Goal: Task Accomplishment & Management: Manage account settings

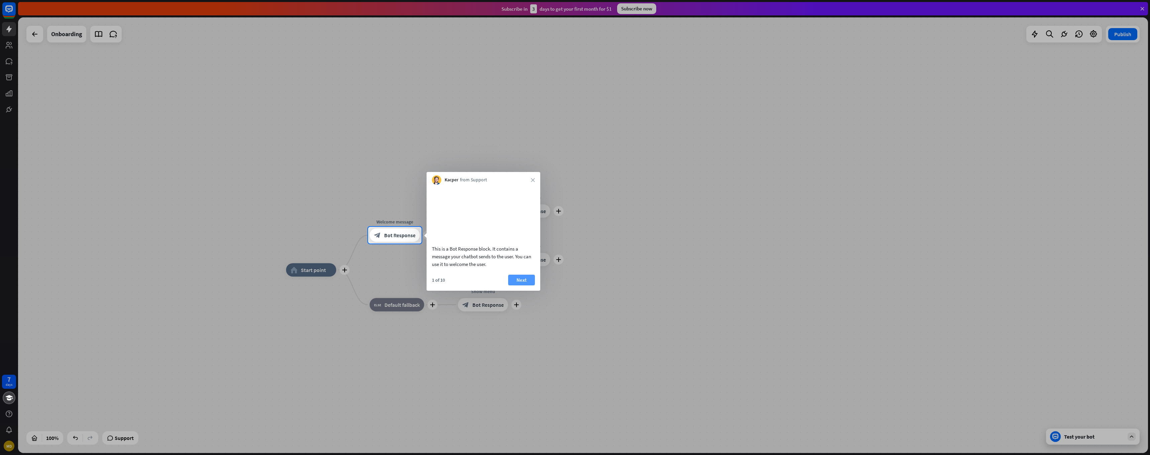
click at [523, 285] on button "Next" at bounding box center [521, 280] width 27 height 11
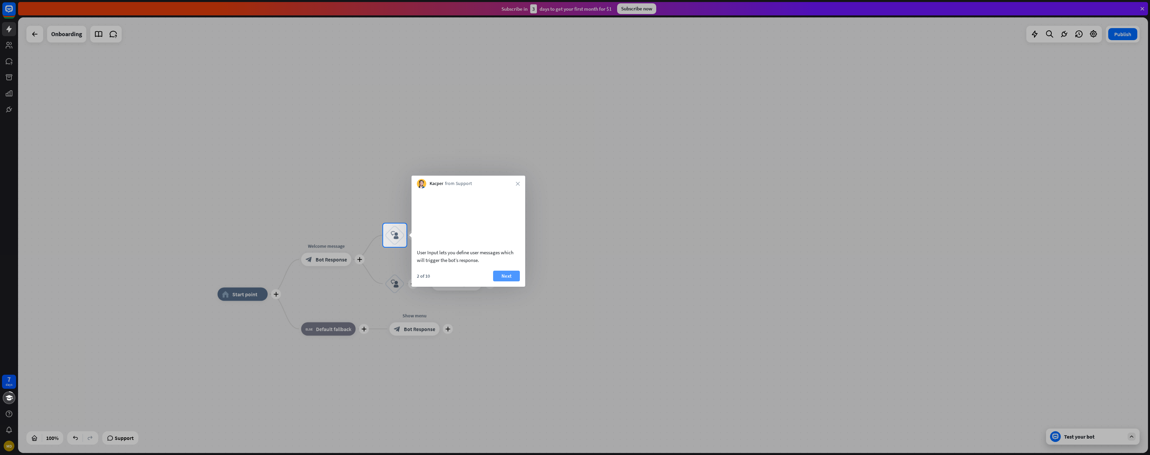
click at [506, 281] on button "Next" at bounding box center [506, 276] width 27 height 11
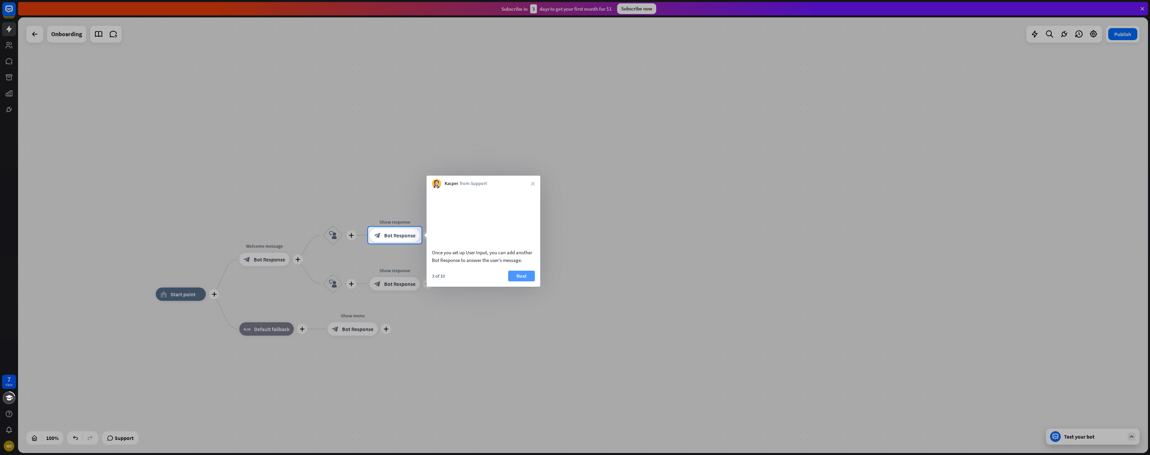
click at [526, 281] on button "Next" at bounding box center [521, 276] width 27 height 11
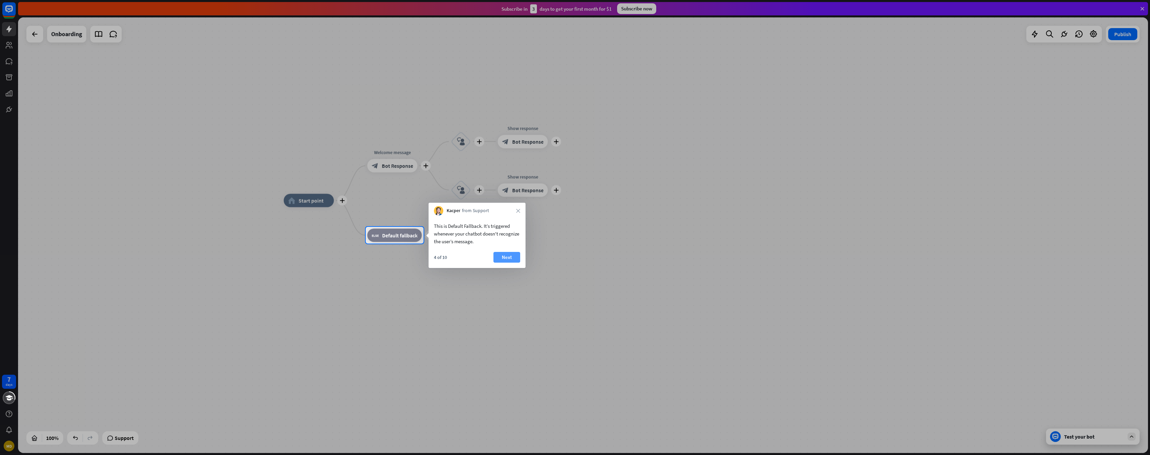
click at [503, 259] on button "Next" at bounding box center [507, 257] width 27 height 11
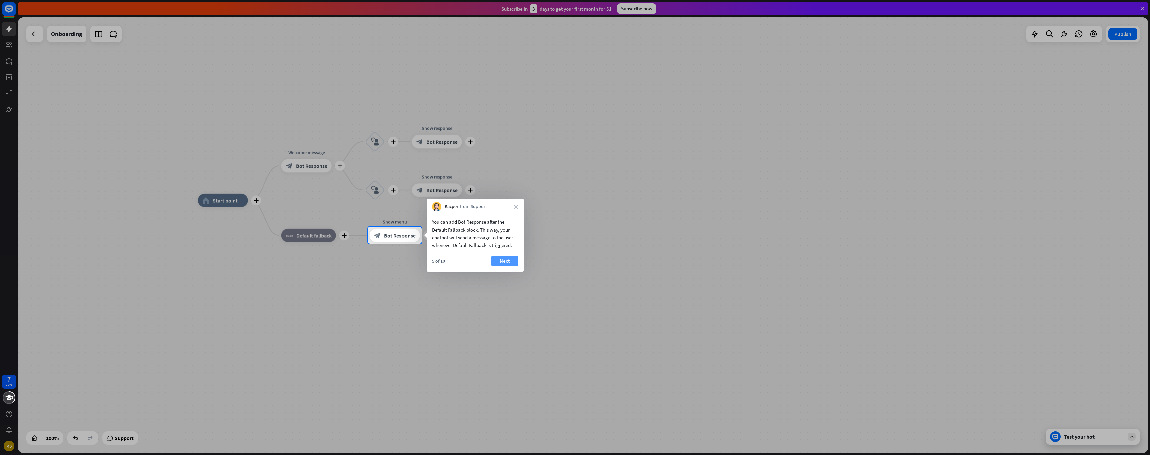
click at [504, 259] on button "Next" at bounding box center [505, 260] width 27 height 11
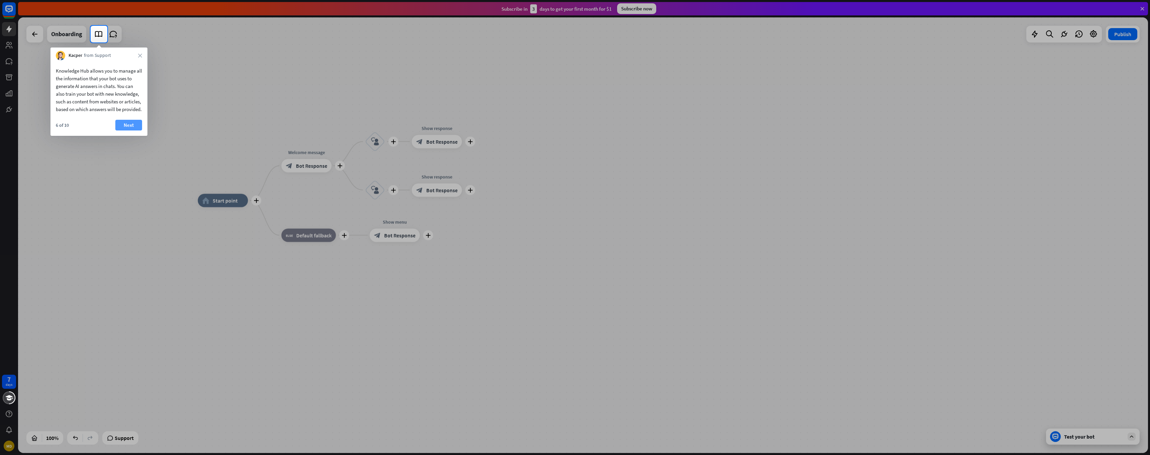
click at [135, 129] on button "Next" at bounding box center [128, 125] width 27 height 11
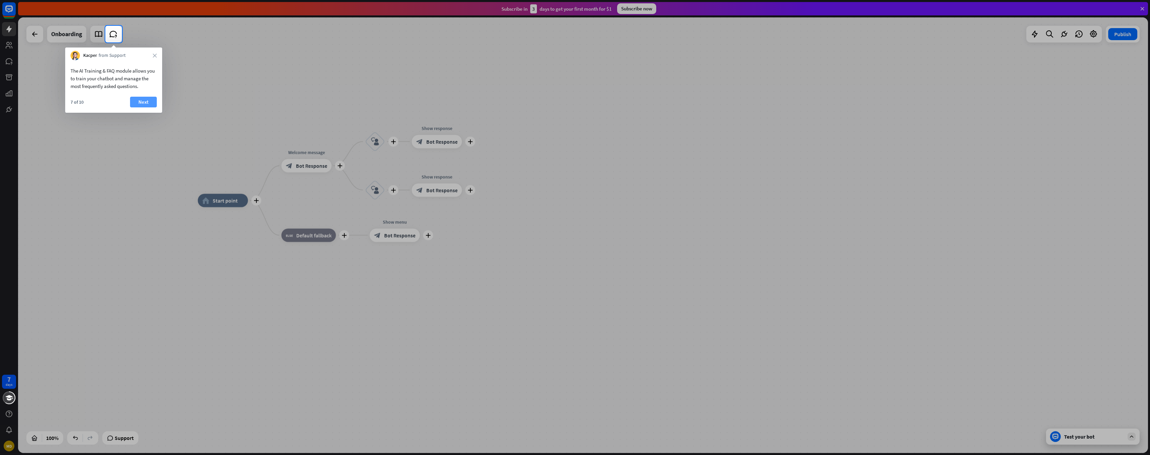
click at [146, 97] on button "Next" at bounding box center [143, 102] width 27 height 11
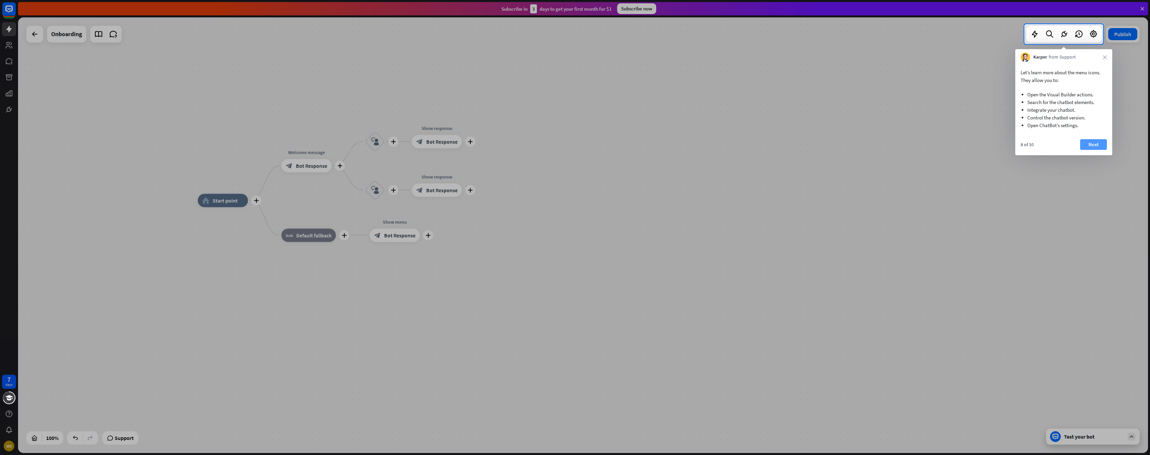
click at [1093, 144] on button "Next" at bounding box center [1093, 144] width 27 height 11
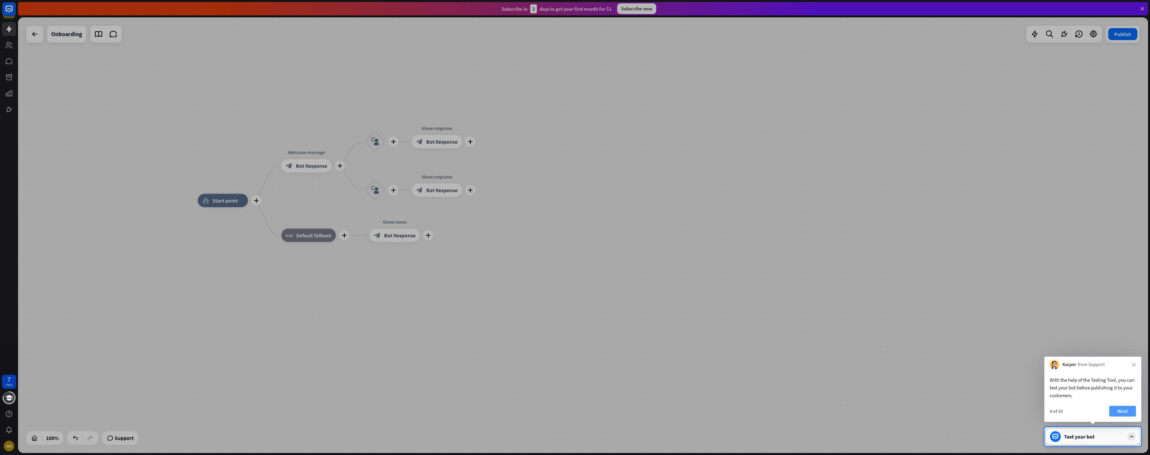
click at [1122, 409] on button "Next" at bounding box center [1122, 411] width 27 height 11
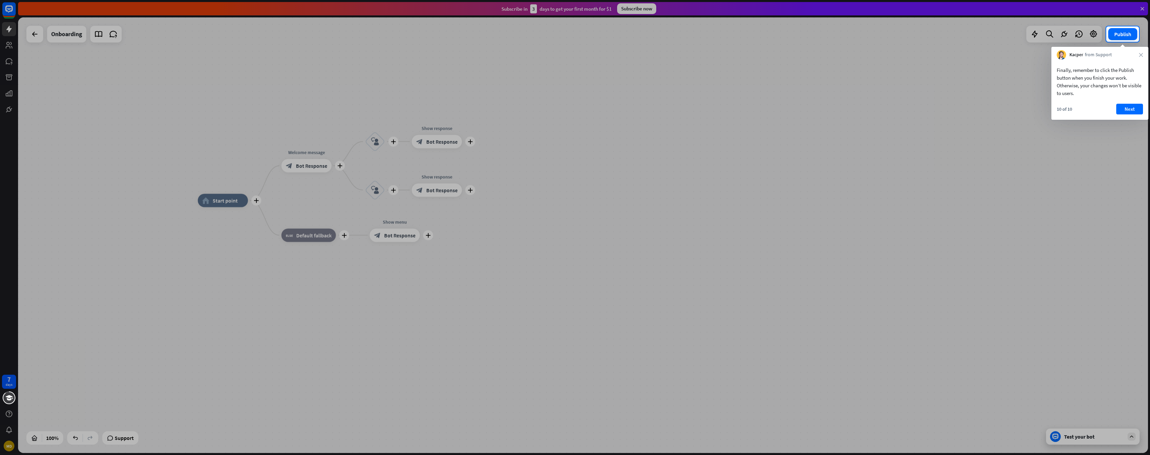
drag, startPoint x: 1143, startPoint y: 127, endPoint x: 1000, endPoint y: 156, distance: 146.4
click at [1134, 108] on button "Next" at bounding box center [1129, 109] width 27 height 11
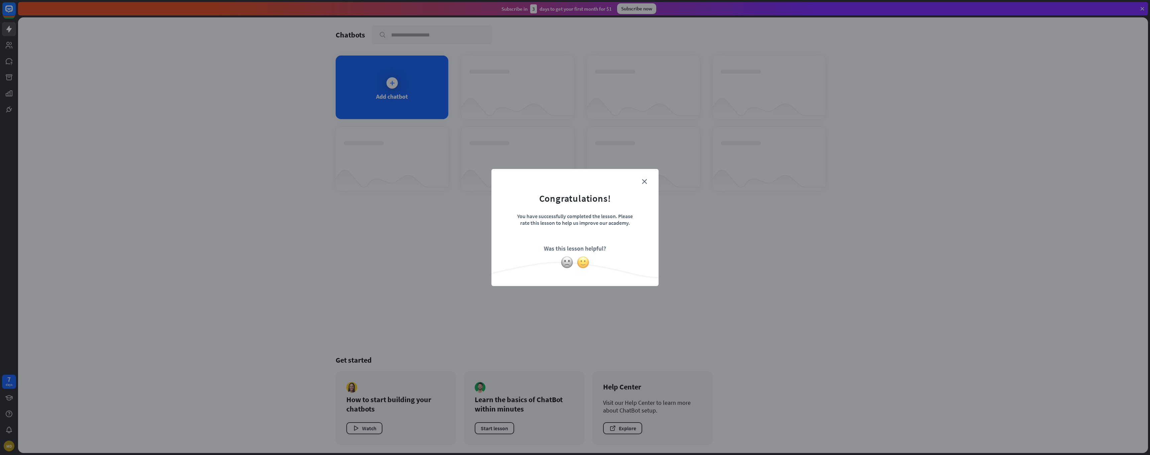
click at [582, 261] on img at bounding box center [583, 262] width 13 height 13
click at [636, 178] on form "Thanks for making all this better!" at bounding box center [575, 213] width 150 height 72
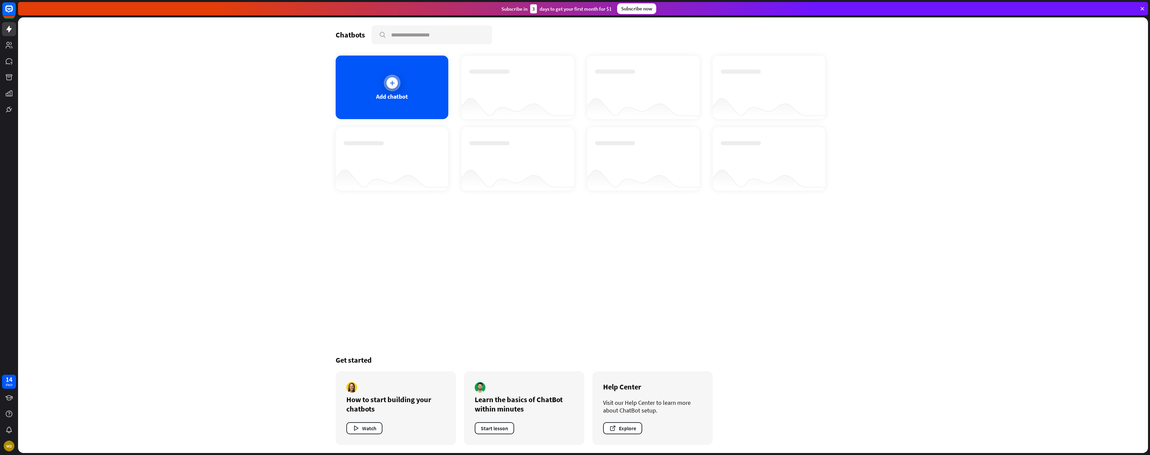
click at [394, 89] on div at bounding box center [392, 83] width 17 height 17
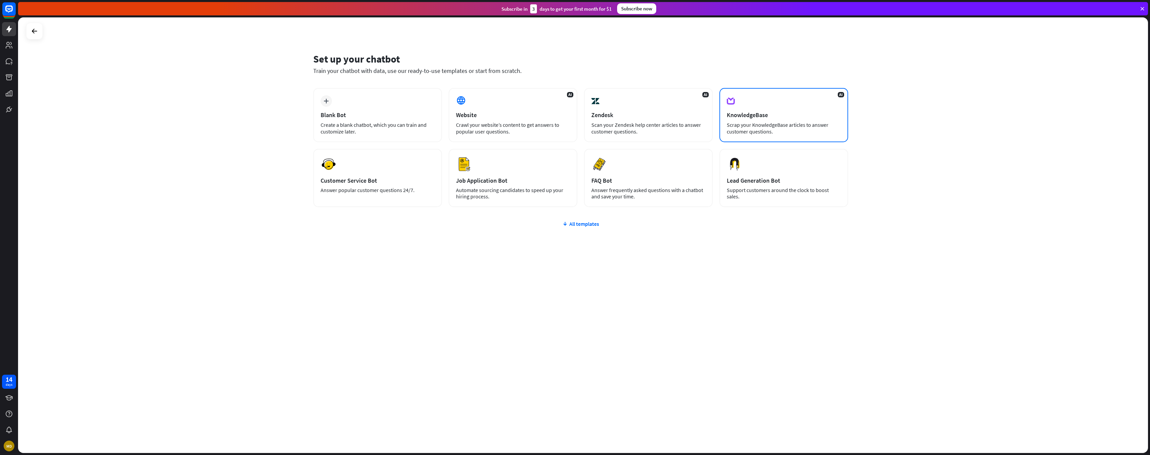
click at [768, 120] on div "AI KnowledgeBase Scrap your KnowledgeBase articles to answer customer questions." at bounding box center [784, 115] width 129 height 54
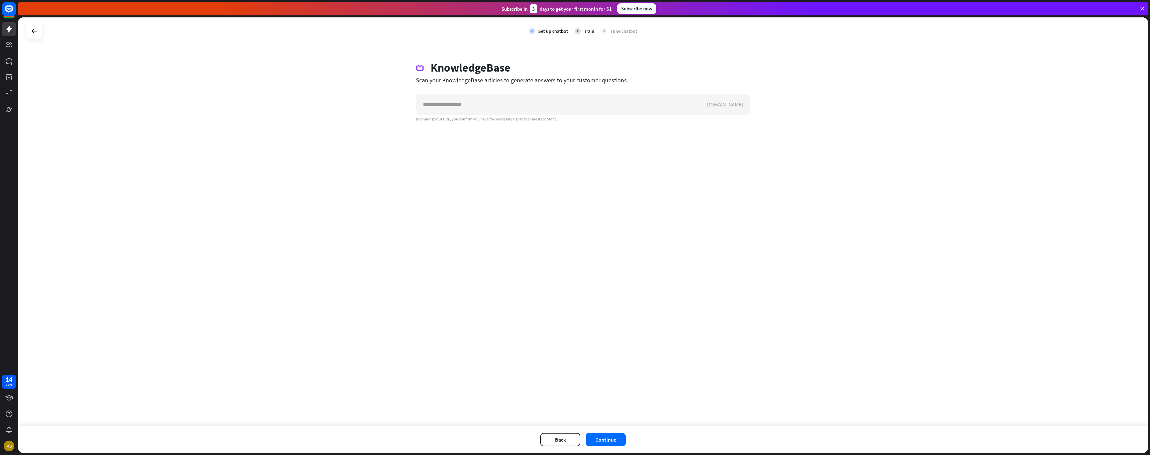
drag, startPoint x: 709, startPoint y: 109, endPoint x: 764, endPoint y: 105, distance: 55.3
click at [764, 105] on div "check Set up chatbot 2 Train 3 Tune chatbot KnowledgeBase Scan your KnowledgeBa…" at bounding box center [583, 221] width 1130 height 409
drag, startPoint x: 488, startPoint y: 80, endPoint x: 665, endPoint y: 88, distance: 177.7
click at [665, 88] on div "KnowledgeBase Scan your KnowledgeBase articles to generate answers to your cust…" at bounding box center [583, 91] width 350 height 61
click at [561, 440] on button "Back" at bounding box center [560, 439] width 40 height 13
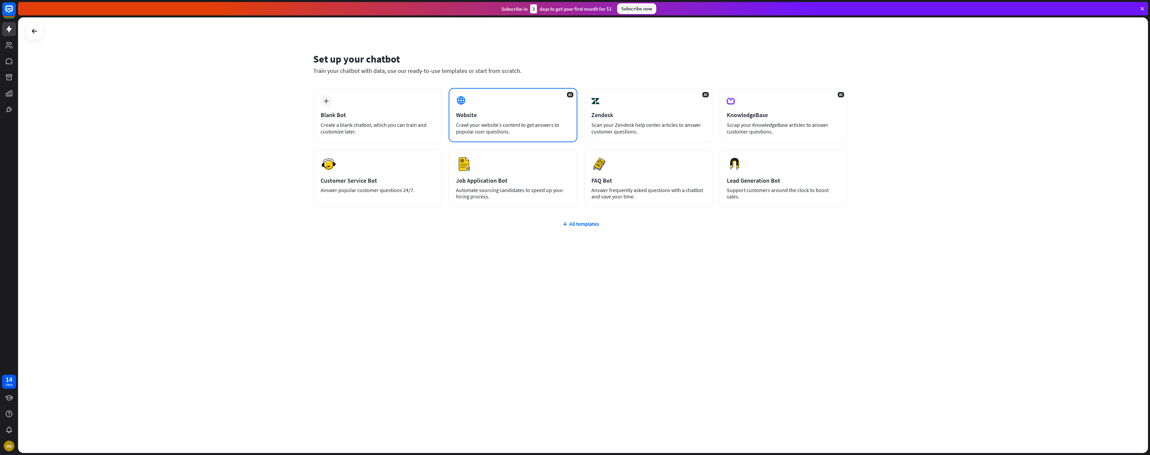
click at [500, 123] on div "Crawl your website’s content to get answers to popular user questions." at bounding box center [513, 127] width 114 height 13
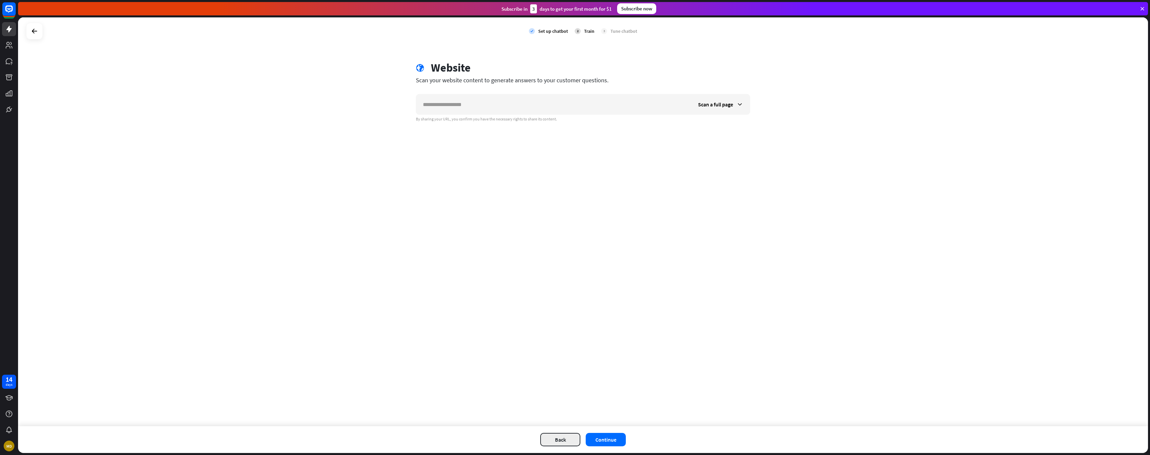
click at [567, 441] on button "Back" at bounding box center [560, 439] width 40 height 13
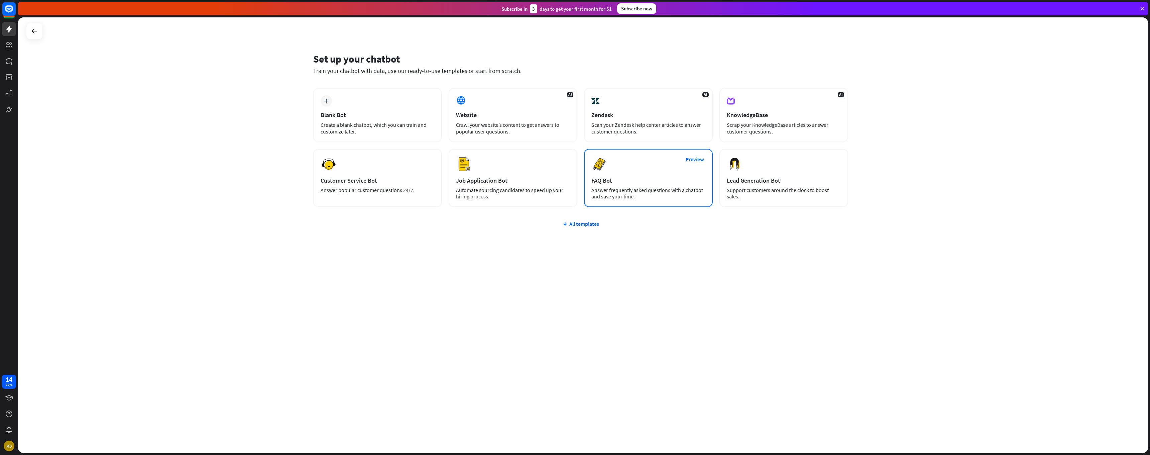
click at [601, 179] on div "FAQ Bot" at bounding box center [648, 181] width 114 height 8
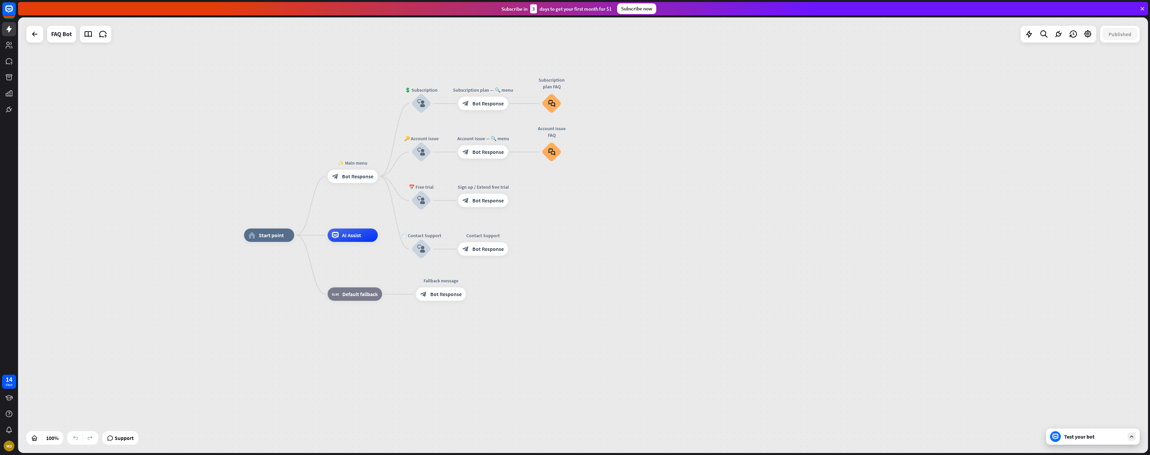
click at [1072, 440] on div "Test your bot" at bounding box center [1093, 436] width 94 height 16
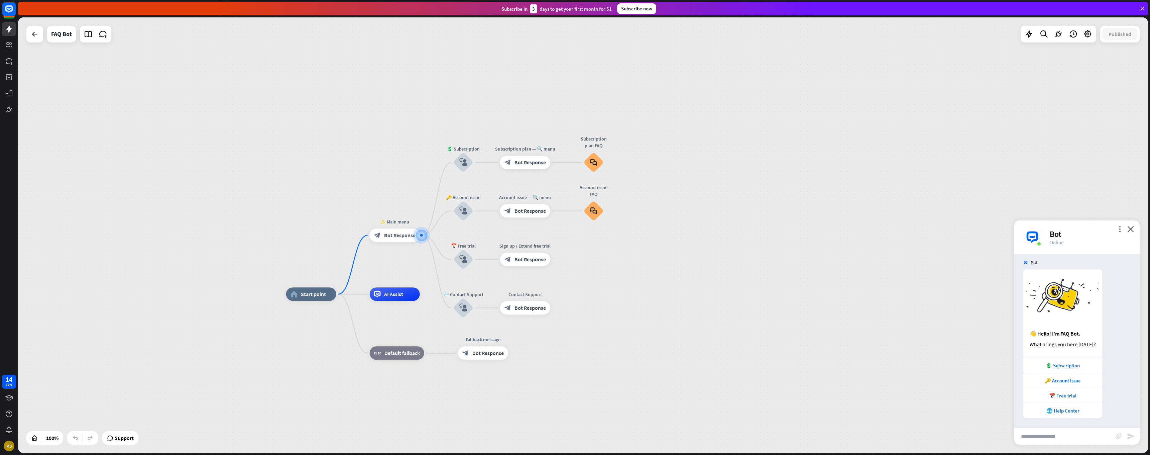
scroll to position [5, 0]
click at [1051, 438] on input "text" at bounding box center [1064, 436] width 101 height 17
type input "**********"
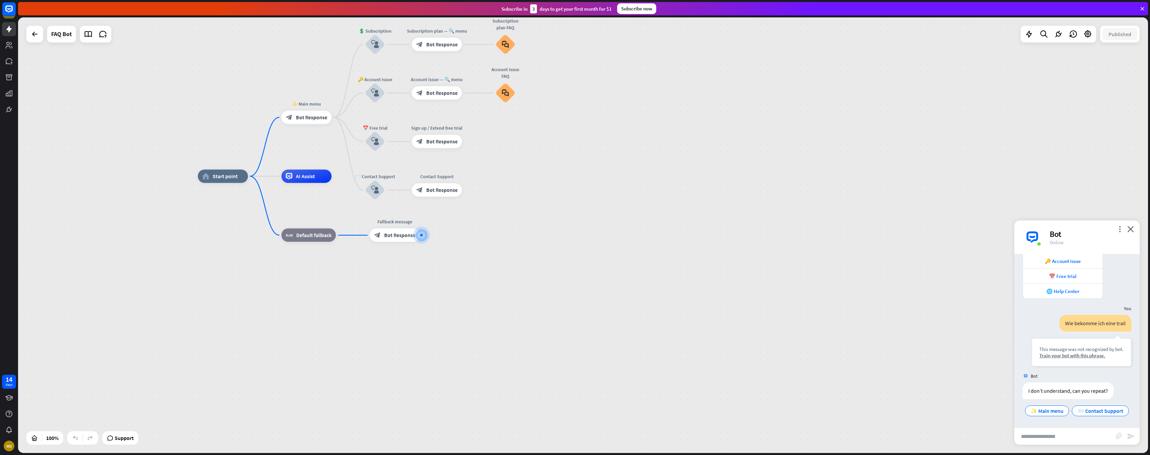
scroll to position [137, 0]
click at [298, 181] on div "AI Assist" at bounding box center [307, 176] width 50 height 13
click at [260, 191] on button "Edit Knowledge Hub" at bounding box center [228, 188] width 92 height 12
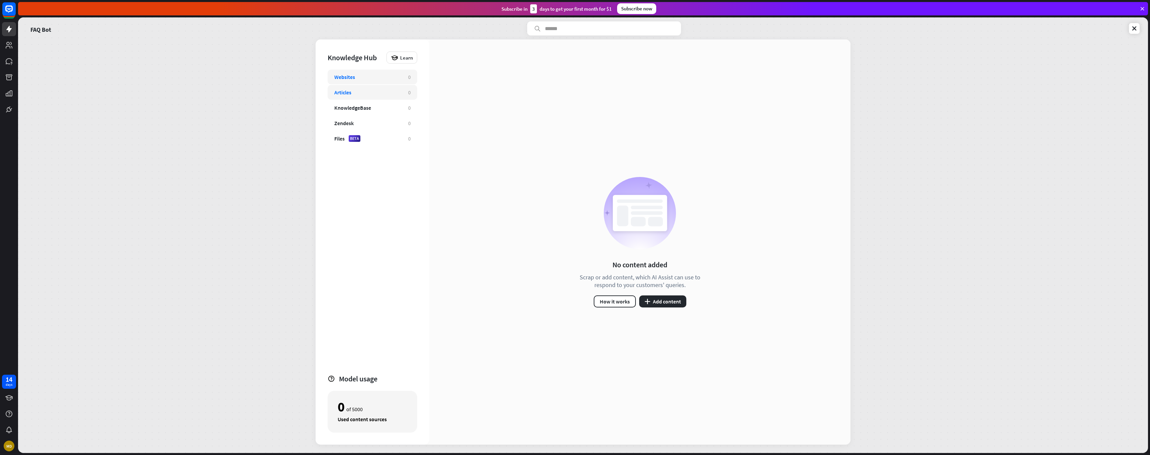
click at [353, 95] on div "Articles" at bounding box center [367, 92] width 67 height 7
click at [662, 301] on button "plus Add content" at bounding box center [662, 301] width 47 height 12
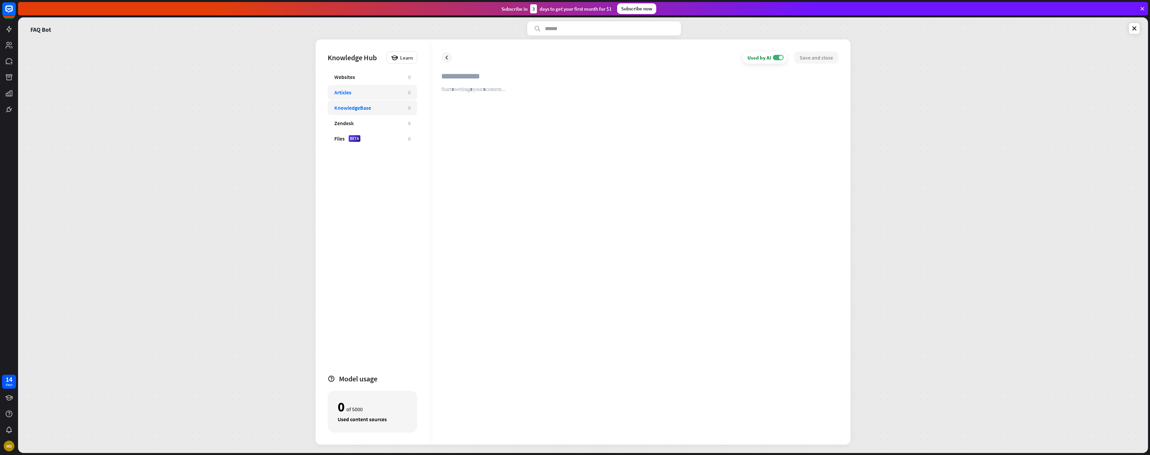
click at [361, 108] on div "KnowledgeBase" at bounding box center [352, 107] width 37 height 7
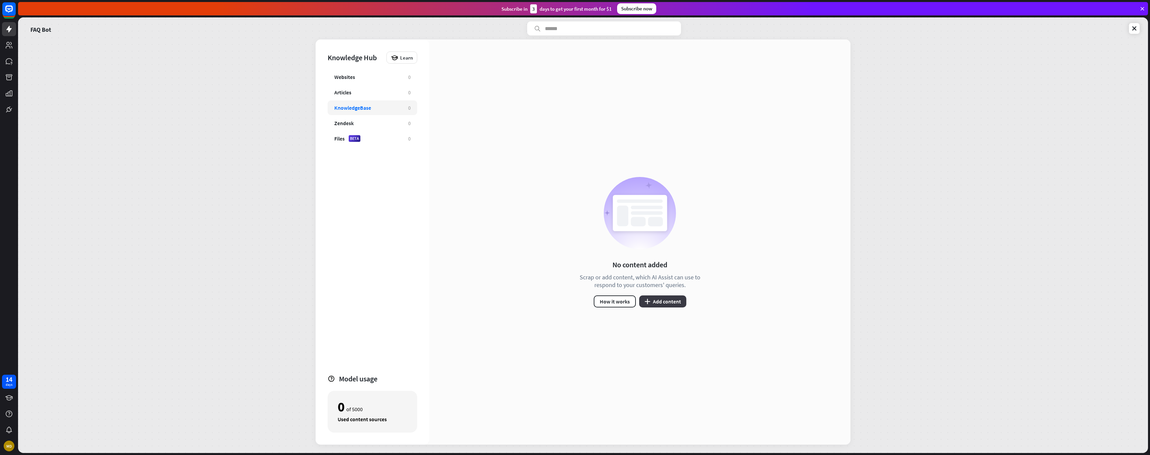
click at [654, 298] on button "plus Add content" at bounding box center [662, 301] width 47 height 12
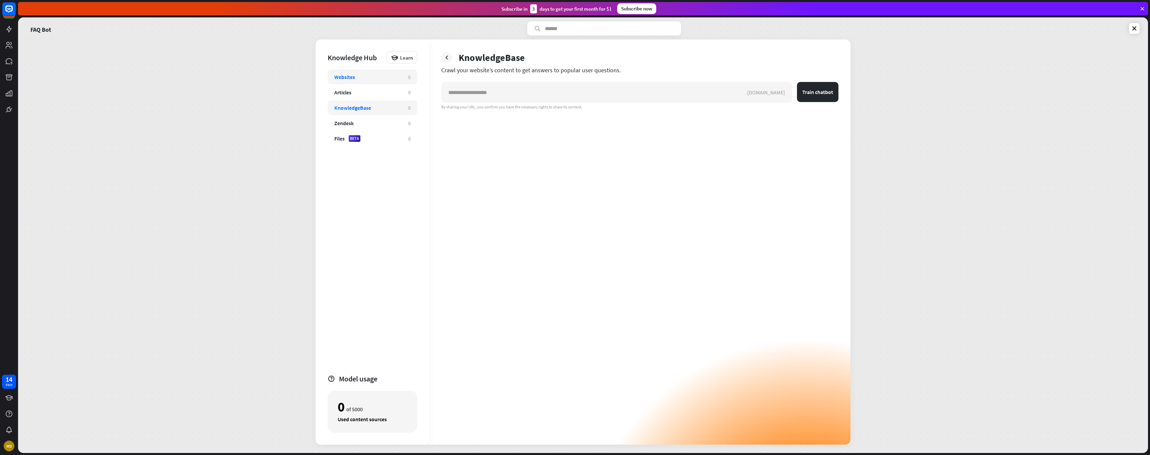
click at [339, 75] on div "Websites" at bounding box center [344, 77] width 21 height 7
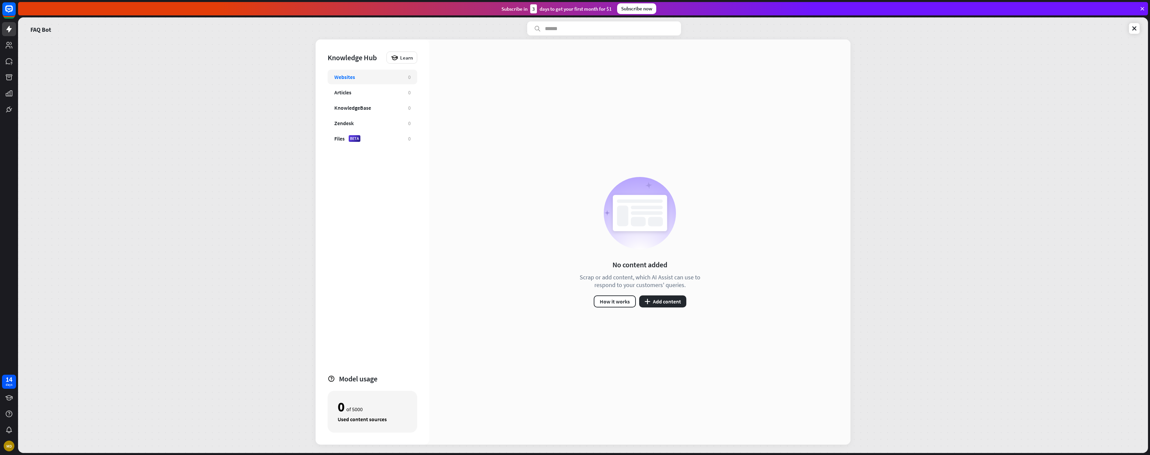
click at [327, 138] on div "Knowledge Hub Learn Websites 0 Articles 0 KnowledgeBase 0 Zendesk 0 Files BETA …" at bounding box center [373, 241] width 114 height 405
click at [358, 140] on div "BETA" at bounding box center [355, 138] width 12 height 7
click at [638, 301] on button "plus Add file" at bounding box center [640, 301] width 36 height 12
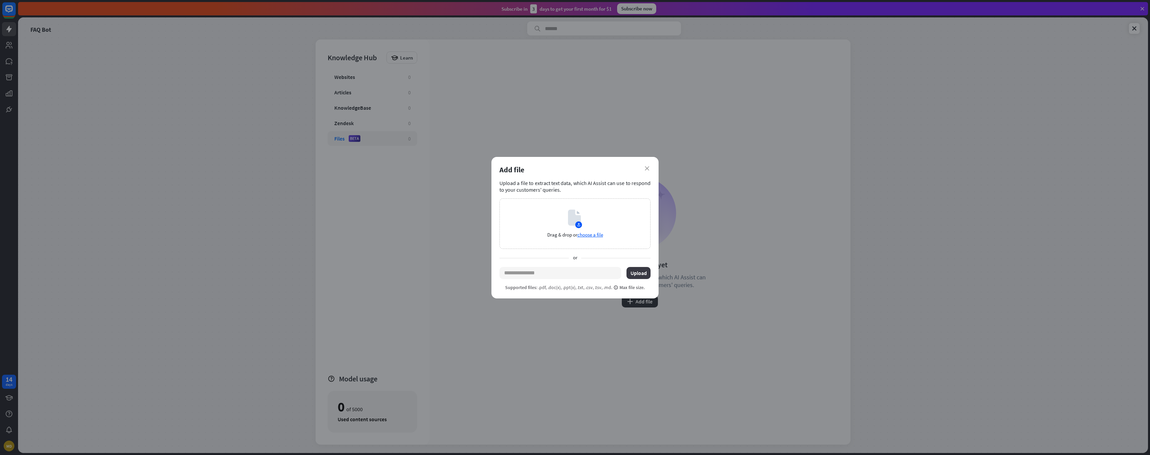
click at [637, 275] on button "Upload" at bounding box center [639, 273] width 24 height 12
click at [587, 236] on span "choose a file" at bounding box center [590, 234] width 26 height 6
click at [650, 167] on div "Add file" at bounding box center [575, 169] width 151 height 9
click at [648, 169] on icon "close" at bounding box center [647, 168] width 4 height 4
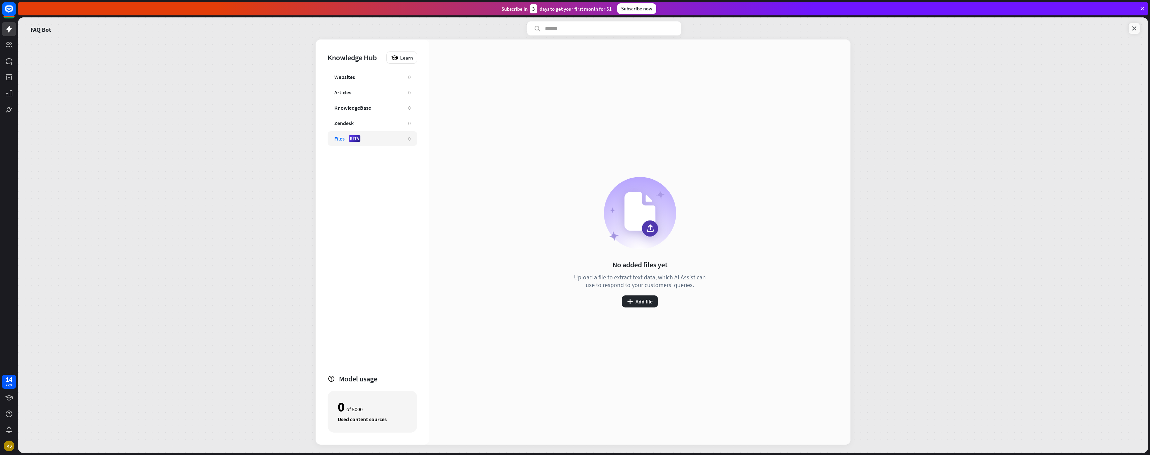
click at [1133, 30] on icon at bounding box center [1134, 28] width 7 height 7
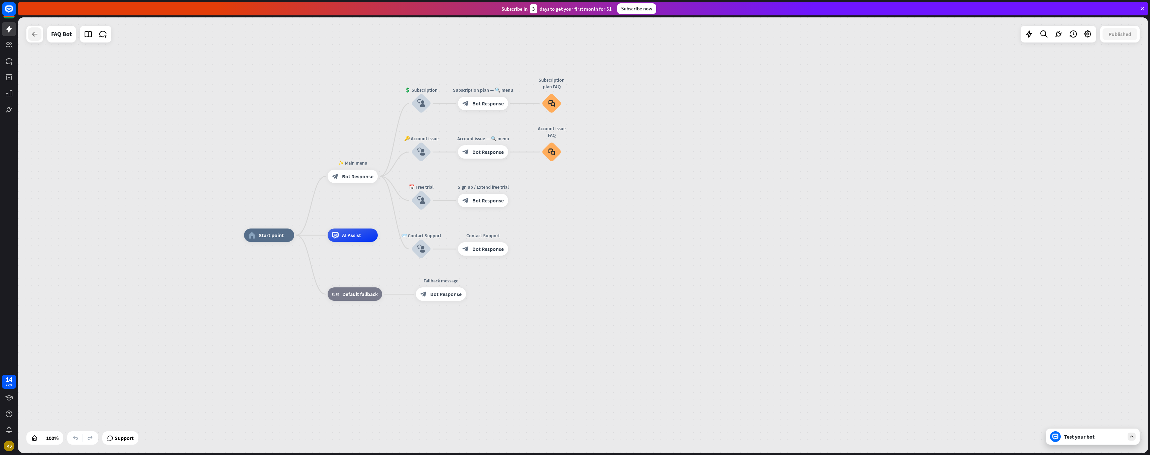
click at [37, 38] on div at bounding box center [34, 33] width 13 height 13
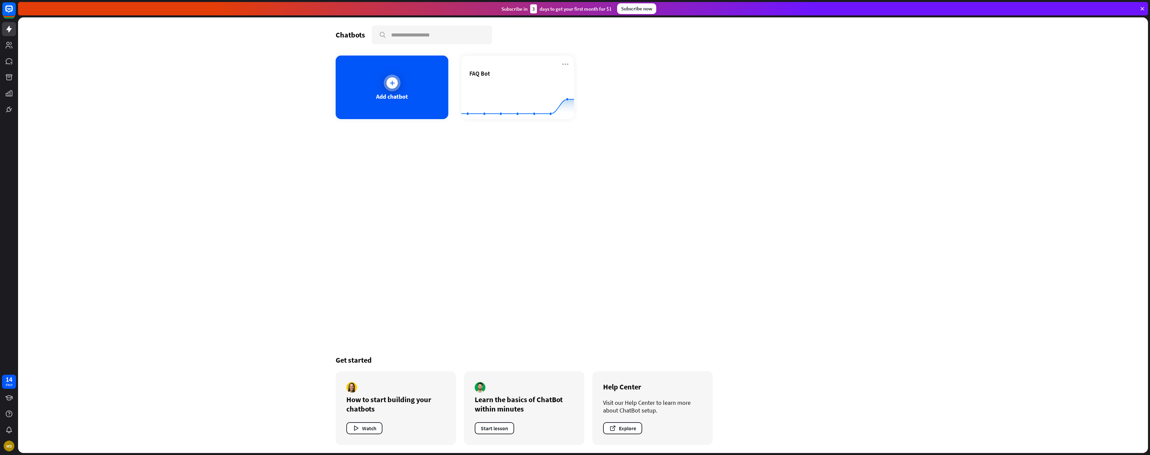
click at [406, 87] on div "Add chatbot" at bounding box center [392, 88] width 113 height 64
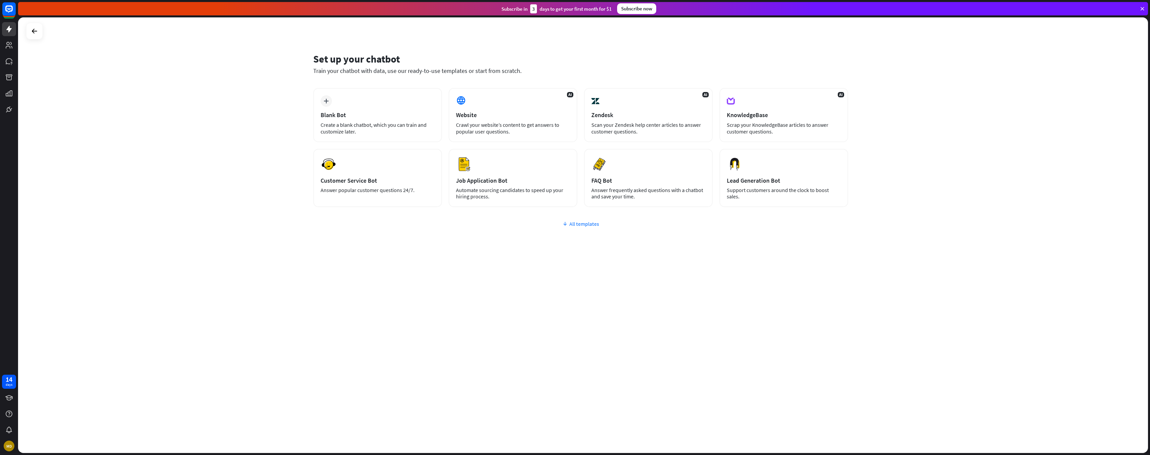
click at [588, 225] on div "All templates" at bounding box center [580, 223] width 535 height 7
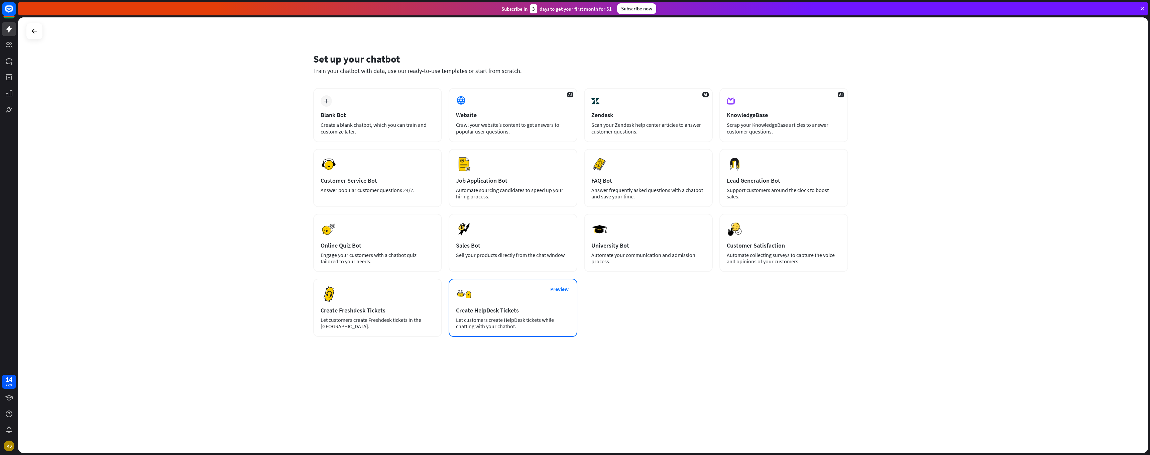
drag, startPoint x: 380, startPoint y: 316, endPoint x: 508, endPoint y: 333, distance: 128.9
click at [508, 333] on div "plus Blank Bot Create a blank chatbot, which you can train and customize later.…" at bounding box center [580, 212] width 535 height 249
click at [507, 314] on div "Create HelpDesk Tickets" at bounding box center [513, 310] width 114 height 8
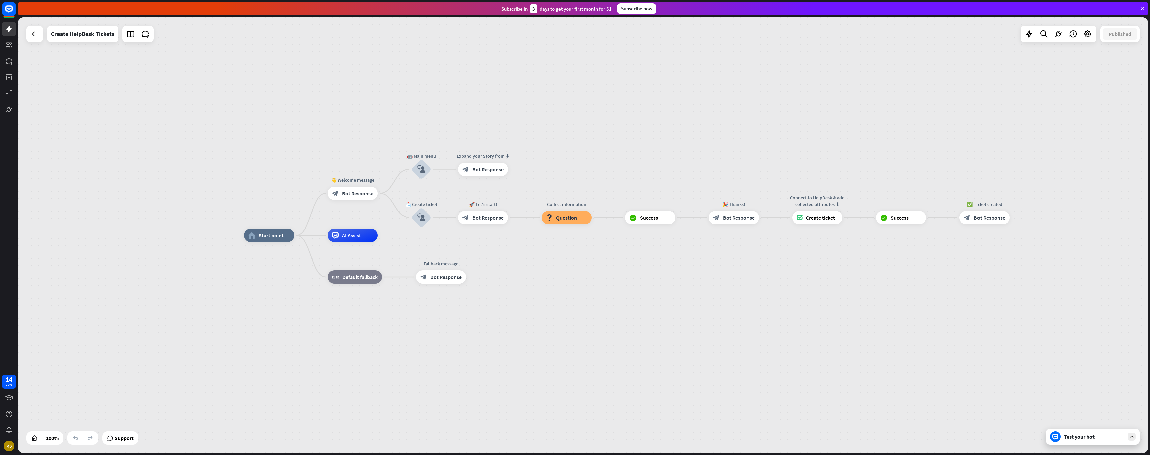
click at [1098, 437] on div "Test your bot" at bounding box center [1094, 436] width 60 height 7
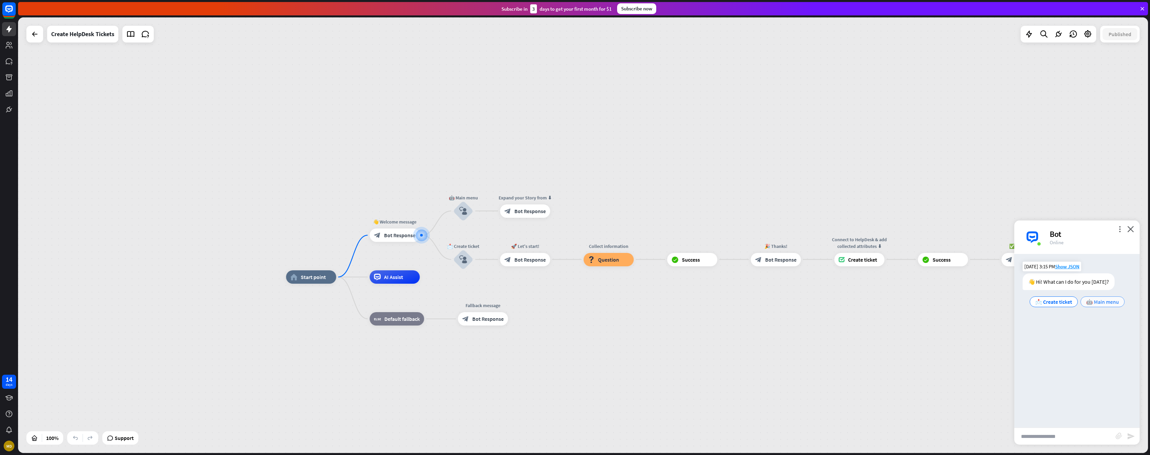
click at [1100, 304] on span "🤖 Main menu" at bounding box center [1102, 301] width 33 height 7
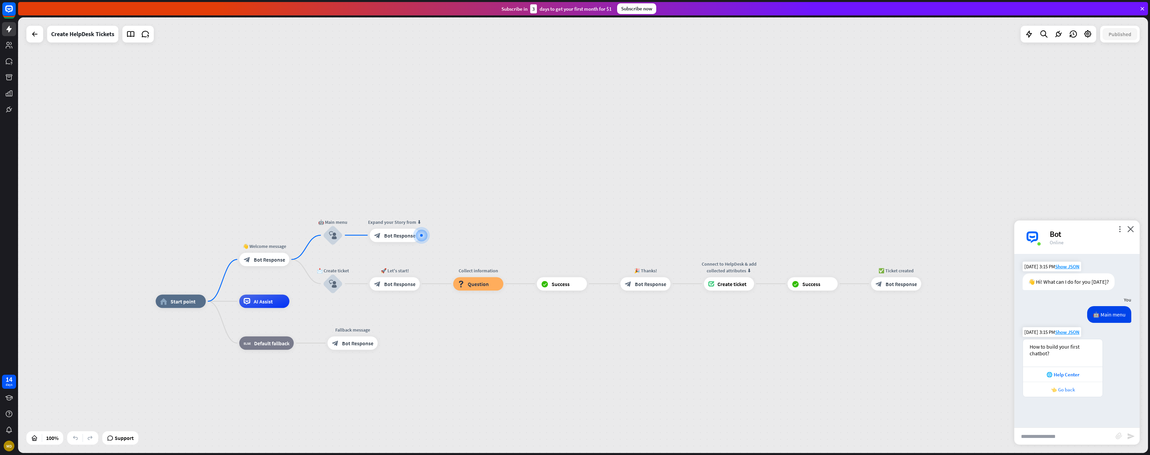
click at [1066, 391] on div "👈 Go back" at bounding box center [1063, 389] width 73 height 6
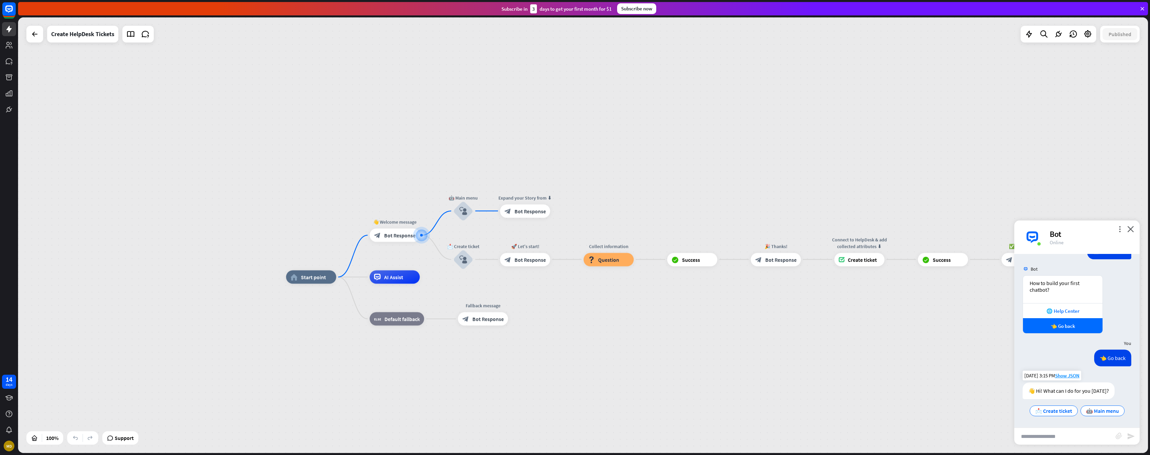
scroll to position [64, 0]
click at [1056, 411] on span "📩 Create ticket" at bounding box center [1054, 410] width 37 height 7
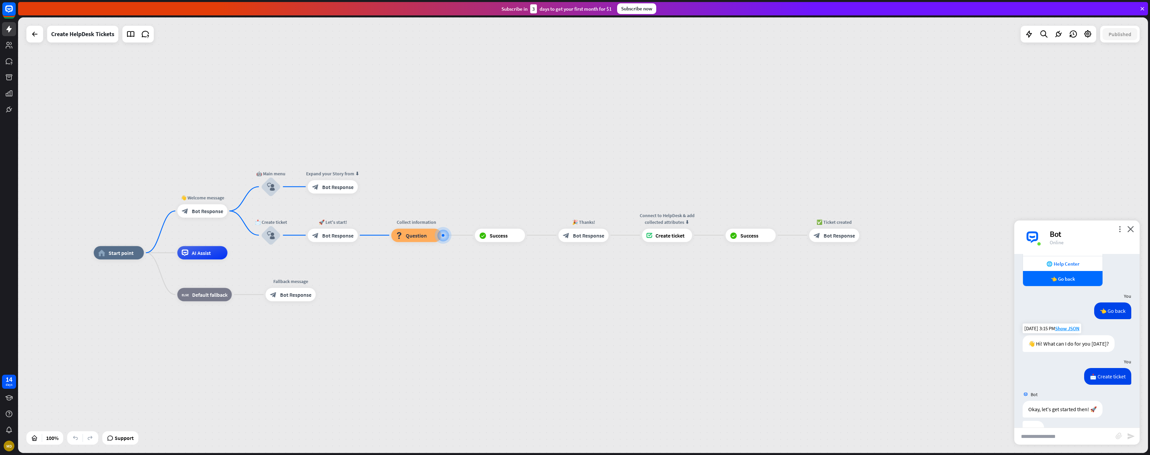
scroll to position [131, 0]
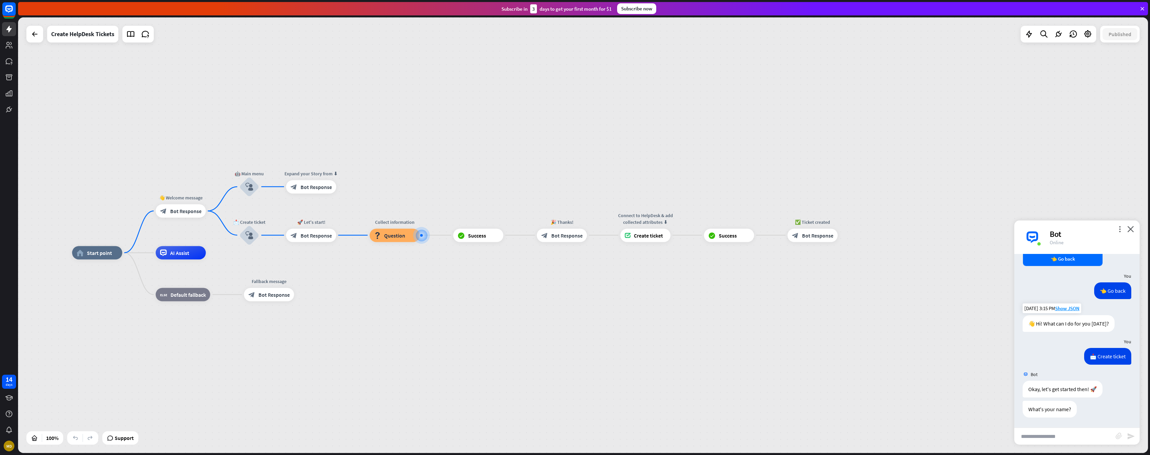
click at [1056, 411] on div "What's your name? [DATE] 3:15 PM Show JSON" at bounding box center [1076, 411] width 125 height 20
click at [1056, 411] on div "What's your name?" at bounding box center [1050, 409] width 54 height 17
click at [1086, 433] on input "text" at bounding box center [1064, 436] width 101 height 17
type input "******"
click at [1136, 438] on div "****** block_attachment send" at bounding box center [1076, 435] width 125 height 17
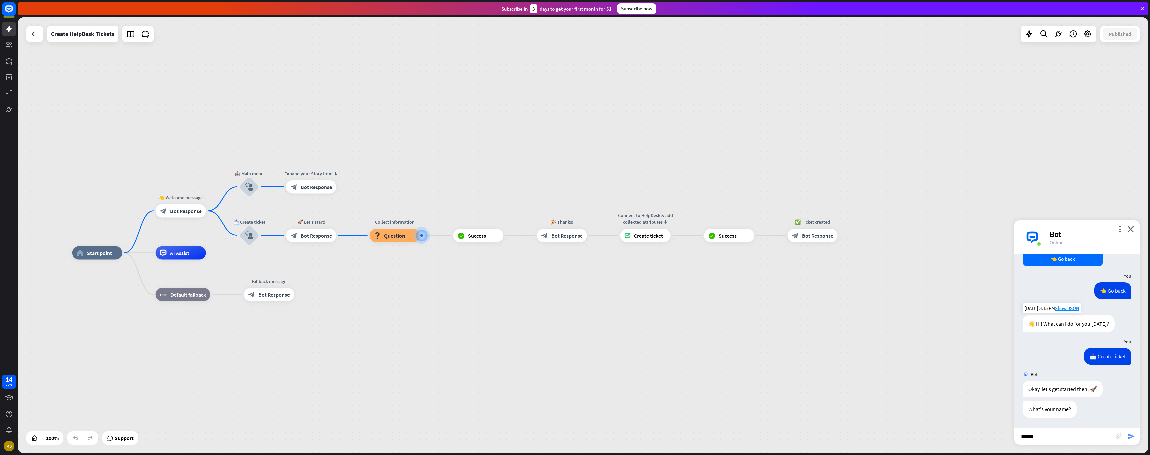
click at [1133, 435] on icon "send" at bounding box center [1131, 436] width 8 height 8
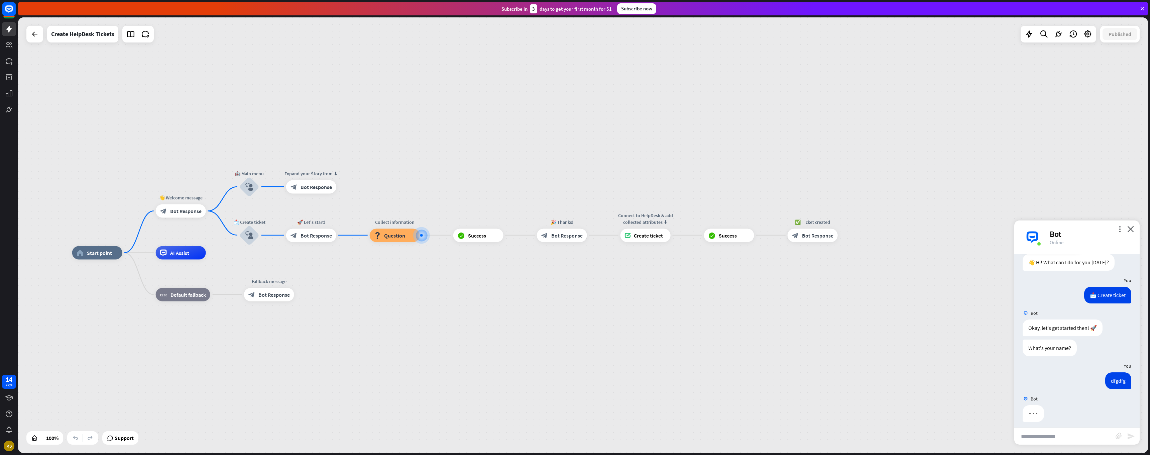
scroll to position [196, 0]
click at [1079, 435] on input "text" at bounding box center [1064, 436] width 101 height 17
type input "*********"
click at [1131, 437] on icon "send" at bounding box center [1131, 436] width 8 height 8
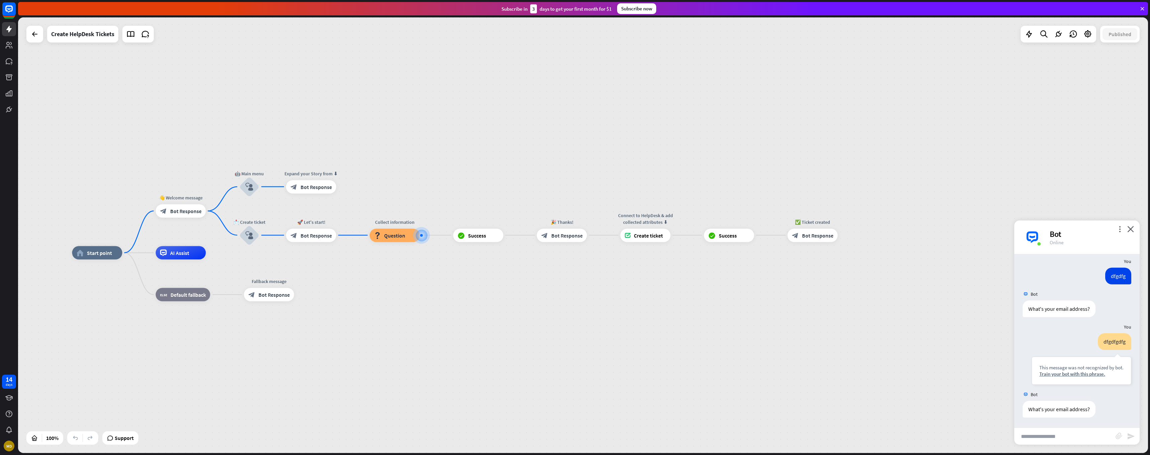
click at [1077, 443] on input "text" at bounding box center [1064, 436] width 101 height 17
type input "**********"
click at [1127, 437] on icon "send" at bounding box center [1131, 436] width 8 height 8
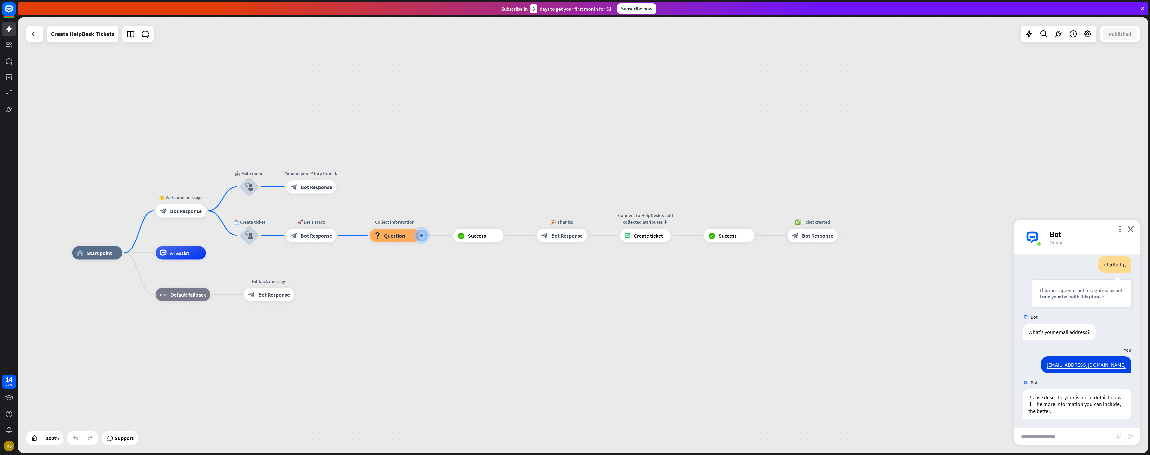
scroll to position [375, 0]
click at [1047, 436] on input "text" at bounding box center [1064, 436] width 101 height 17
click at [1047, 437] on input "text" at bounding box center [1064, 436] width 101 height 17
type input "**********"
click at [1134, 436] on icon "send" at bounding box center [1131, 436] width 8 height 8
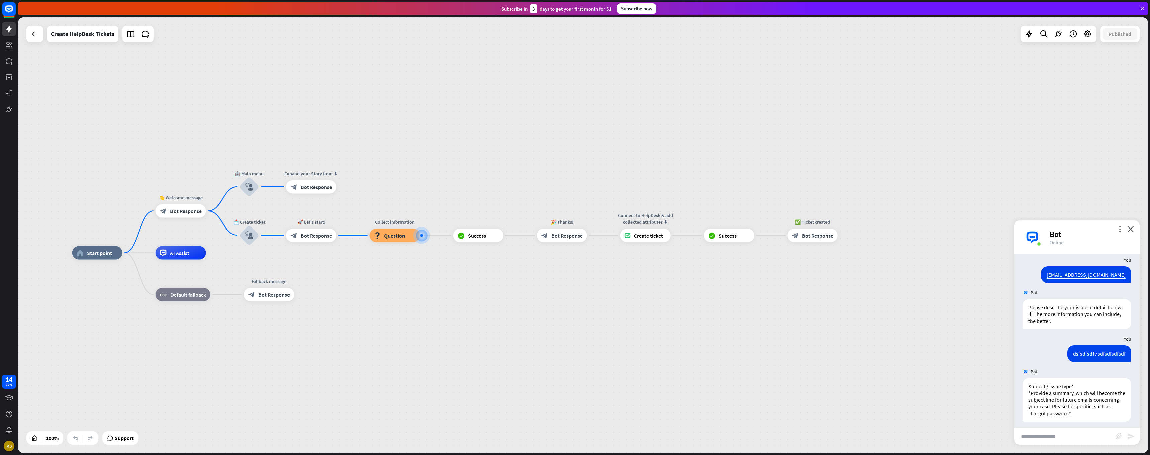
scroll to position [468, 0]
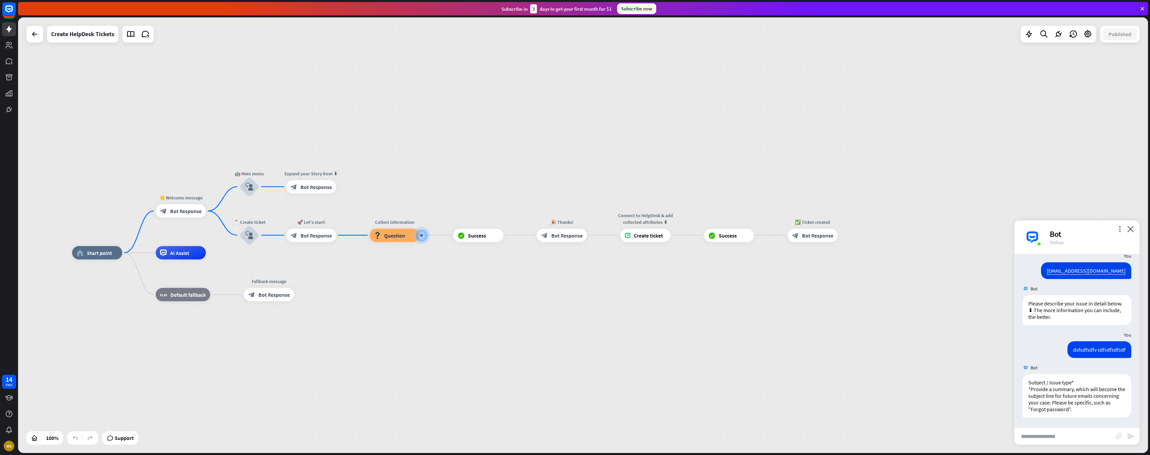
click at [1050, 437] on input "text" at bounding box center [1064, 436] width 101 height 17
type input "**********"
click at [1131, 435] on icon "send" at bounding box center [1131, 436] width 8 height 8
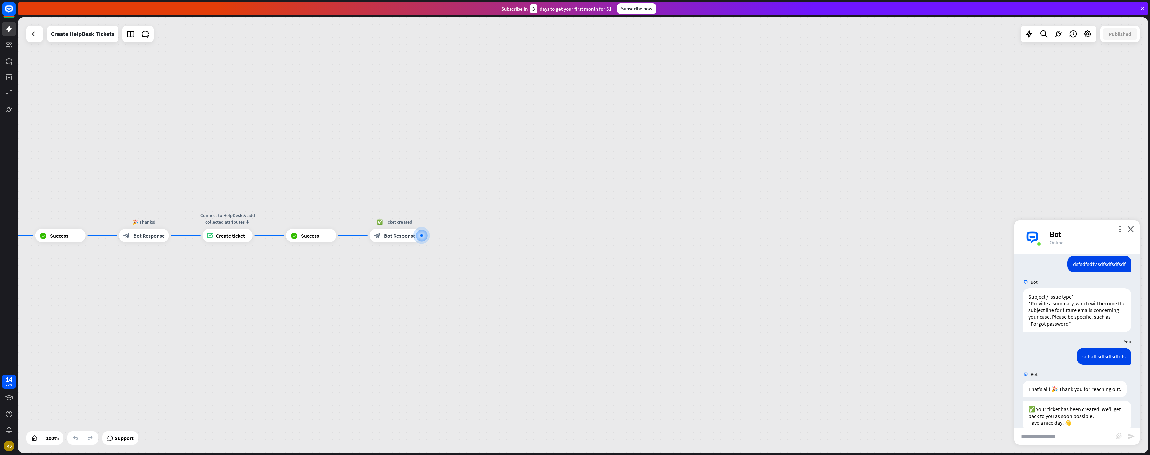
scroll to position [567, 0]
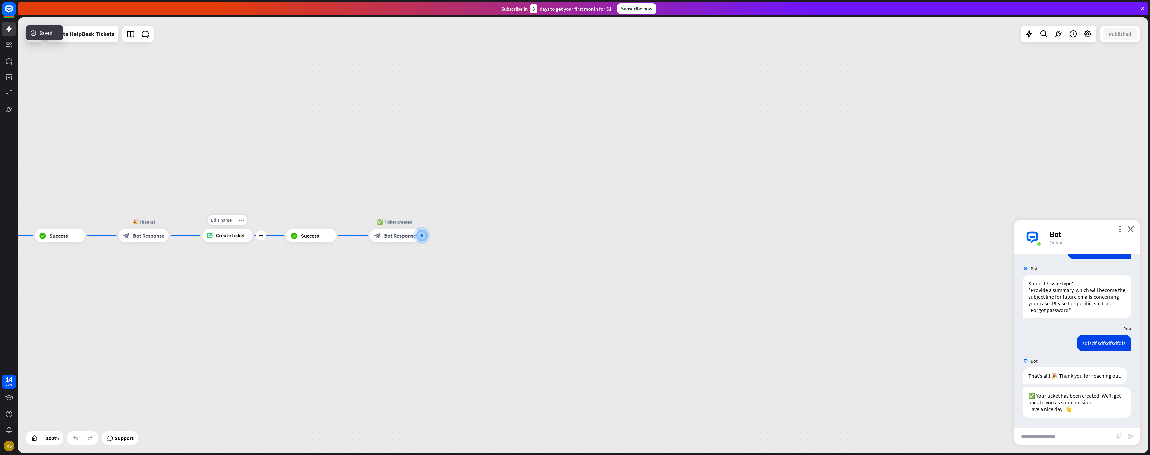
click at [220, 234] on span "Create ticket" at bounding box center [230, 235] width 29 height 7
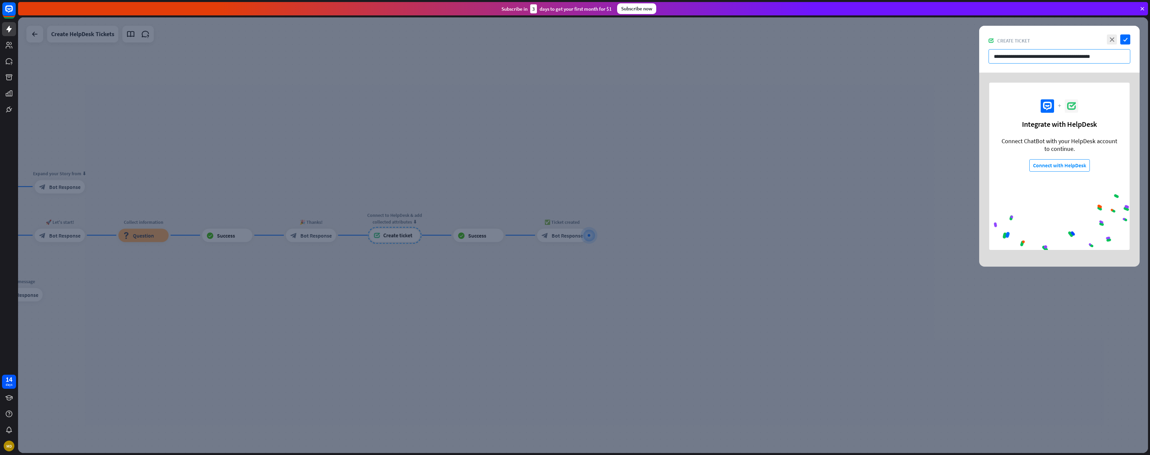
click at [1000, 57] on input "**********" at bounding box center [1060, 56] width 142 height 14
click at [1110, 39] on icon "close" at bounding box center [1112, 39] width 10 height 10
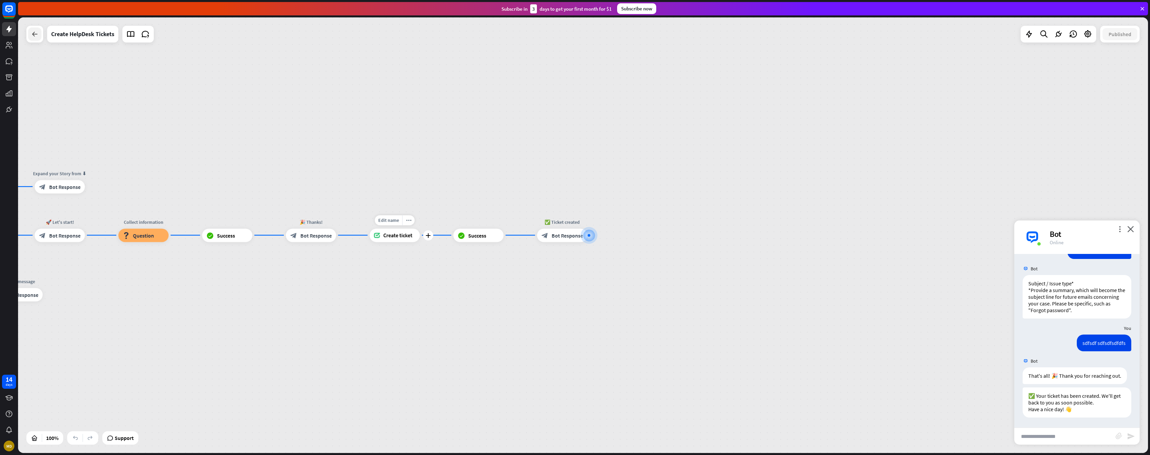
click at [32, 37] on icon at bounding box center [35, 34] width 8 height 8
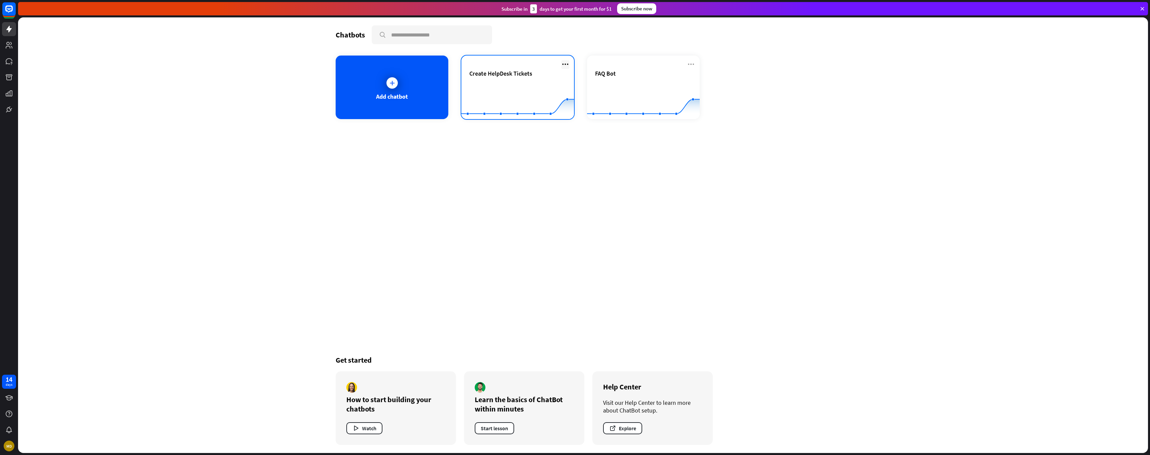
click at [567, 65] on icon at bounding box center [565, 64] width 8 height 8
click at [577, 114] on div "Delete chatbot" at bounding box center [568, 116] width 45 height 12
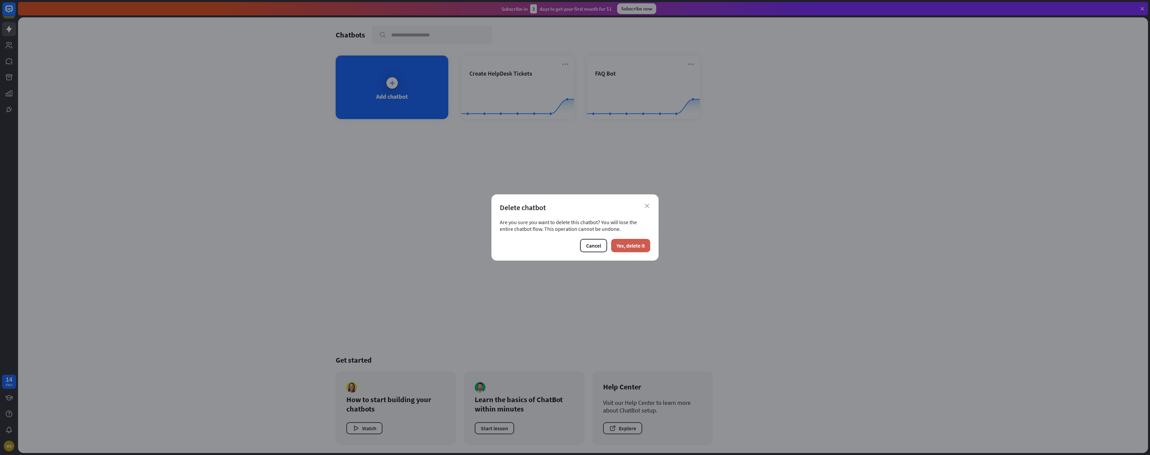
click at [631, 250] on button "Yes, delete it" at bounding box center [630, 245] width 39 height 13
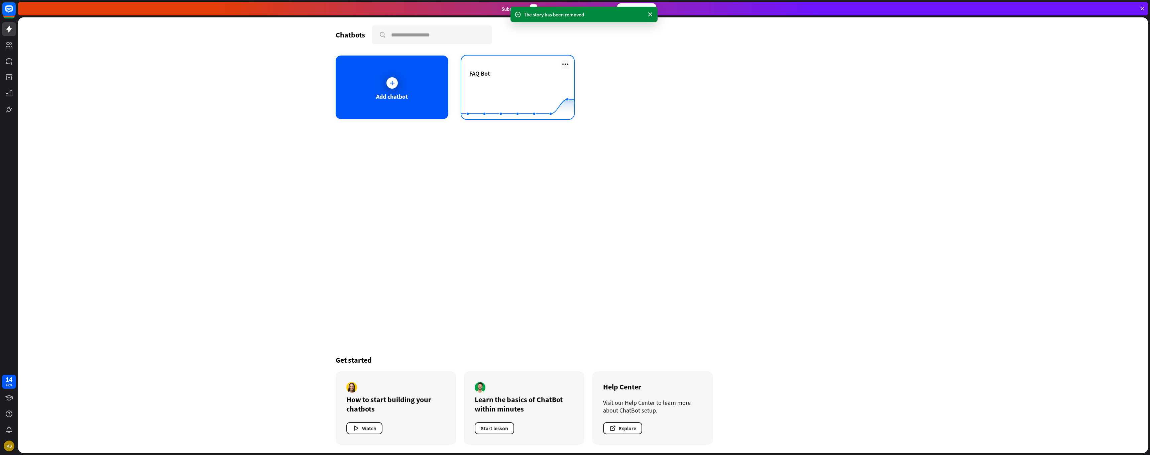
click at [565, 64] on icon at bounding box center [565, 64] width 8 height 8
click at [573, 118] on div "Delete chatbot" at bounding box center [568, 116] width 45 height 12
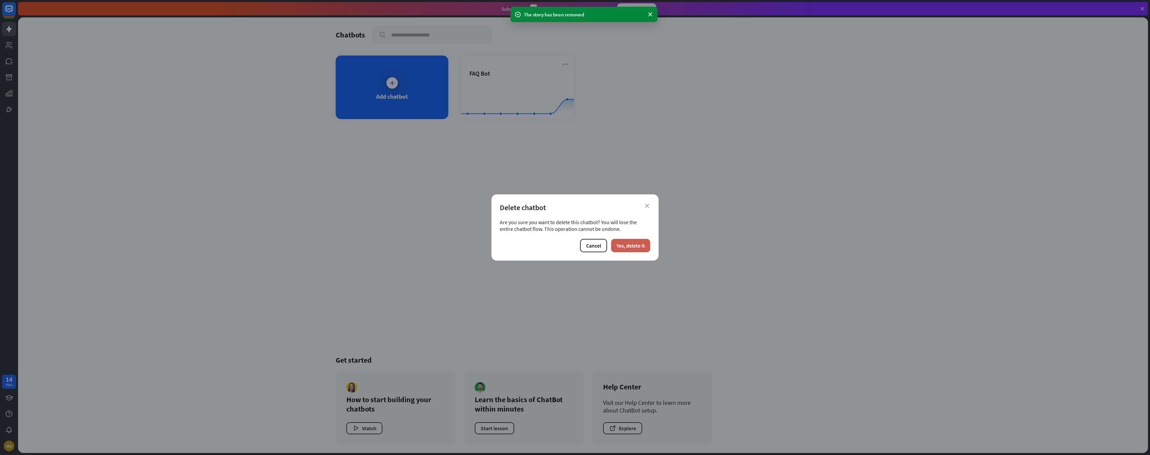
click at [642, 245] on button "Yes, delete it" at bounding box center [630, 245] width 39 height 13
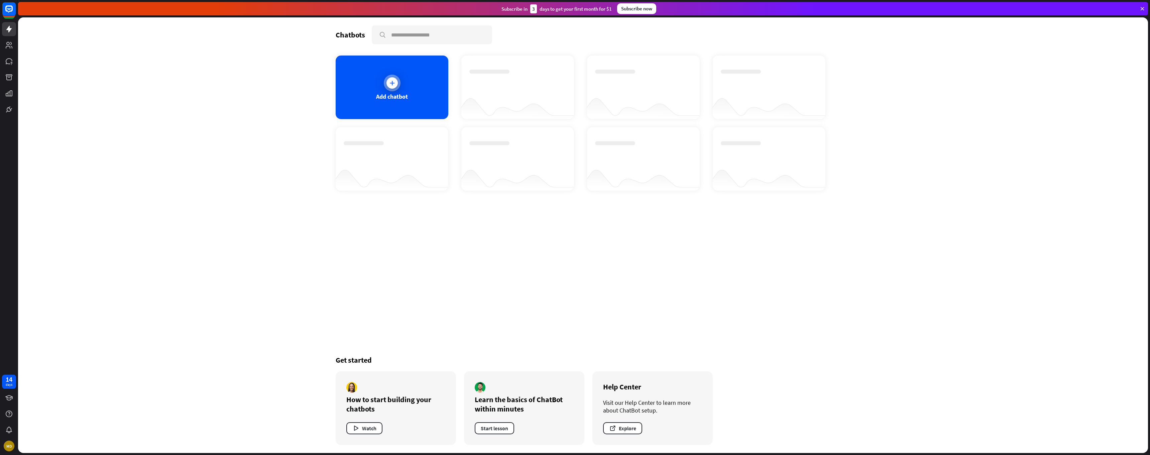
click at [388, 79] on div at bounding box center [392, 82] width 11 height 11
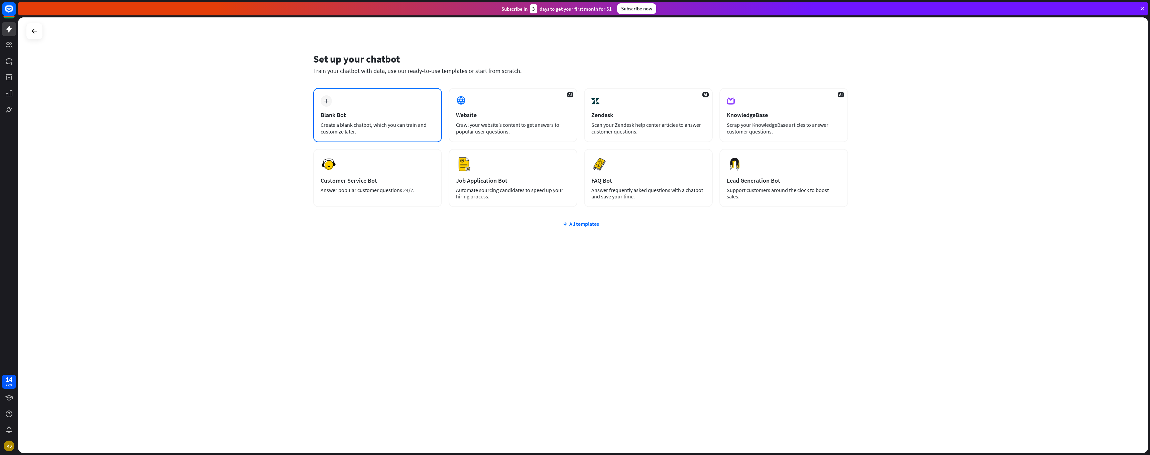
click at [361, 125] on div "Create a blank chatbot, which you can train and customize later." at bounding box center [378, 127] width 114 height 13
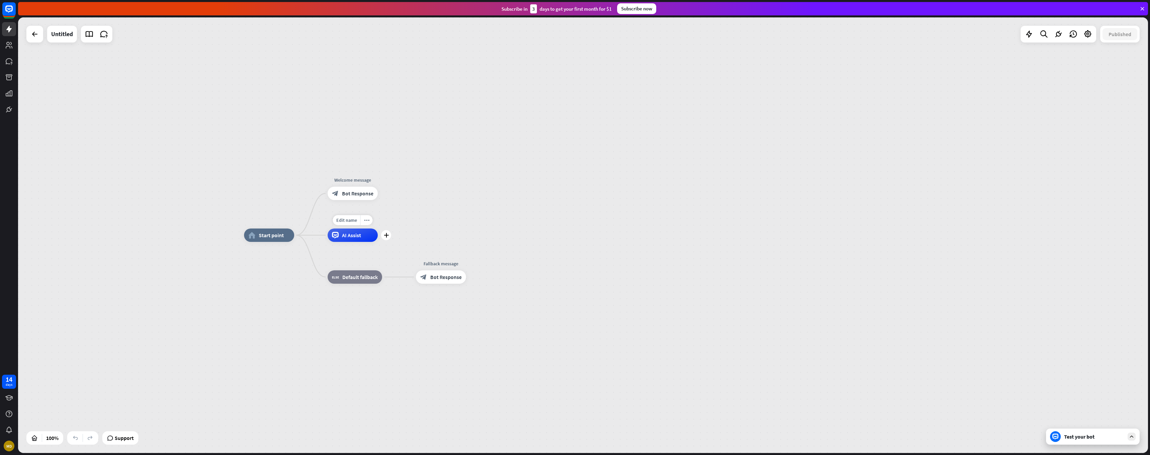
click at [360, 237] on span "AI Assist" at bounding box center [351, 235] width 19 height 7
click at [445, 209] on div "home_2 Start point Welcome message block_bot_response Bot Response AI Assist bl…" at bounding box center [583, 234] width 1130 height 435
click at [387, 235] on icon "plus" at bounding box center [386, 235] width 5 height 5
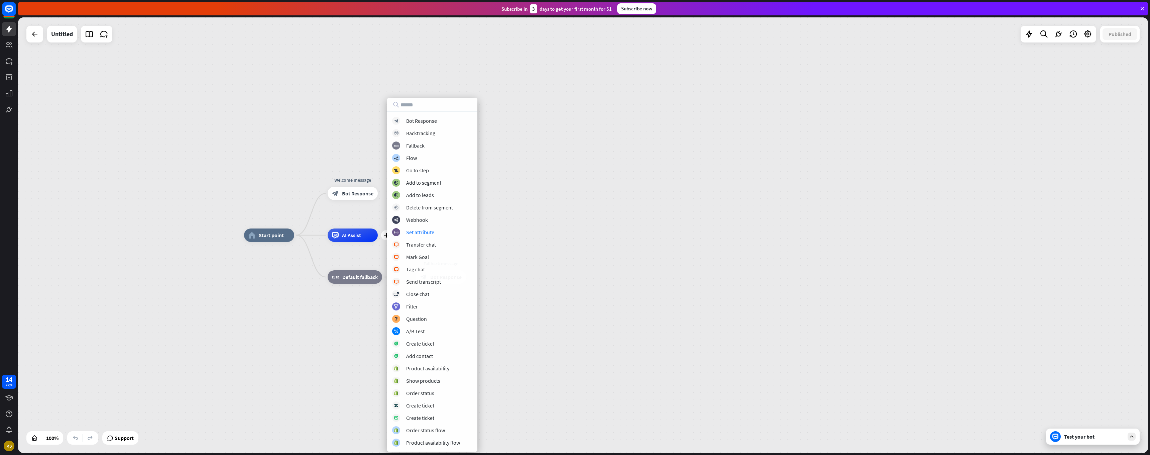
click at [561, 294] on div "home_2 Start point Welcome message block_bot_response Bot Response plus AI Assi…" at bounding box center [809, 452] width 1130 height 435
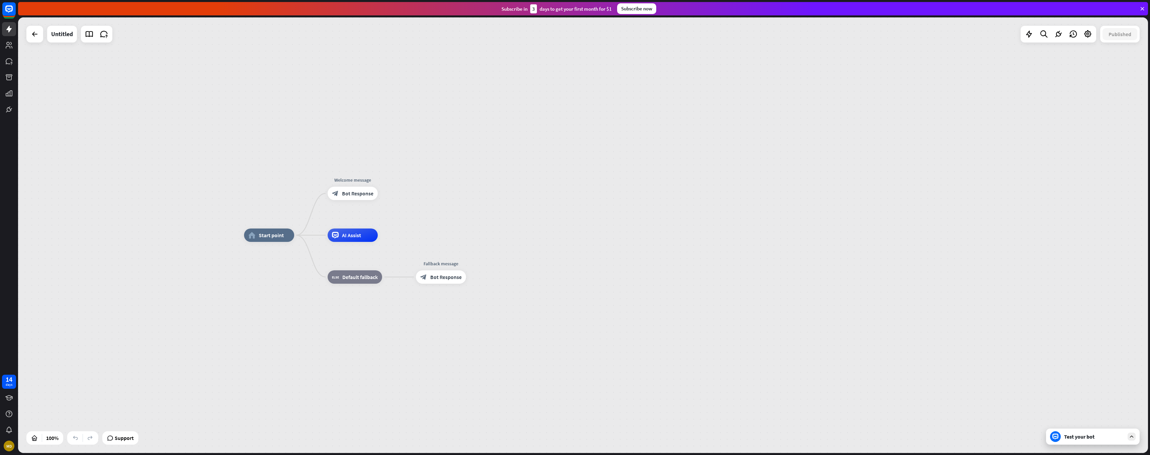
click at [1062, 437] on div "Test your bot" at bounding box center [1093, 436] width 94 height 16
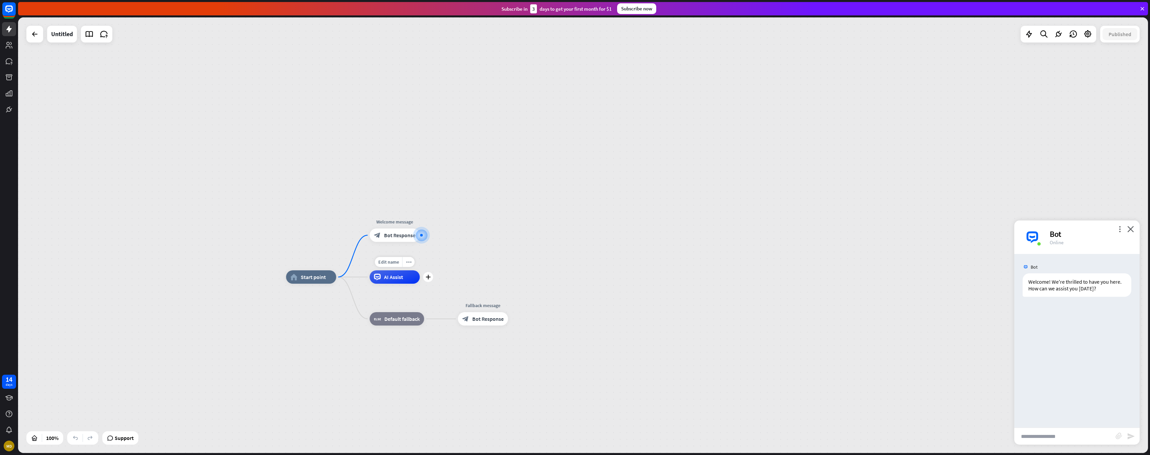
click at [394, 277] on span "AI Assist" at bounding box center [393, 277] width 19 height 7
click at [319, 291] on button "Edit Knowledge Hub" at bounding box center [316, 289] width 92 height 12
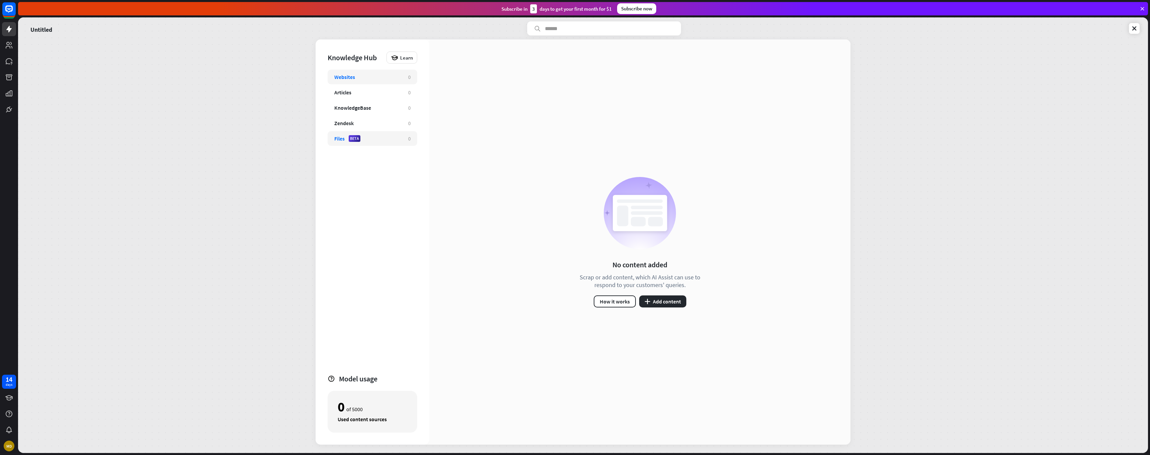
click at [349, 143] on div "Files BETA 0" at bounding box center [373, 138] width 90 height 15
click at [644, 301] on button "plus Add file" at bounding box center [640, 301] width 36 height 12
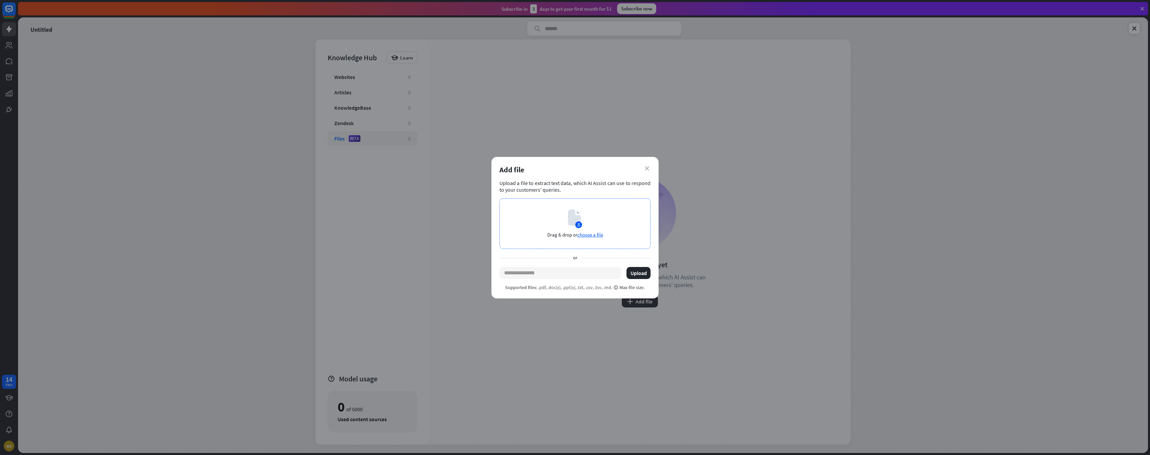
click at [598, 235] on span "choose a file" at bounding box center [590, 234] width 26 height 6
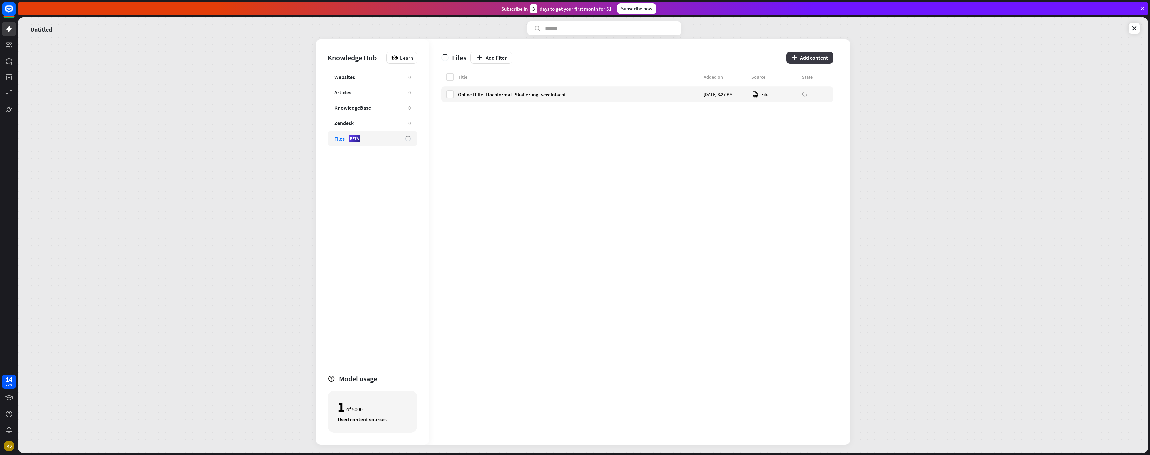
click at [802, 56] on button "plus Add content" at bounding box center [809, 57] width 47 height 12
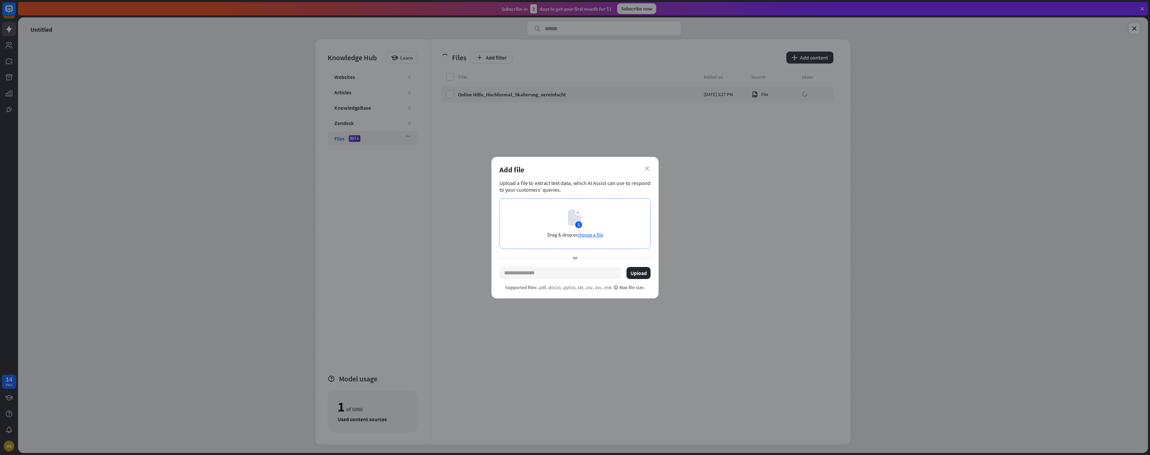
click at [605, 234] on div "Drag & drop or choose a file" at bounding box center [575, 223] width 151 height 50
click at [583, 230] on div "Drag & drop or choose a file" at bounding box center [575, 223] width 151 height 50
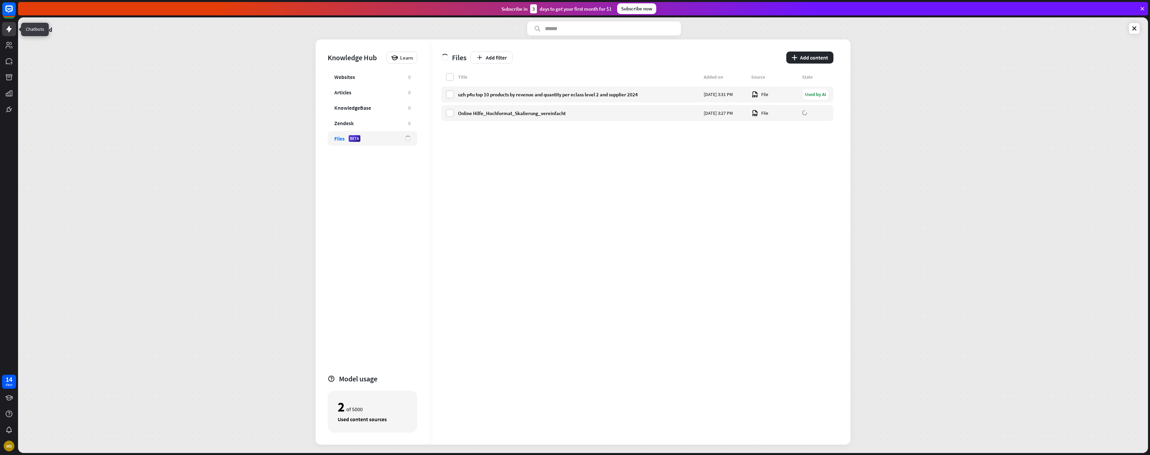
click at [5, 28] on icon at bounding box center [9, 29] width 8 height 8
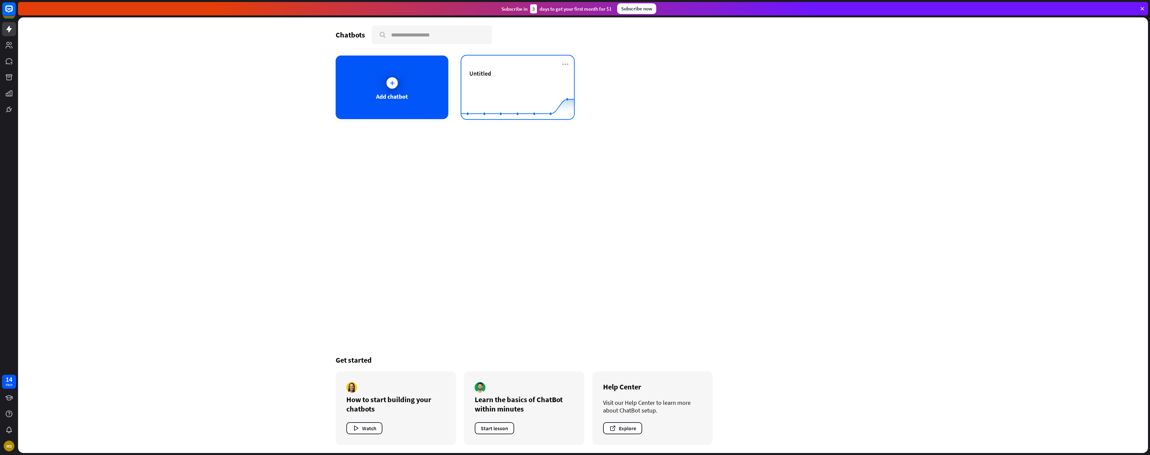
click at [542, 81] on div "Untitled" at bounding box center [517, 81] width 97 height 23
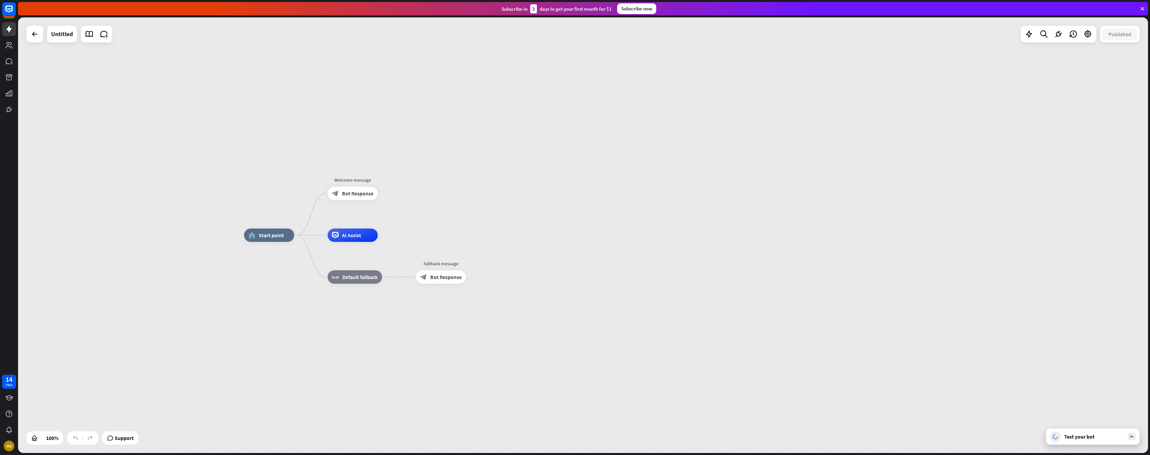
click at [1079, 439] on div "Test your bot" at bounding box center [1094, 436] width 60 height 7
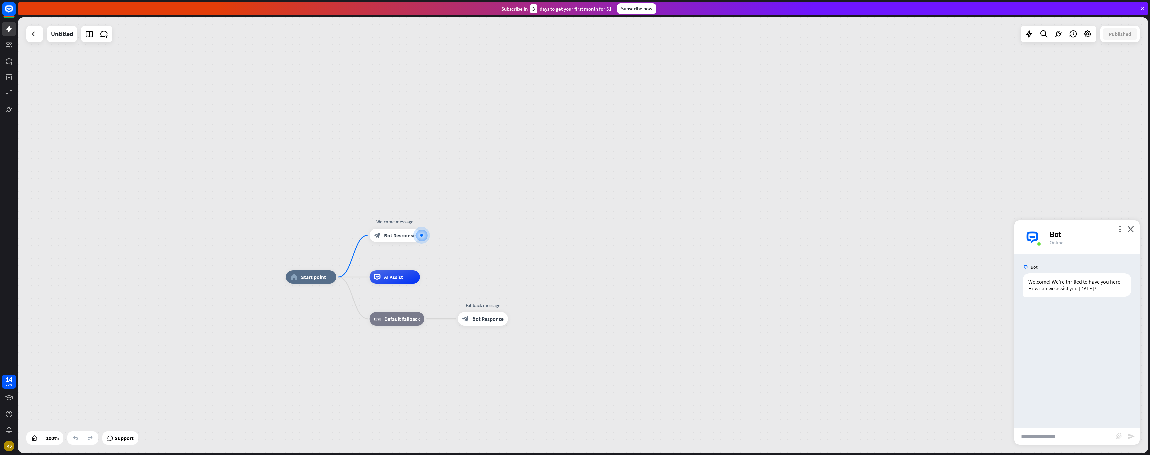
click at [1077, 436] on input "text" at bounding box center [1064, 436] width 101 height 17
type input "**********"
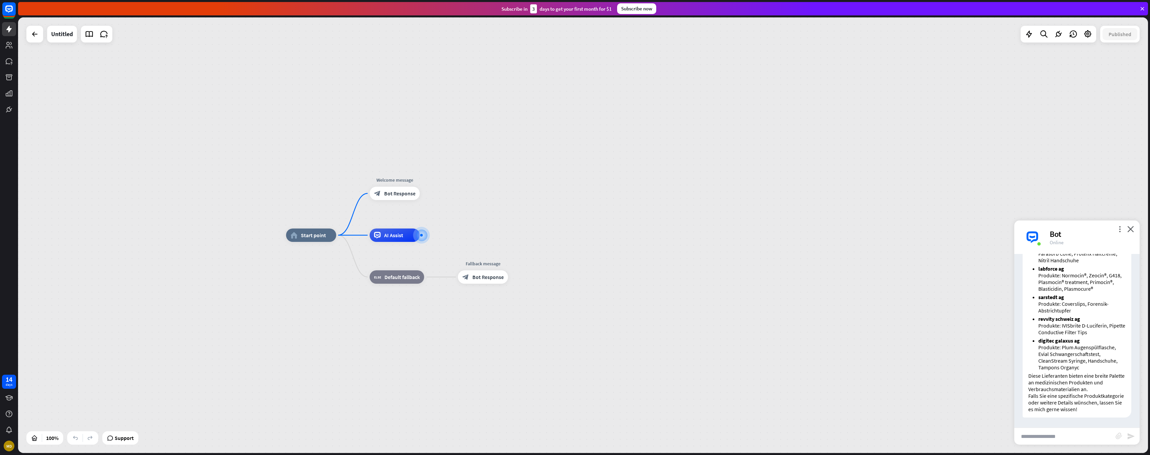
scroll to position [147, 0]
click at [1047, 441] on input "text" at bounding box center [1064, 436] width 101 height 17
type input "**********"
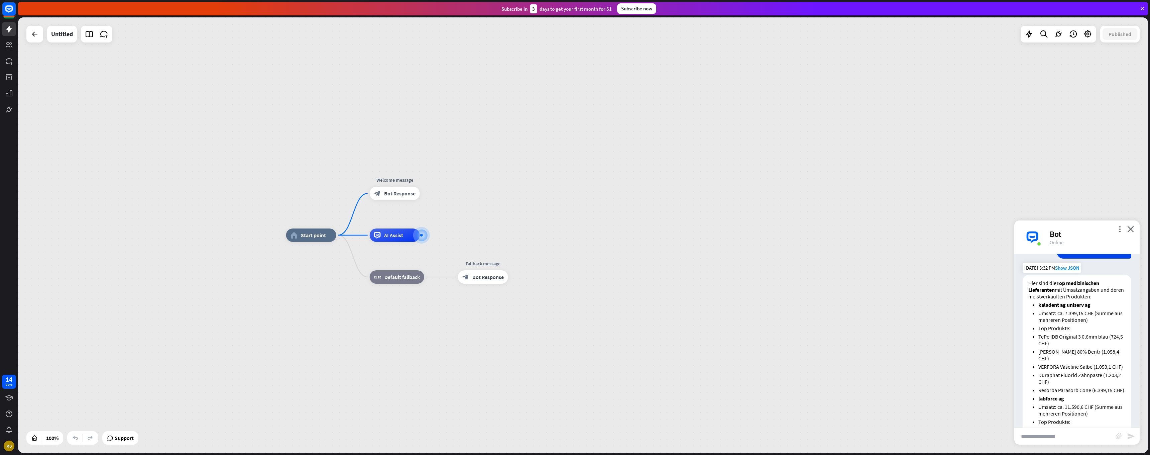
scroll to position [332, 0]
drag, startPoint x: 1039, startPoint y: 345, endPoint x: 1097, endPoint y: 354, distance: 58.9
click at [1097, 348] on p "TePe IDB Original 3 0,6mm blau (724,5 CHF)" at bounding box center [1082, 340] width 87 height 13
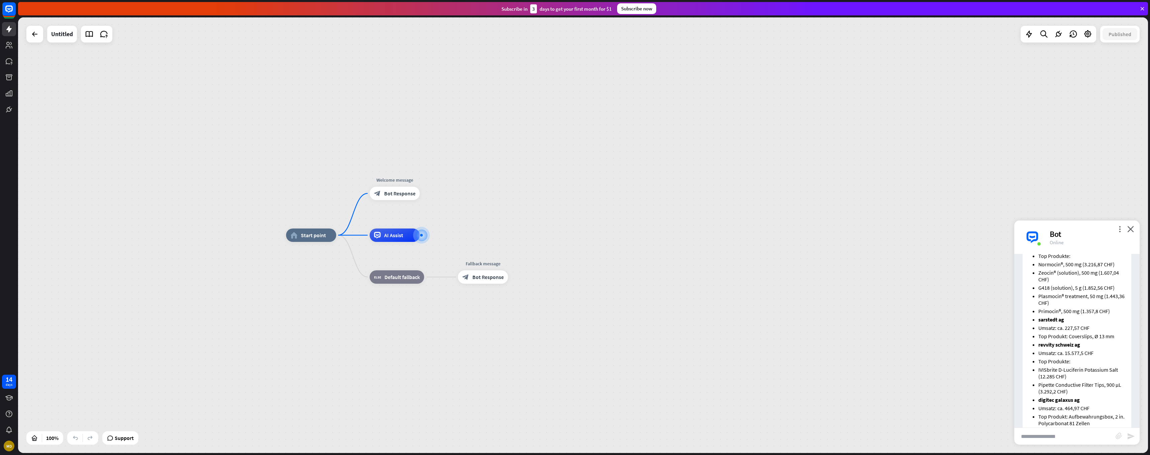
scroll to position [563, 0]
click at [1043, 434] on input "text" at bounding box center [1064, 436] width 101 height 17
type input "**********"
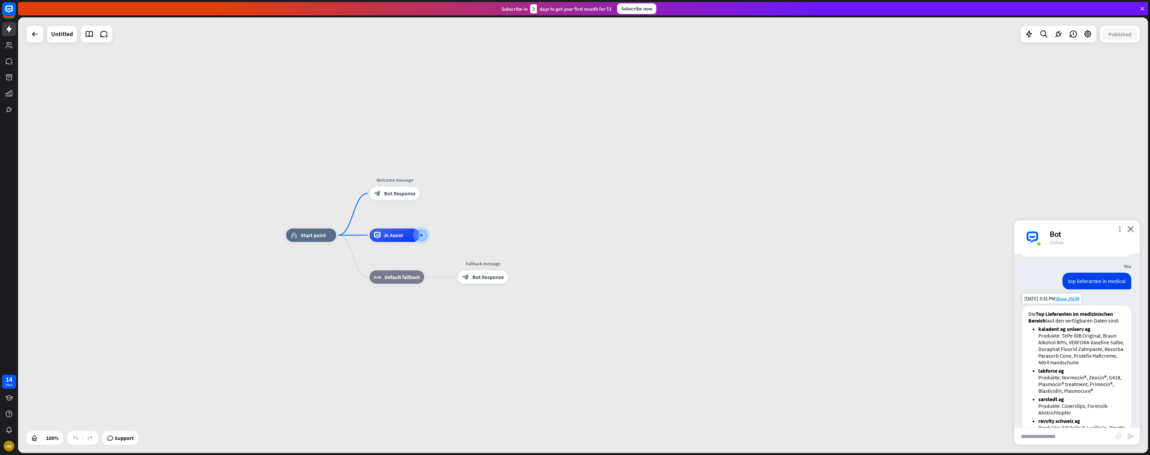
scroll to position [0, 0]
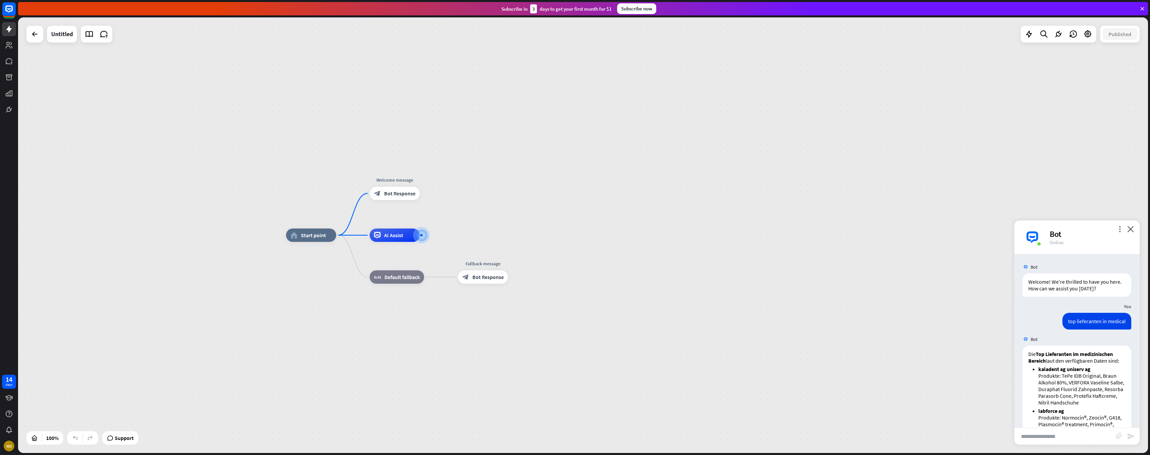
drag, startPoint x: 1117, startPoint y: 229, endPoint x: 1015, endPoint y: 166, distance: 120.0
click at [988, 105] on div "home_2 Start point Welcome message block_bot_response Bot Response AI Assist bl…" at bounding box center [583, 234] width 1130 height 435
click at [1115, 231] on div "Bot" at bounding box center [1091, 234] width 82 height 10
drag, startPoint x: 1055, startPoint y: 231, endPoint x: 1020, endPoint y: 209, distance: 41.2
click at [1020, 209] on div "home_2 Start point Welcome message block_bot_response Bot Response AI Assist bl…" at bounding box center [583, 234] width 1130 height 435
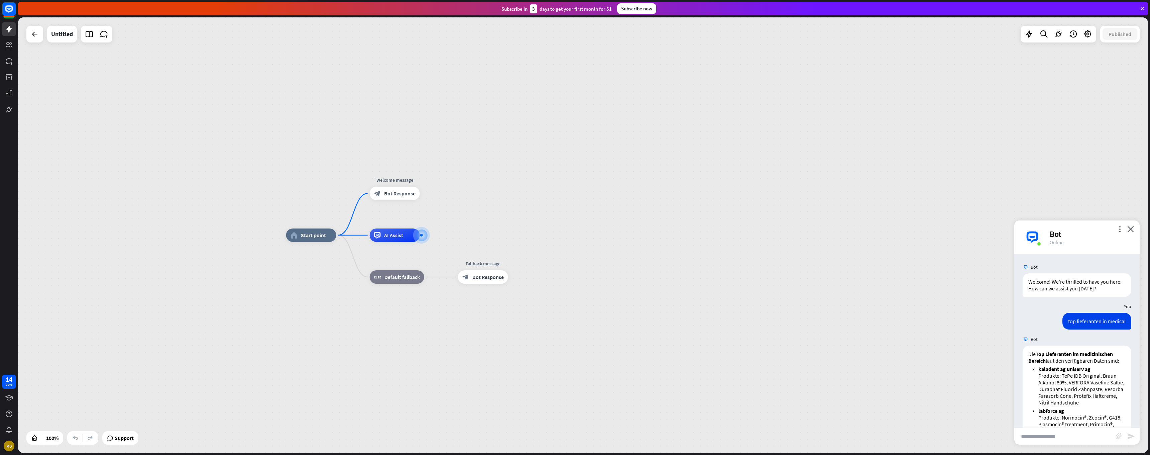
click at [1020, 211] on div "home_2 Start point Welcome message block_bot_response Bot Response AI Assist bl…" at bounding box center [583, 234] width 1130 height 435
click at [1105, 234] on div "Bot" at bounding box center [1091, 234] width 82 height 10
click at [383, 239] on div "AI Assist" at bounding box center [395, 234] width 50 height 13
click at [335, 244] on button "Edit Knowledge Hub" at bounding box center [316, 247] width 92 height 12
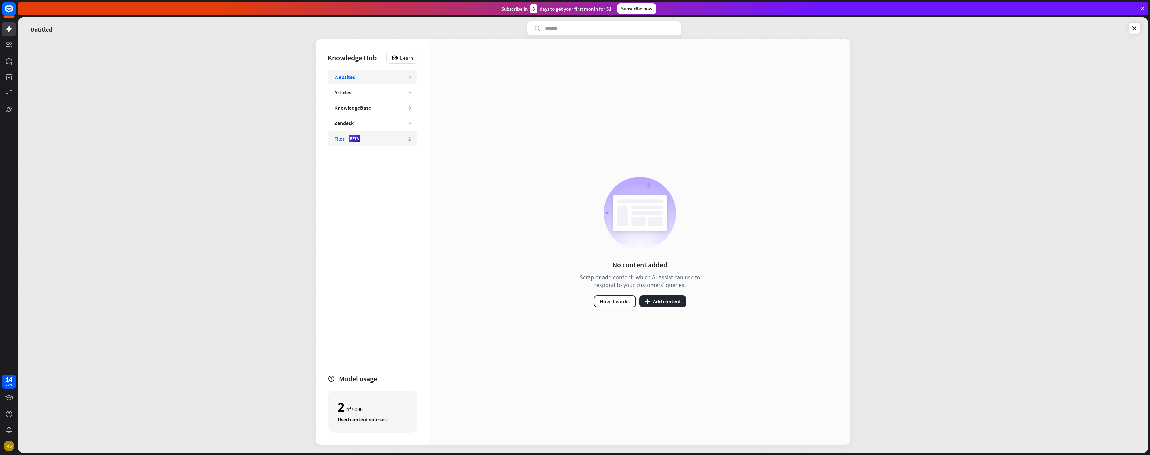
click at [339, 137] on div "Files" at bounding box center [339, 138] width 10 height 7
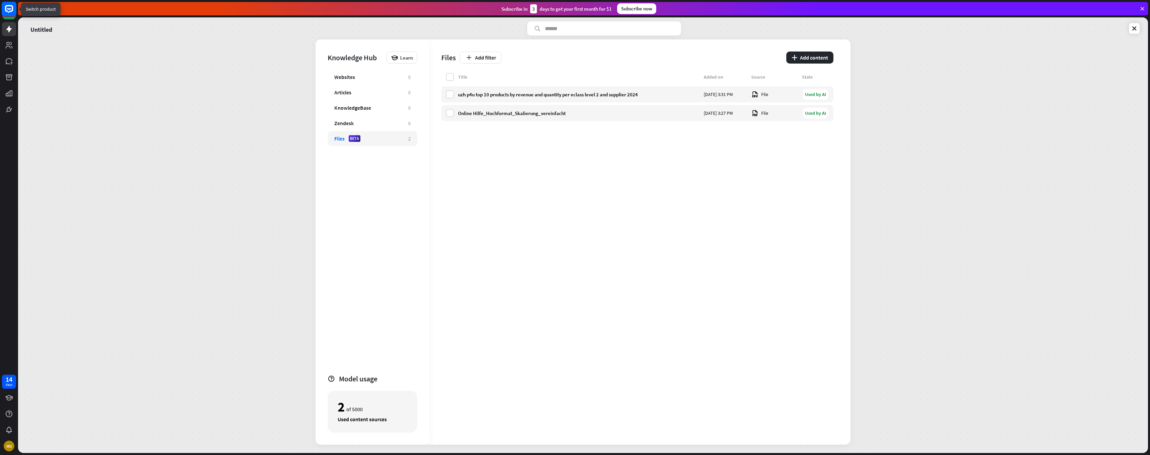
click at [9, 7] on rect at bounding box center [9, 9] width 15 height 15
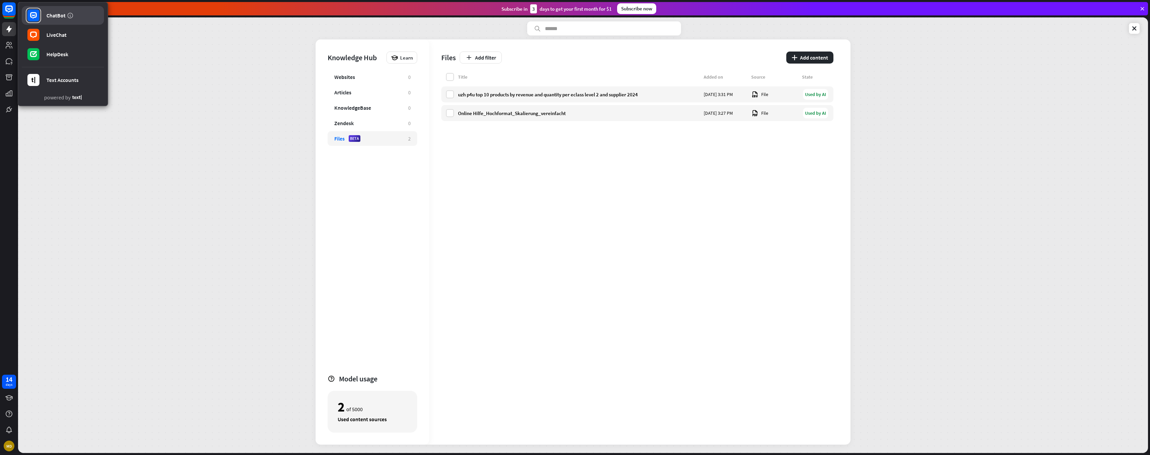
click at [34, 15] on icon at bounding box center [33, 15] width 3 height 1
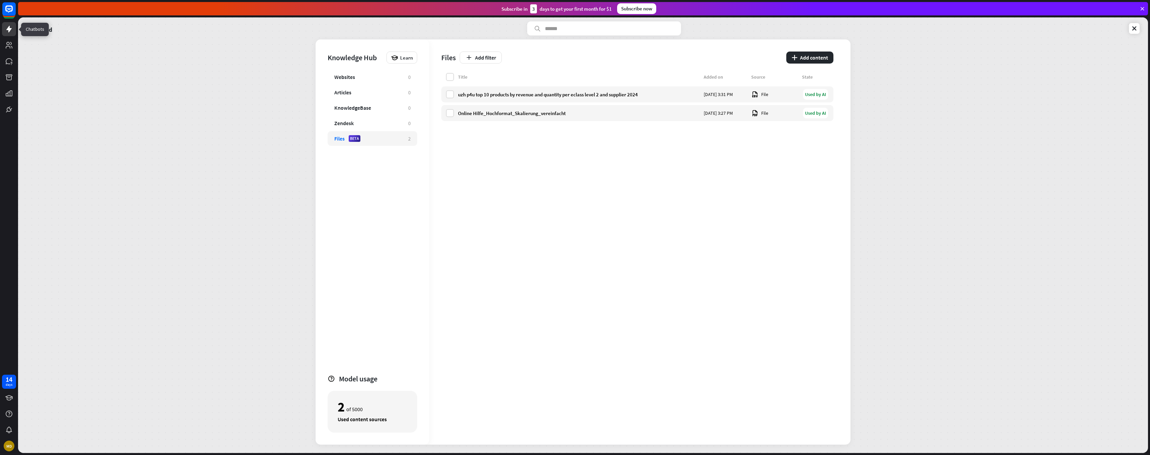
click at [6, 29] on icon at bounding box center [9, 29] width 8 height 8
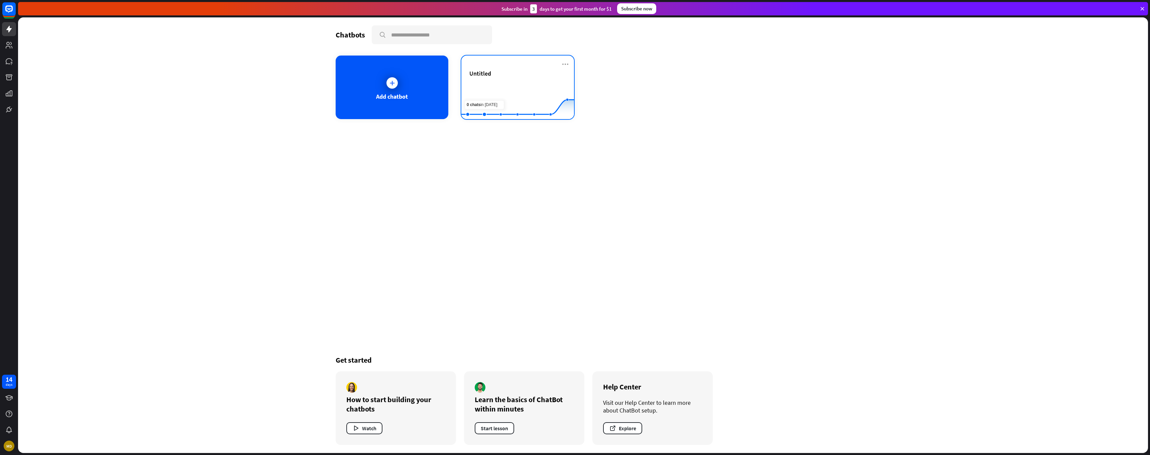
click at [534, 84] on rect at bounding box center [517, 103] width 113 height 42
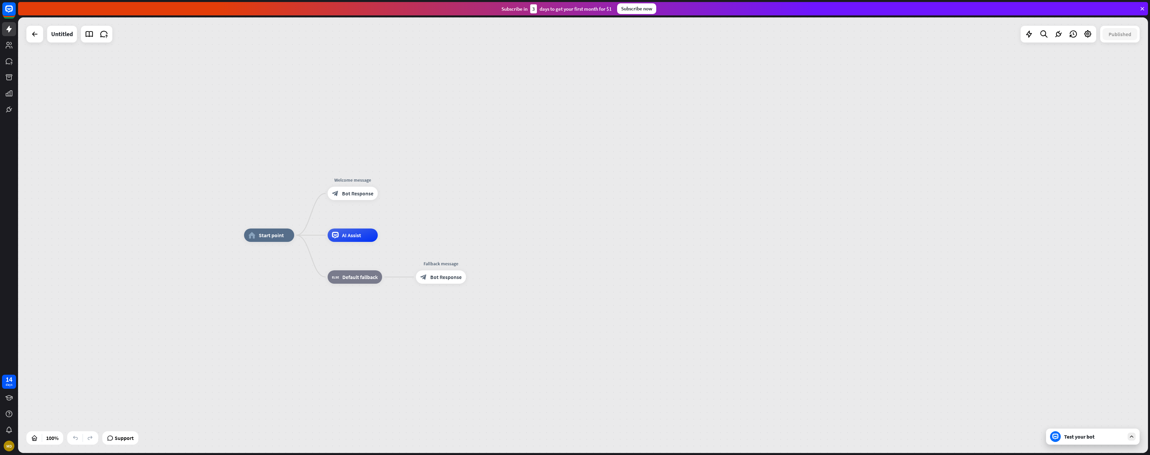
click at [1071, 435] on div "Test your bot" at bounding box center [1094, 436] width 60 height 7
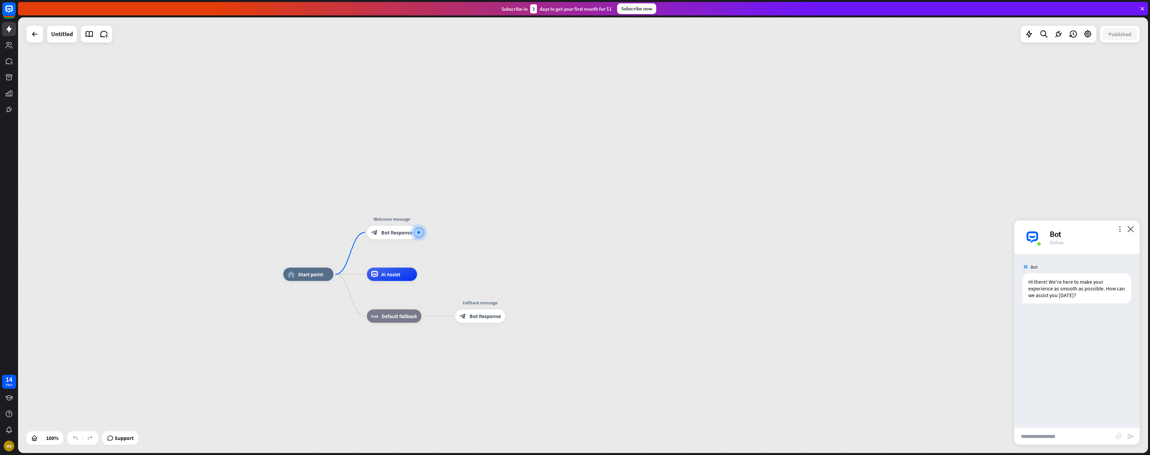
click at [1044, 437] on input "text" at bounding box center [1064, 436] width 101 height 17
type input "**********"
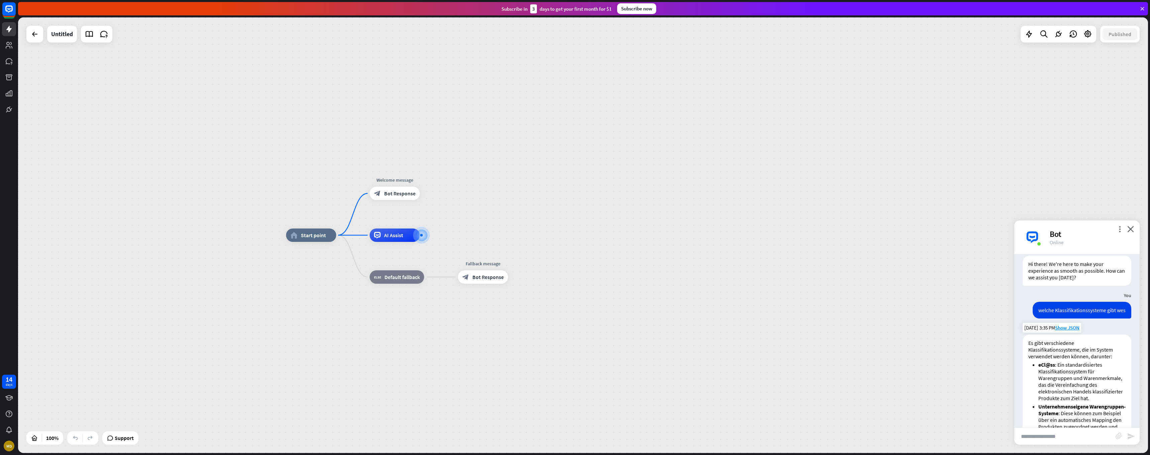
scroll to position [137, 0]
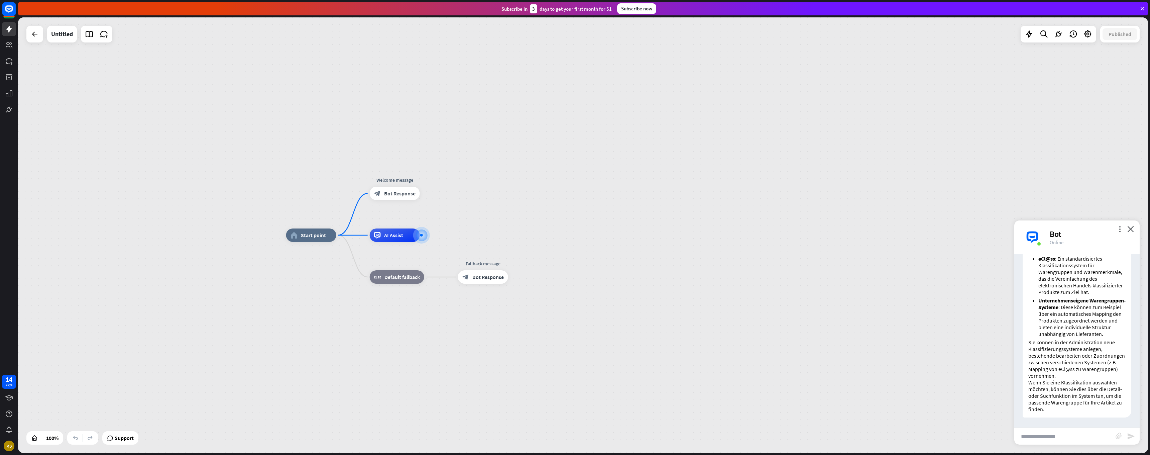
click at [1050, 299] on strong "Unternehmenseigene Warengruppen-Systeme" at bounding box center [1082, 303] width 87 height 13
drag, startPoint x: 1050, startPoint y: 299, endPoint x: 1080, endPoint y: 300, distance: 30.1
click at [1080, 300] on strong "Unternehmenseigene Warengruppen-Systeme" at bounding box center [1082, 303] width 87 height 13
copy strong "Warengruppen-Systeme"
click at [1069, 439] on input "text" at bounding box center [1064, 436] width 101 height 17
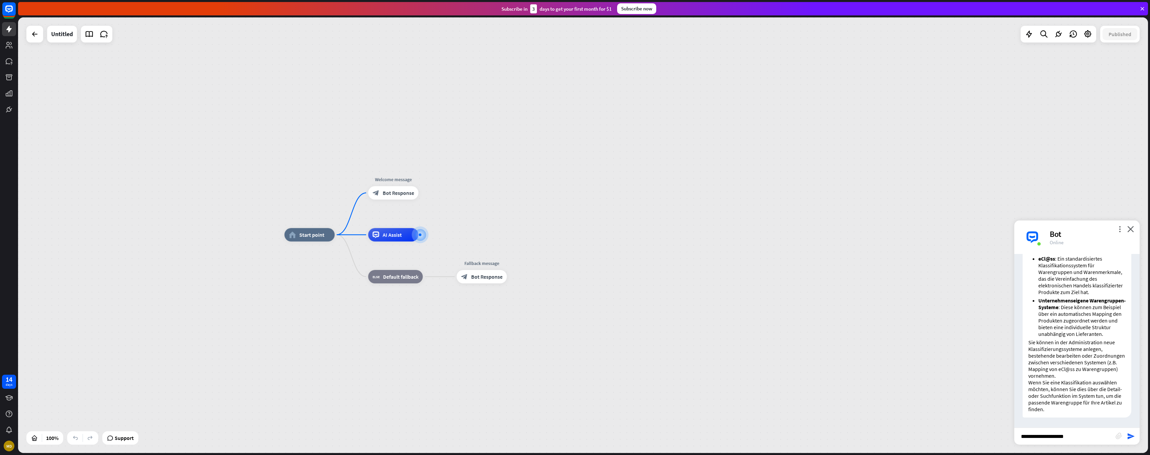
paste input "**********"
type input "**********"
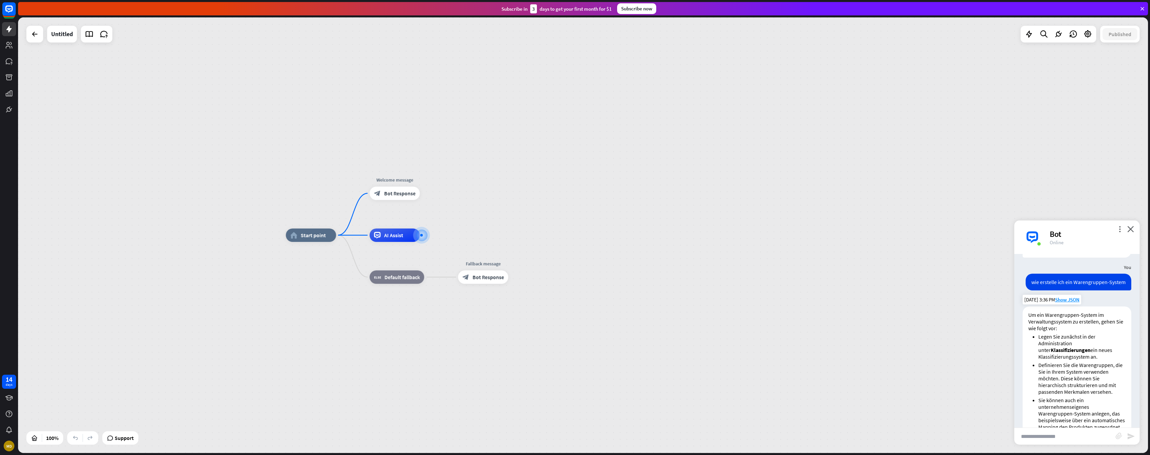
scroll to position [339, 0]
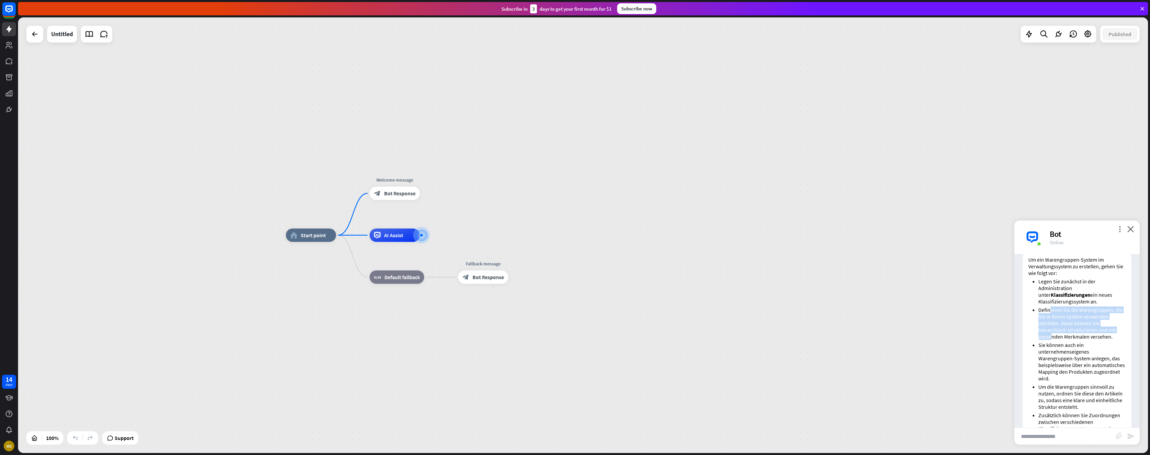
drag, startPoint x: 1049, startPoint y: 332, endPoint x: 1051, endPoint y: 358, distance: 26.5
click at [1051, 340] on li "Definieren Sie die Warengruppen, die Sie in Ihrem System verwenden möchten. Die…" at bounding box center [1082, 322] width 87 height 33
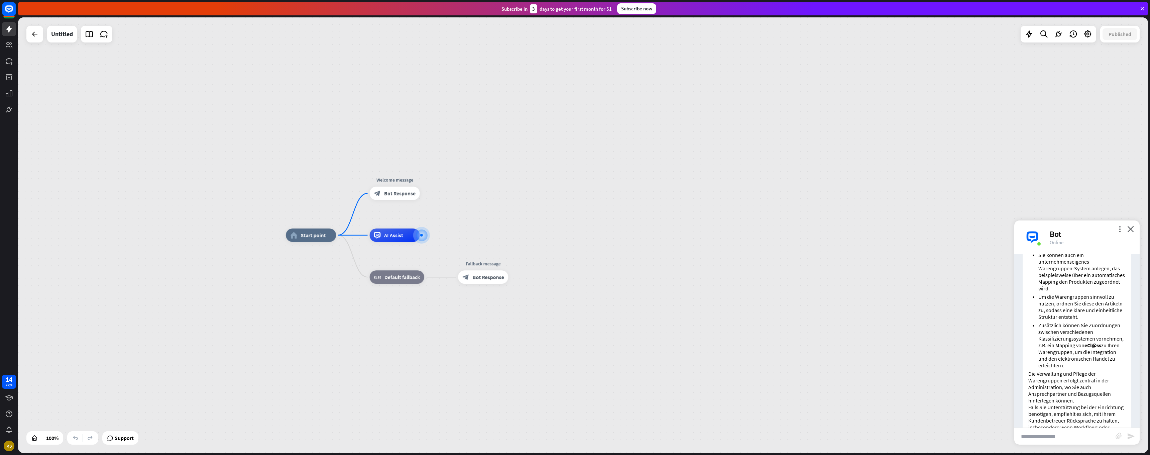
scroll to position [480, 0]
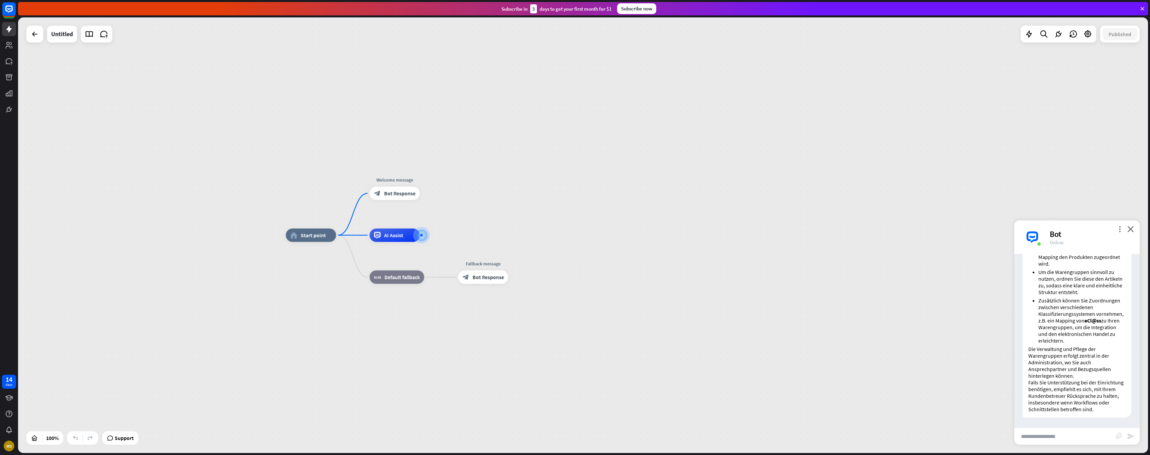
click at [1037, 436] on input "text" at bounding box center [1064, 436] width 101 height 17
type input "**********"
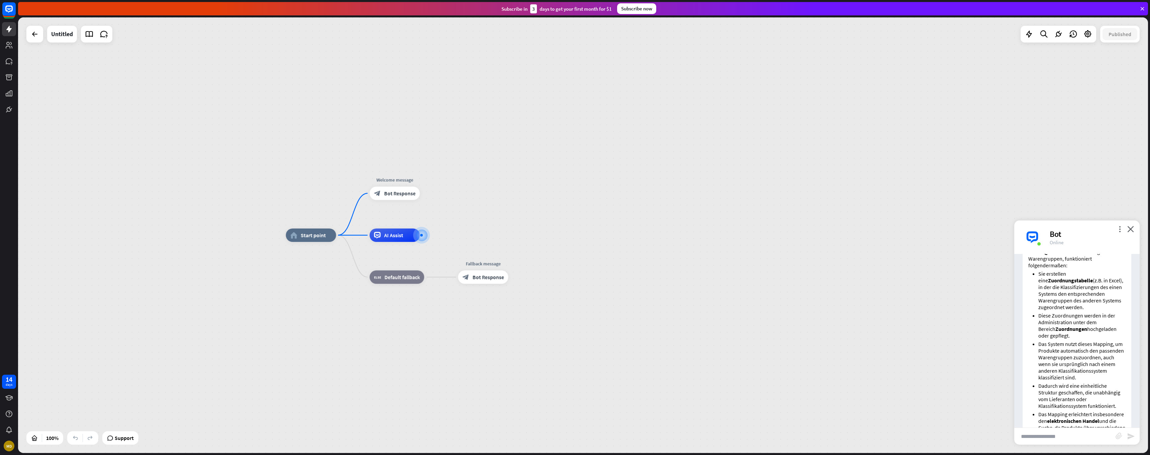
scroll to position [688, 0]
click at [1048, 285] on strong "Zuordnungstabelle" at bounding box center [1070, 281] width 45 height 7
copy strong "Zuordnungstabelle"
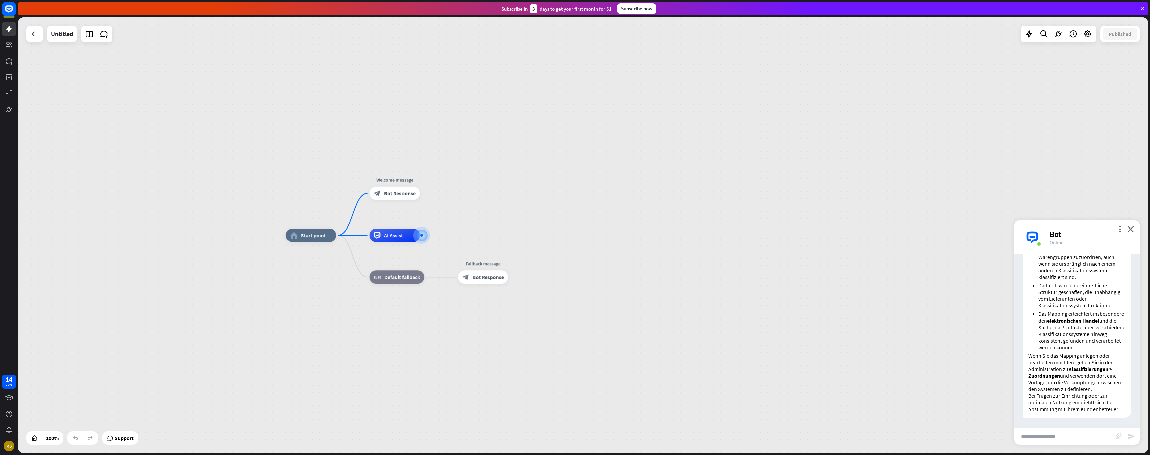
drag, startPoint x: 1063, startPoint y: 429, endPoint x: 1062, endPoint y: 434, distance: 4.7
click at [1062, 431] on input "text" at bounding box center [1064, 436] width 101 height 17
paste input "**********"
type input "**********"
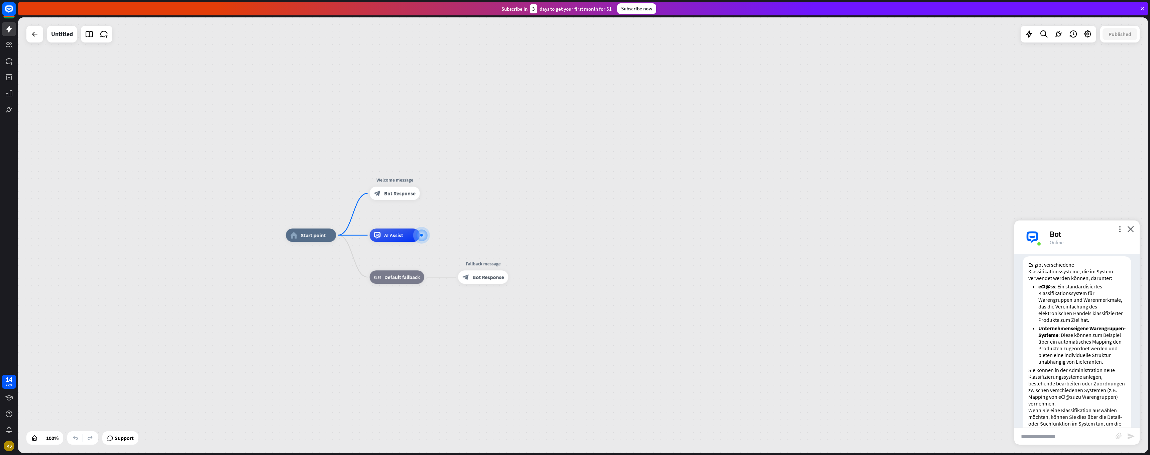
scroll to position [0, 0]
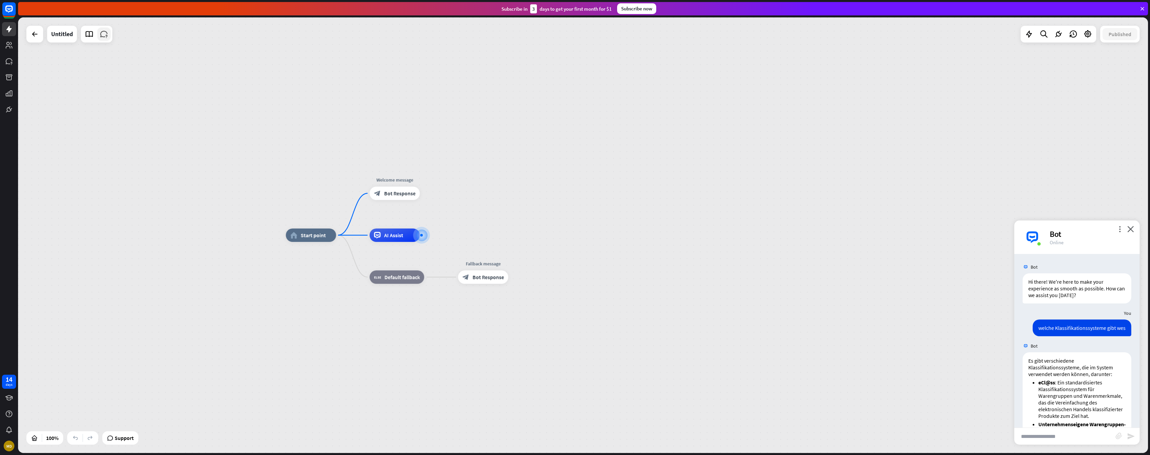
click at [103, 35] on icon at bounding box center [104, 34] width 9 height 9
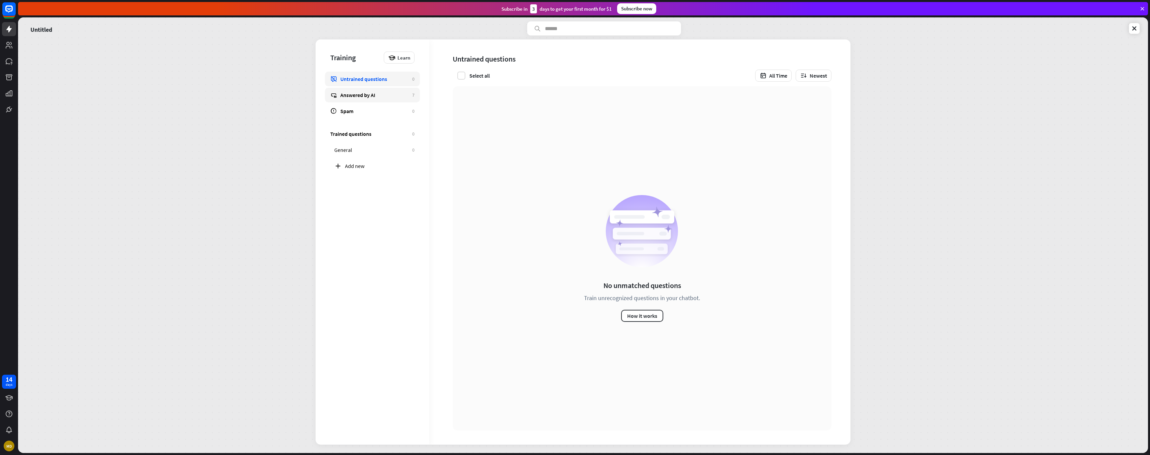
click at [371, 97] on div "Answered by AI" at bounding box center [374, 95] width 69 height 7
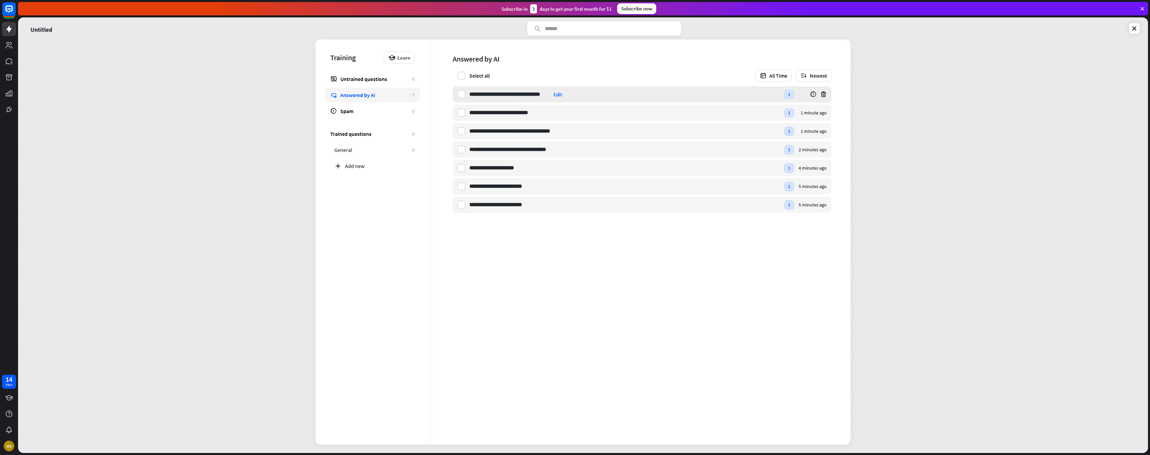
click at [562, 95] on div "Edit" at bounding box center [558, 94] width 8 height 6
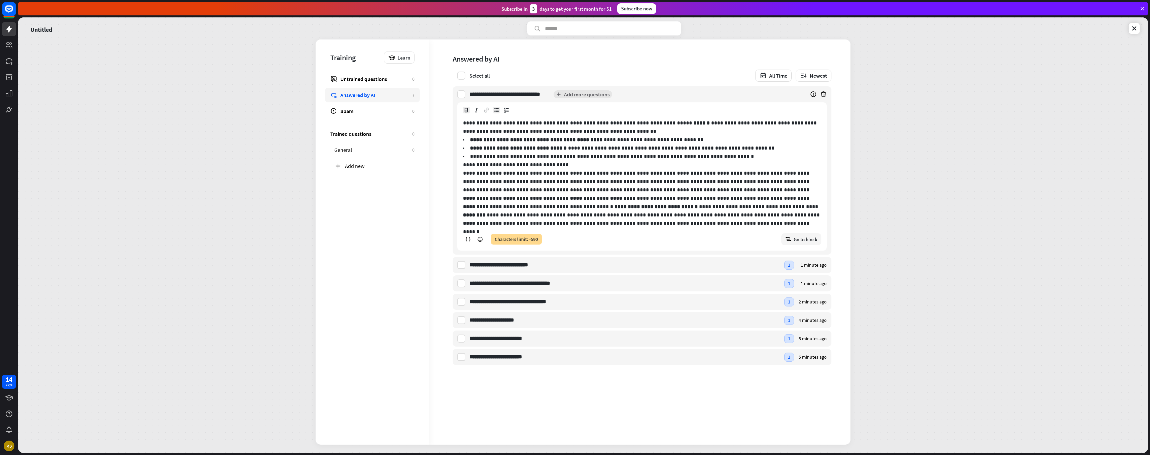
click at [568, 139] on strong "**********" at bounding box center [536, 139] width 132 height 5
click at [549, 264] on div "Edit" at bounding box center [545, 265] width 8 height 6
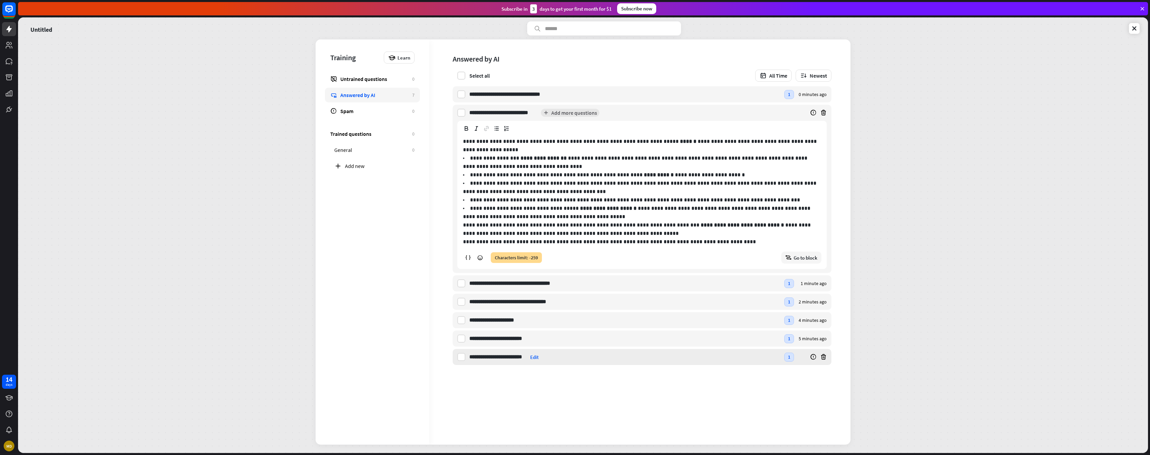
click at [540, 357] on div "Edit" at bounding box center [537, 357] width 15 height 6
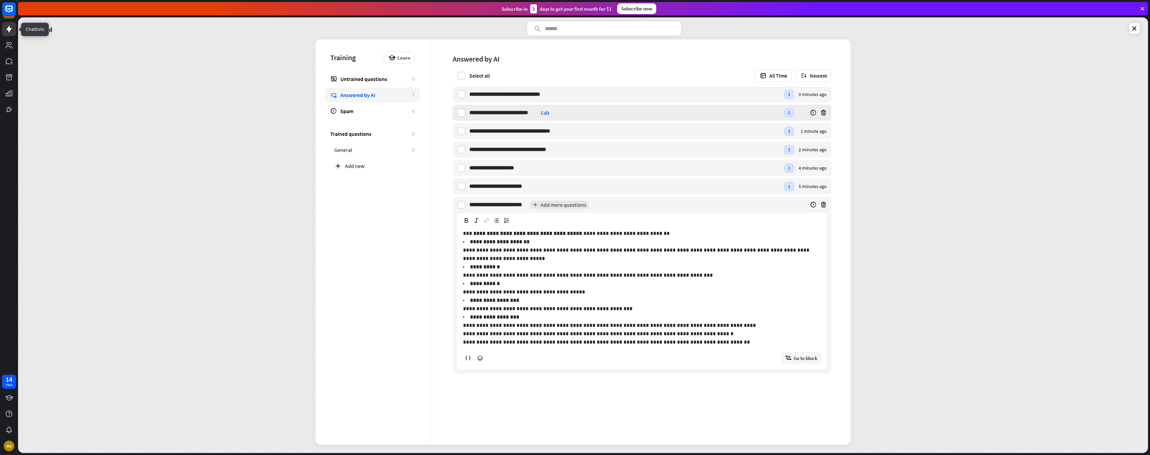
click at [9, 32] on icon at bounding box center [9, 29] width 8 height 8
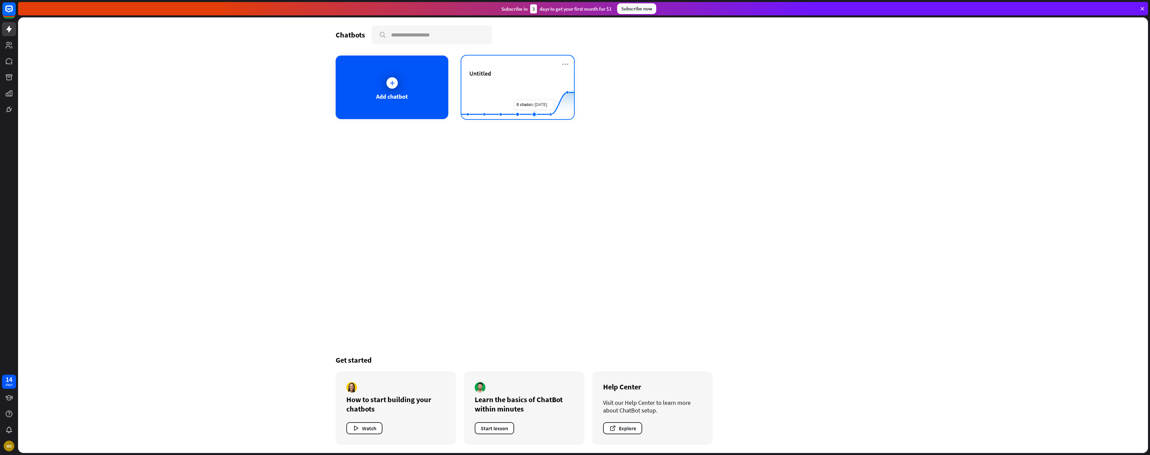
click at [538, 97] on rect at bounding box center [517, 103] width 113 height 42
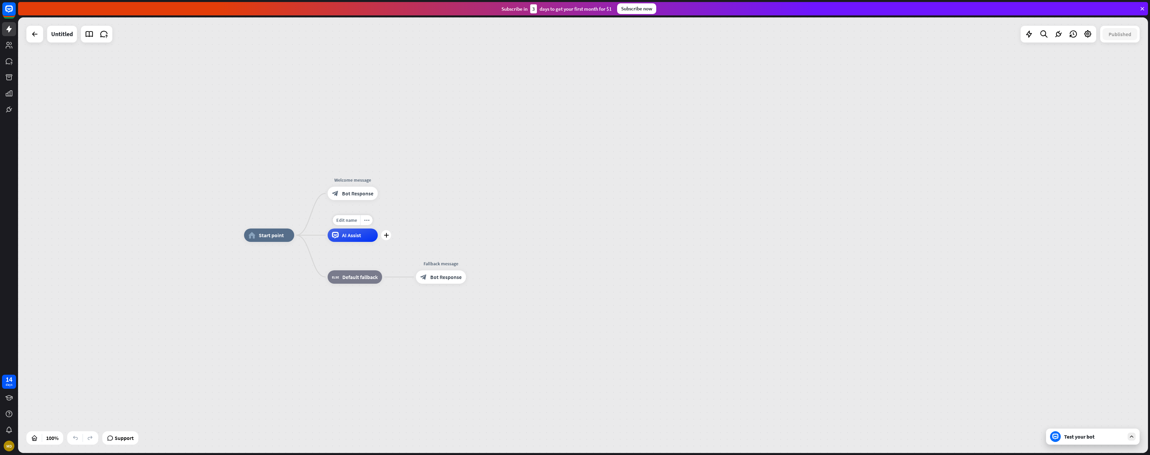
click at [354, 237] on span "AI Assist" at bounding box center [351, 235] width 19 height 7
click at [286, 249] on button "Edit Knowledge Hub" at bounding box center [274, 247] width 92 height 12
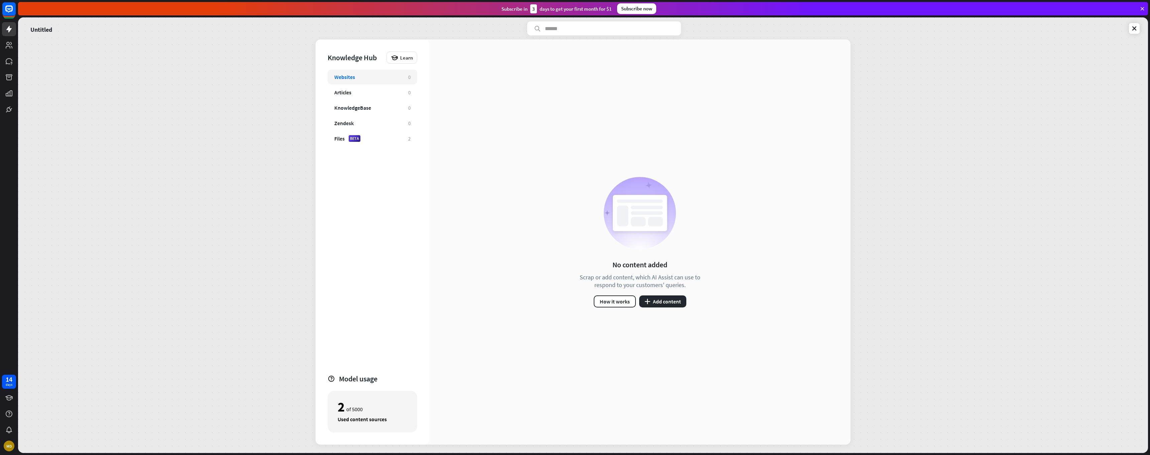
click at [359, 79] on div "Websites" at bounding box center [367, 77] width 67 height 7
click at [344, 139] on div "Files" at bounding box center [339, 138] width 10 height 7
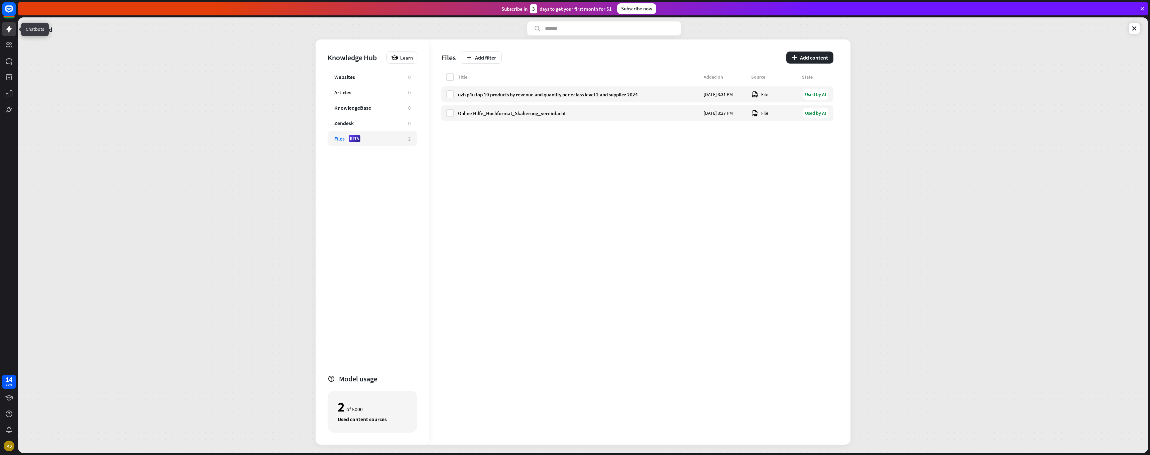
click at [8, 32] on icon at bounding box center [9, 29] width 8 height 8
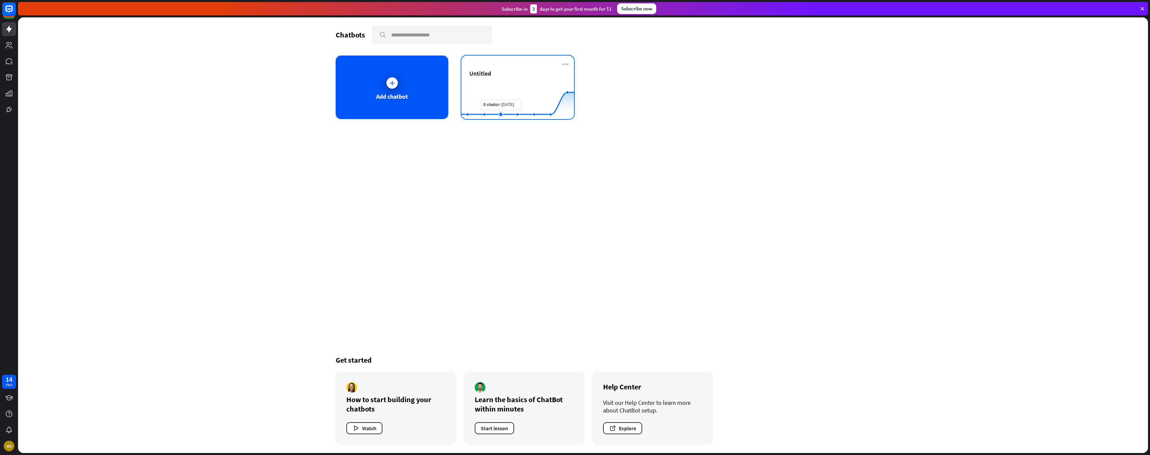
click at [509, 101] on rect at bounding box center [517, 103] width 113 height 42
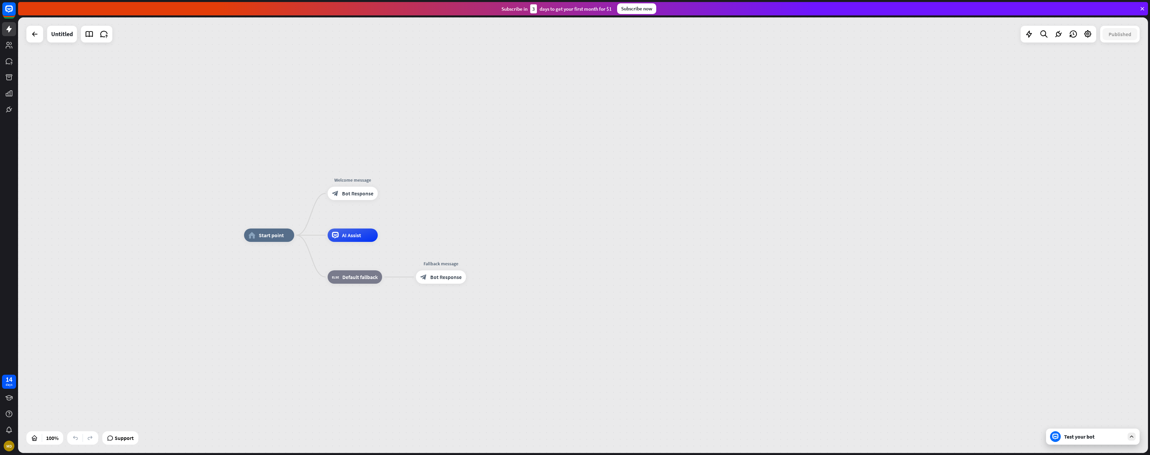
click at [1091, 443] on div "Test your bot" at bounding box center [1093, 436] width 94 height 16
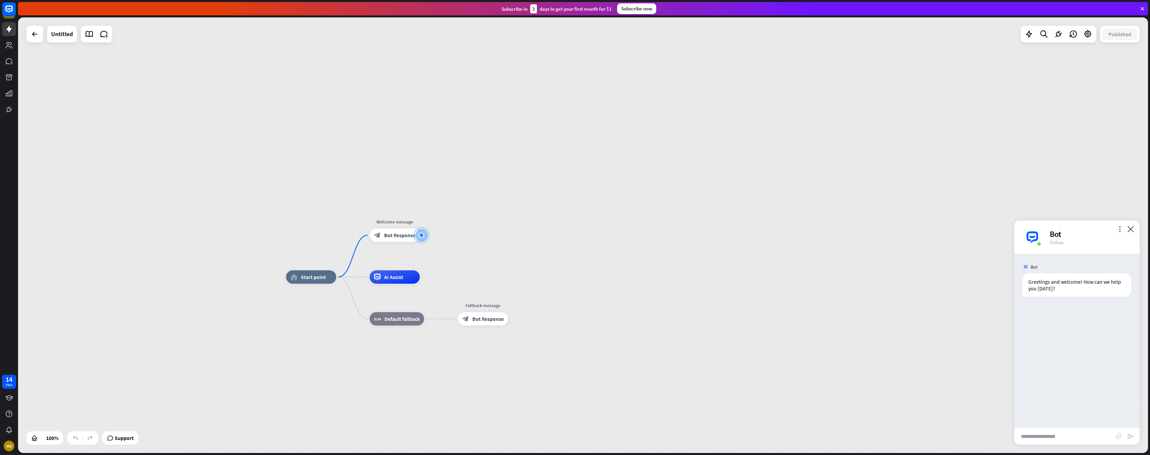
click at [1052, 438] on input "text" at bounding box center [1064, 436] width 101 height 17
type input "**********"
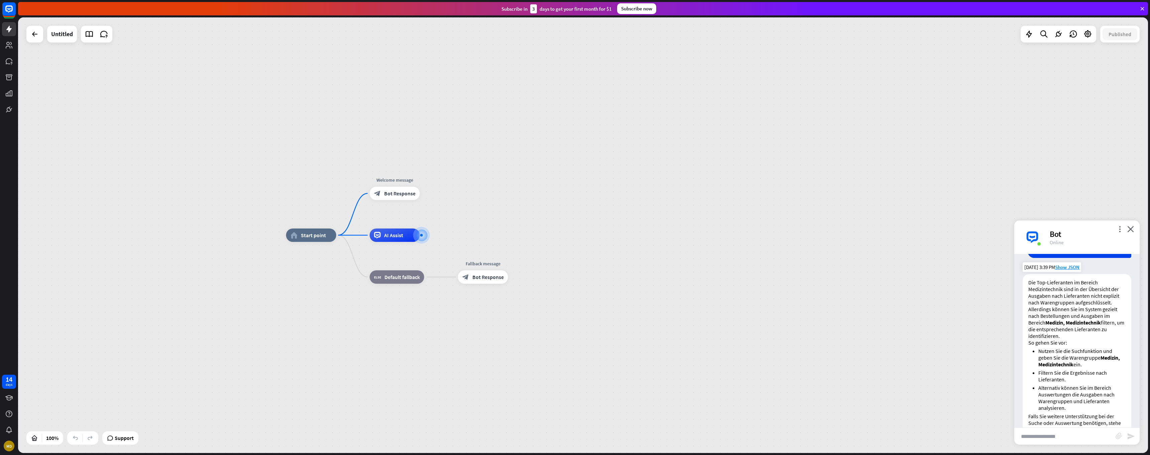
scroll to position [70, 0]
click at [102, 34] on icon at bounding box center [104, 34] width 9 height 9
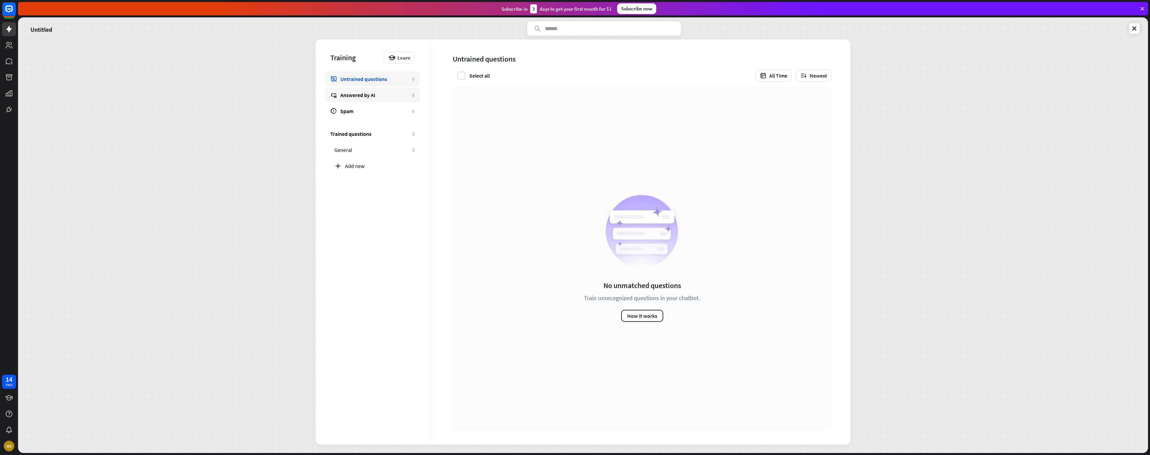
click at [361, 97] on div "Answered by AI" at bounding box center [374, 95] width 69 height 7
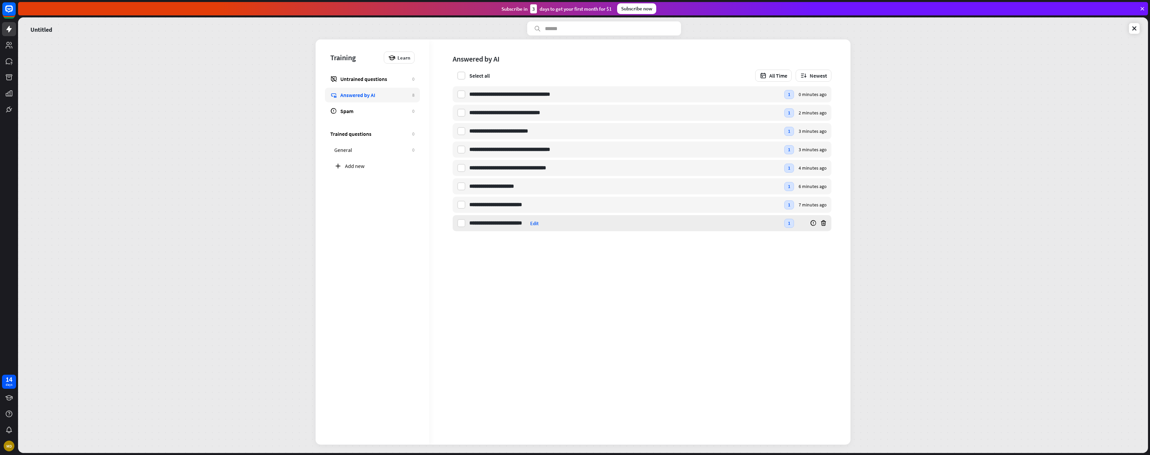
click at [533, 224] on div "Edit" at bounding box center [534, 223] width 8 height 6
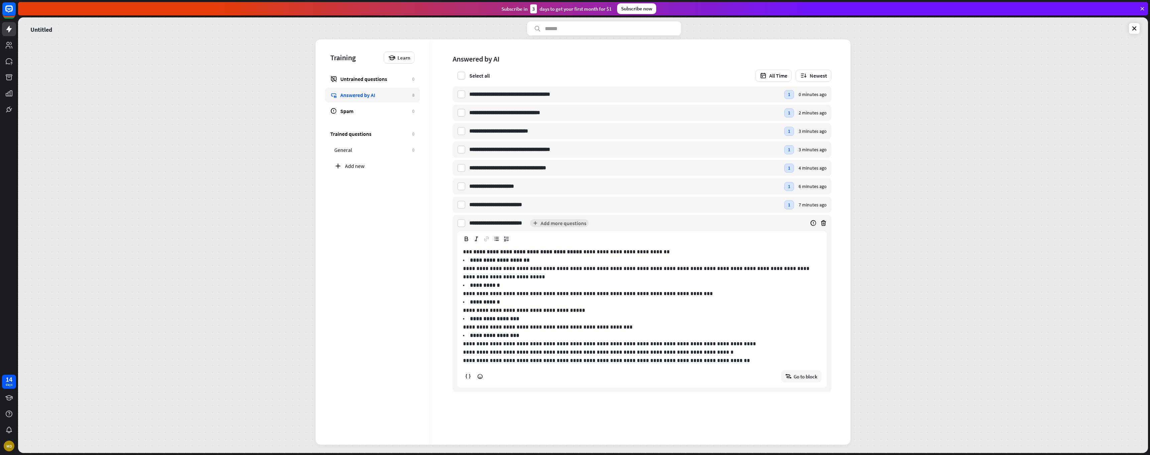
click at [607, 358] on p "**********" at bounding box center [642, 360] width 358 height 8
drag, startPoint x: 464, startPoint y: 353, endPoint x: 715, endPoint y: 363, distance: 250.3
click at [715, 363] on div "**********" at bounding box center [642, 314] width 369 height 145
click at [482, 299] on strong "**********" at bounding box center [485, 301] width 30 height 5
click at [480, 338] on strong "**********" at bounding box center [494, 335] width 49 height 5
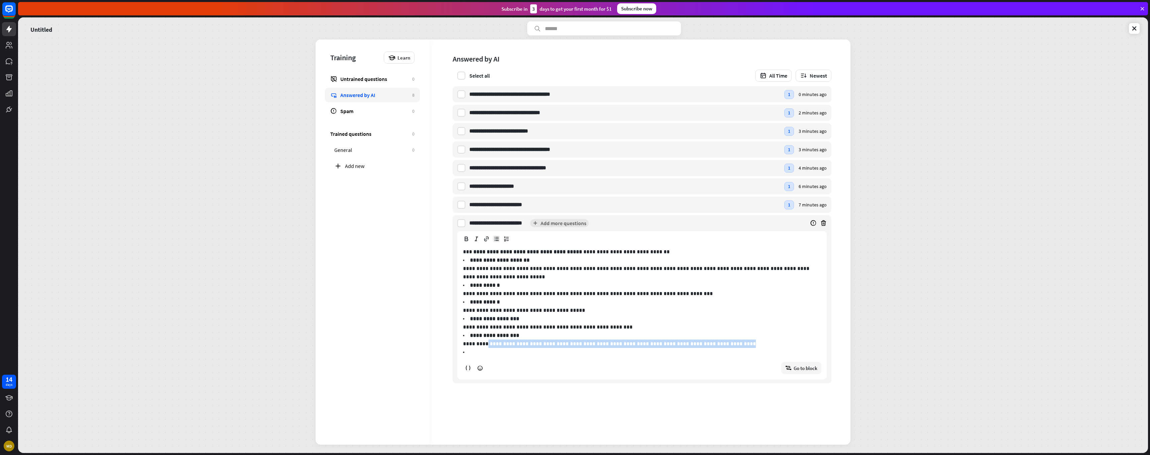
drag, startPoint x: 485, startPoint y: 344, endPoint x: 755, endPoint y: 347, distance: 269.9
click at [755, 347] on li "**********" at bounding box center [642, 339] width 358 height 17
click at [5, 24] on link at bounding box center [9, 29] width 14 height 14
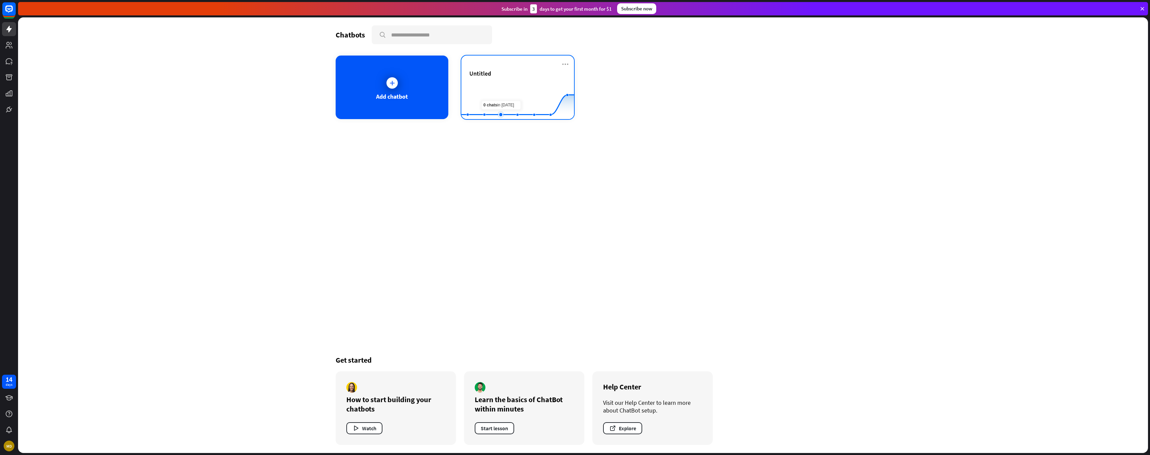
click at [503, 97] on rect at bounding box center [517, 103] width 113 height 42
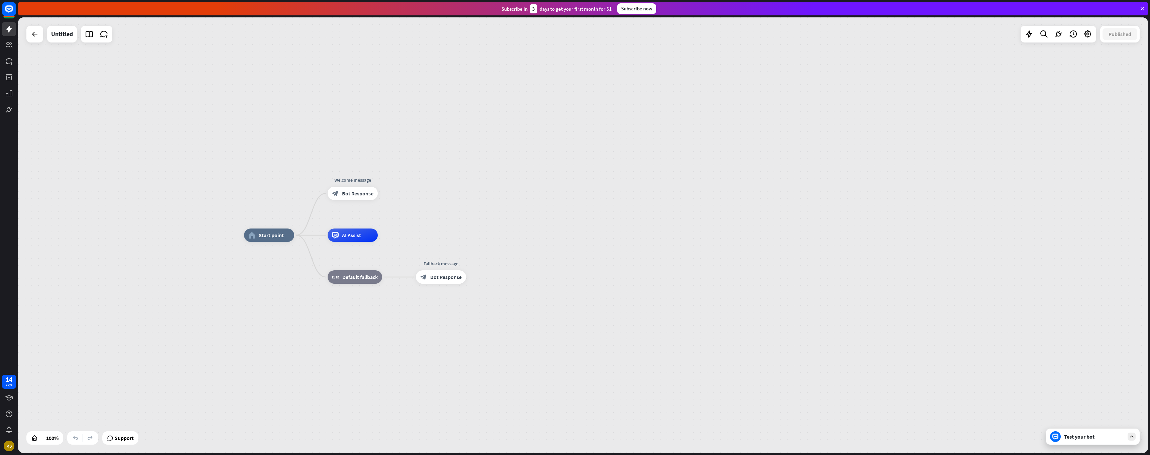
click at [1079, 437] on div "Test your bot" at bounding box center [1094, 436] width 60 height 7
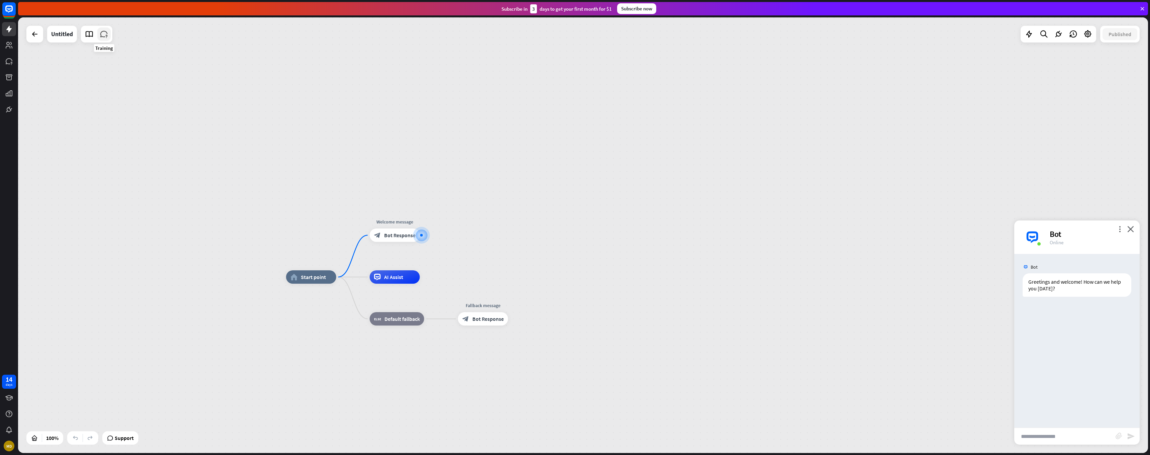
click at [108, 40] on link at bounding box center [103, 33] width 13 height 13
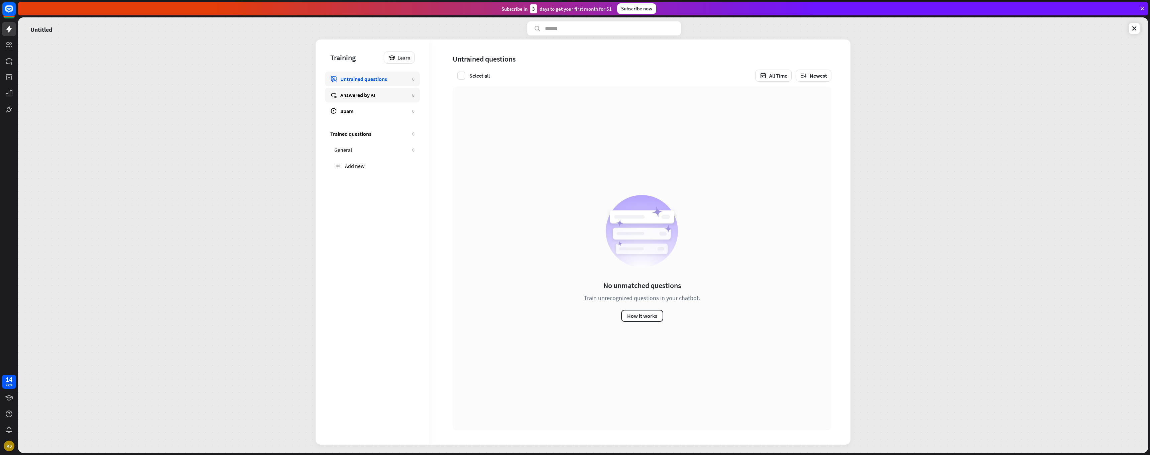
click at [362, 96] on div "Answered by AI" at bounding box center [374, 95] width 69 height 7
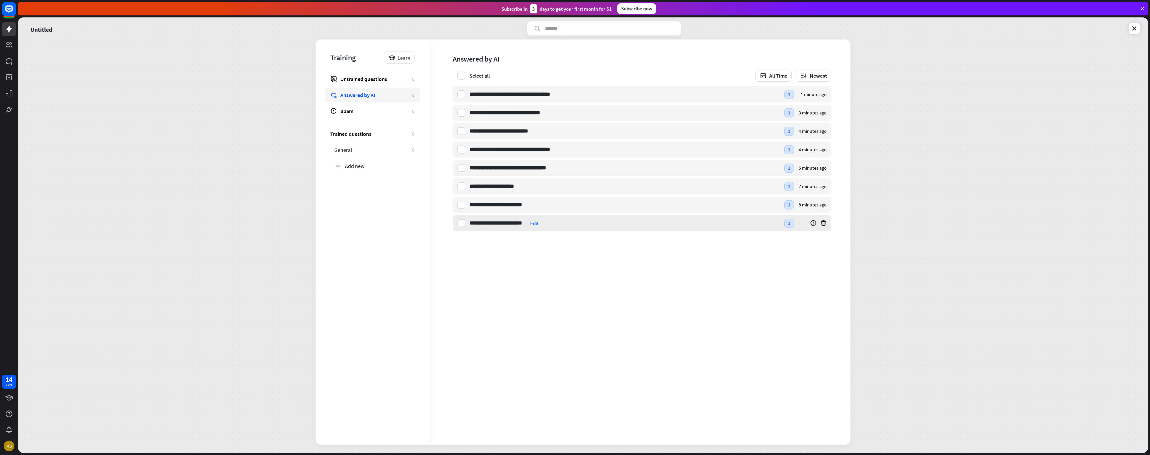
click at [528, 223] on div "**********" at bounding box center [624, 223] width 311 height 16
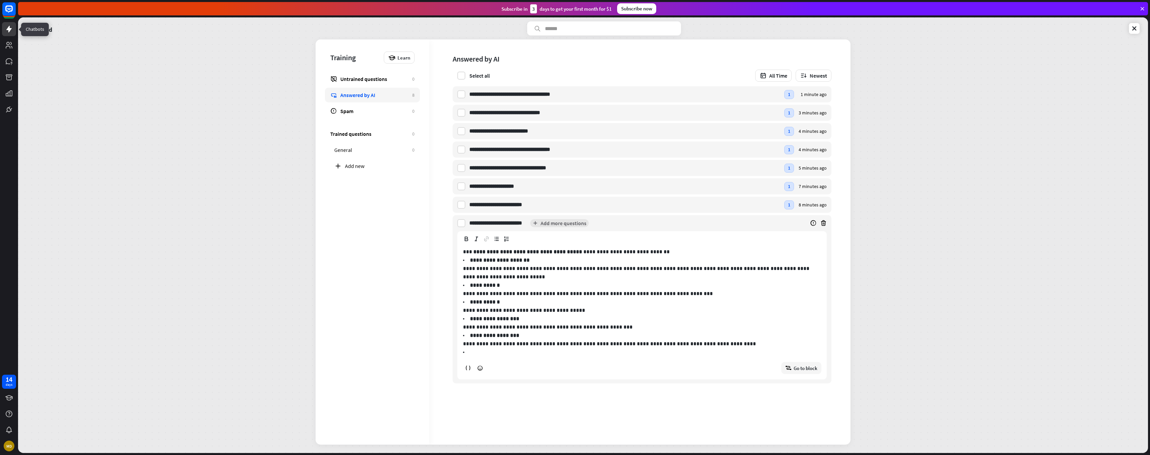
click at [8, 31] on icon at bounding box center [8, 29] width 5 height 7
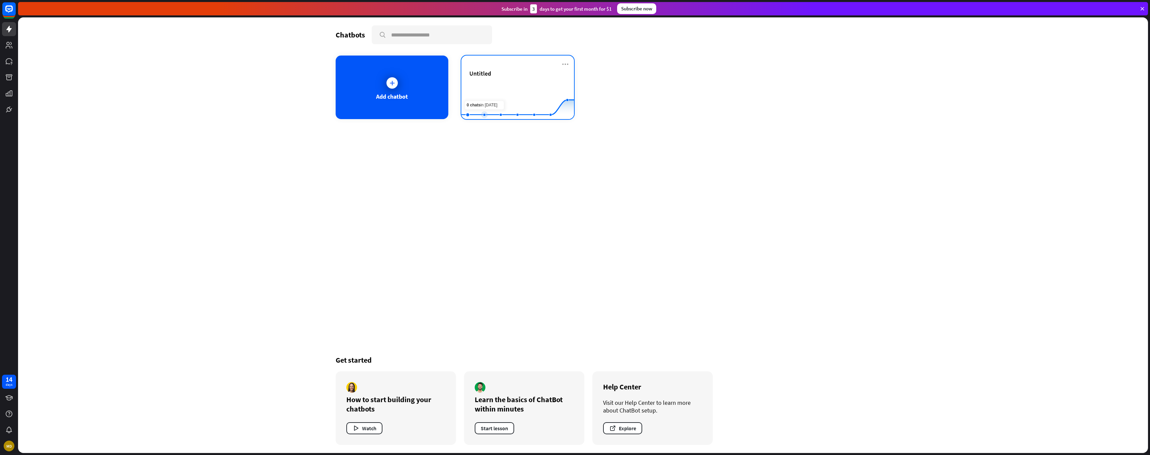
click at [494, 99] on rect at bounding box center [517, 103] width 113 height 42
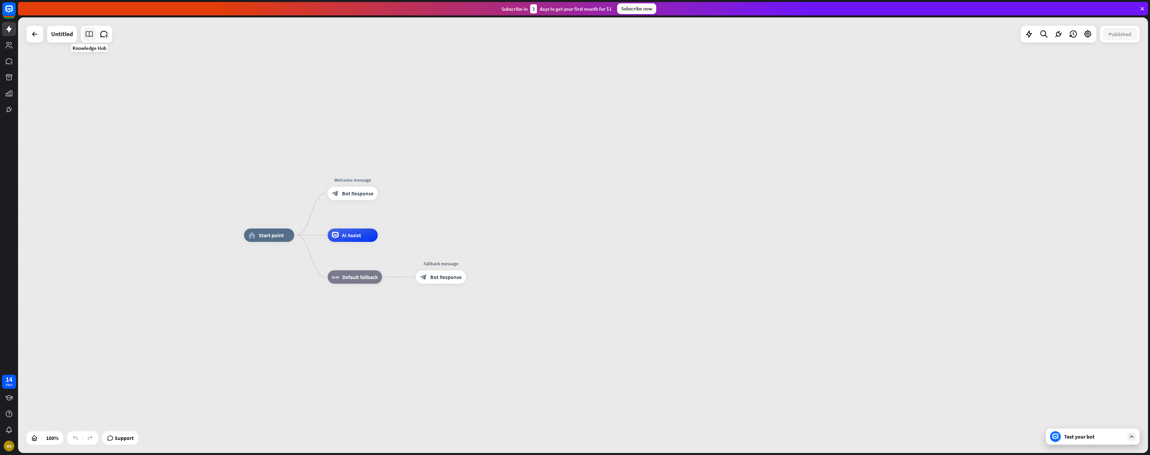
click at [86, 34] on icon at bounding box center [89, 34] width 9 height 9
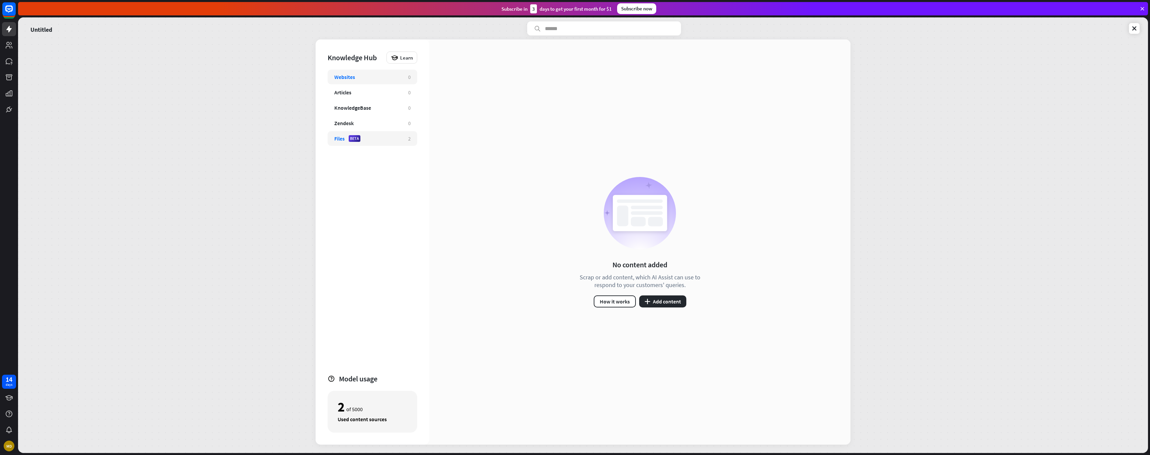
click at [343, 133] on div "Files BETA 2" at bounding box center [373, 138] width 90 height 15
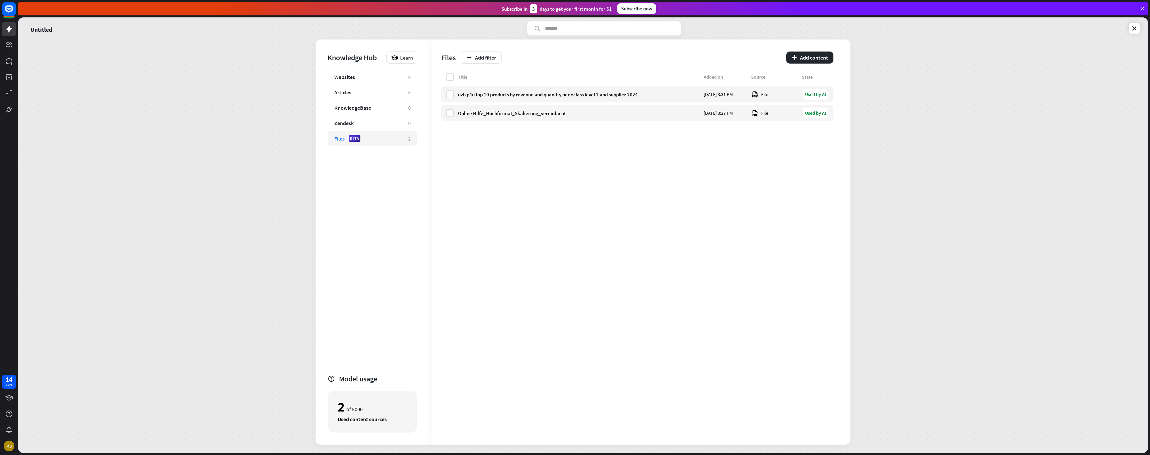
click at [0, 28] on div at bounding box center [9, 58] width 18 height 116
click at [5, 29] on link at bounding box center [9, 29] width 14 height 14
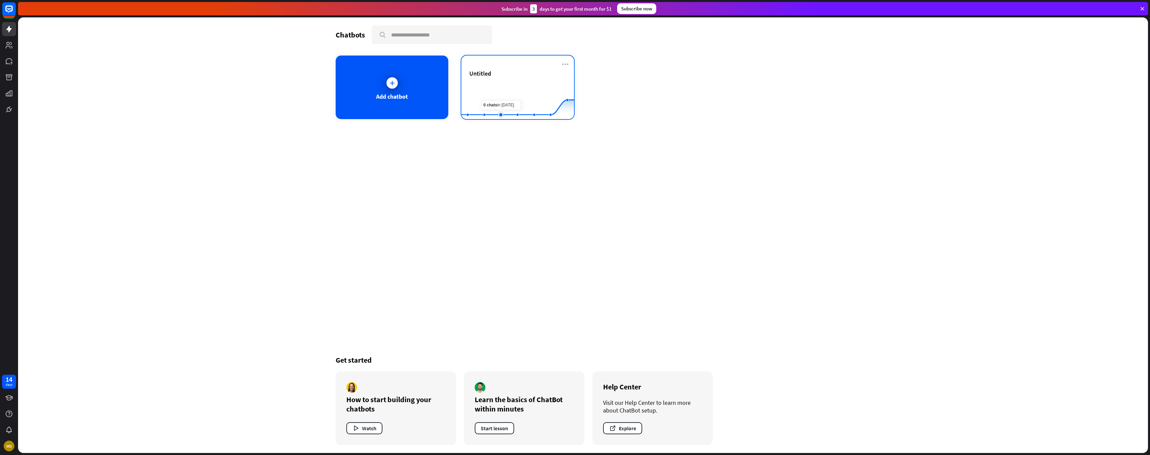
click at [497, 107] on rect at bounding box center [517, 103] width 113 height 42
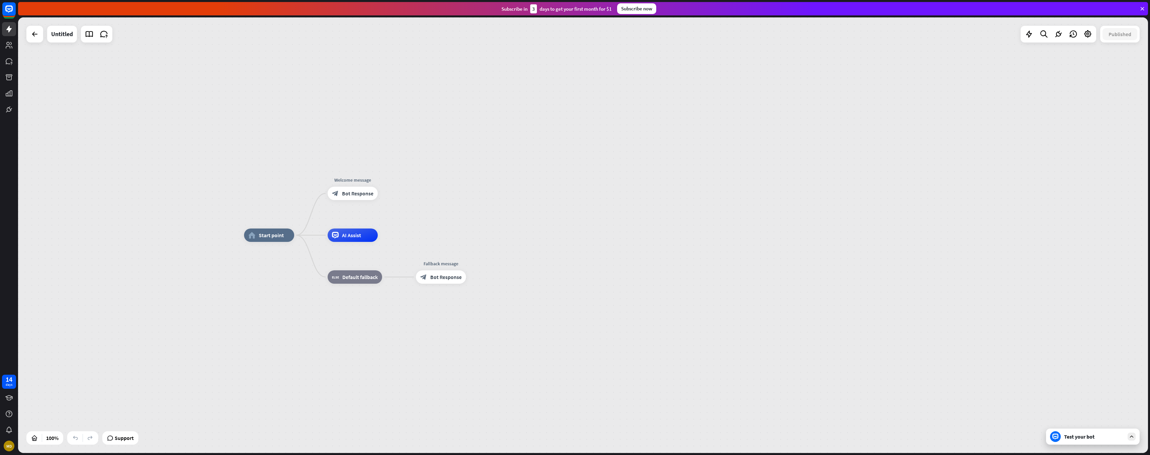
click at [1076, 436] on div "Test your bot" at bounding box center [1094, 436] width 60 height 7
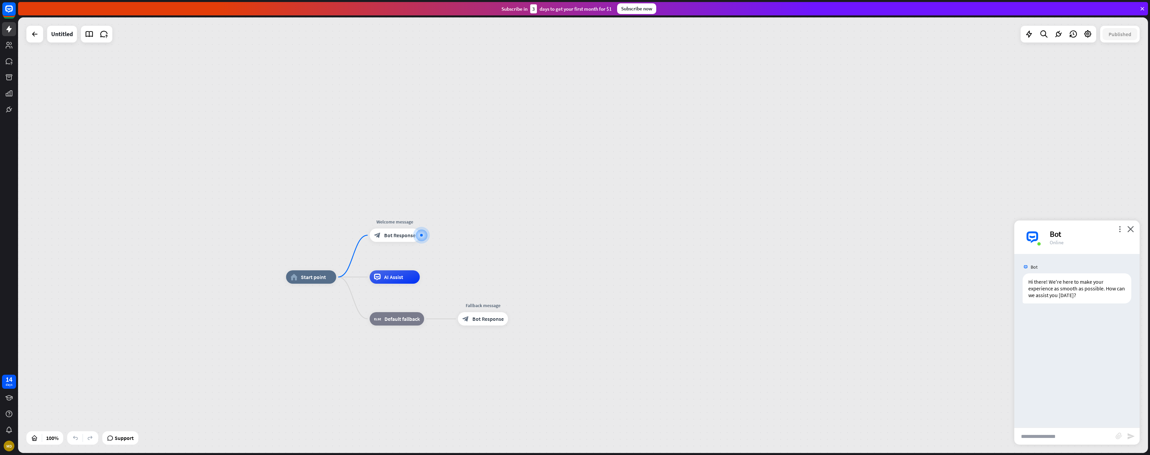
click at [1053, 438] on input "text" at bounding box center [1064, 436] width 101 height 17
paste input "**********"
type input "**********"
click at [1130, 436] on icon "send" at bounding box center [1131, 436] width 8 height 8
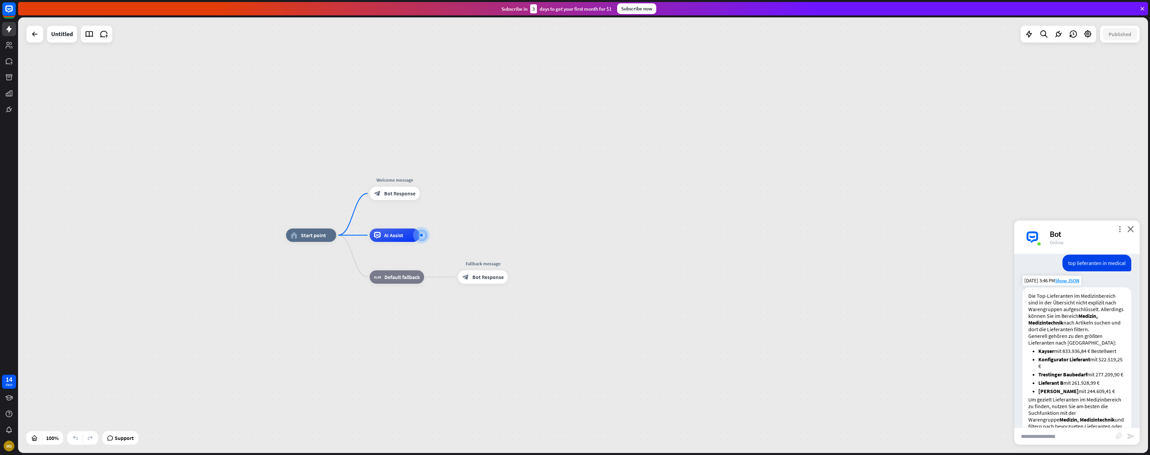
scroll to position [64, 0]
click at [1041, 396] on strong "[PERSON_NAME]" at bounding box center [1059, 392] width 40 height 7
click at [1046, 375] on strong "Trestinger Baubedarf" at bounding box center [1063, 375] width 49 height 7
click at [1051, 395] on ul "Kayser mit 833.936,84 € Bestellwert Konfigurator Lieferant mit 522.519,25 € Tre…" at bounding box center [1077, 372] width 97 height 47
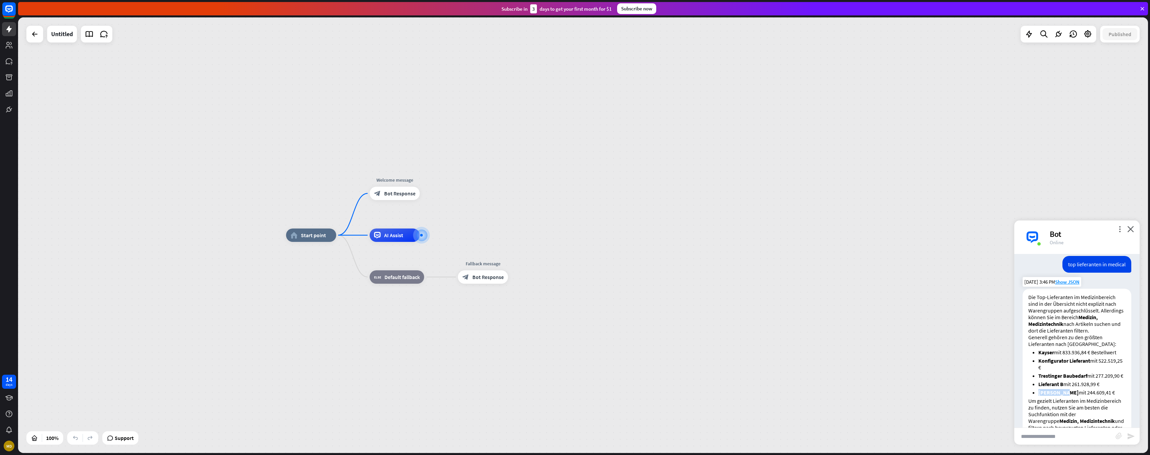
click at [1051, 395] on ul "Kayser mit 833.936,84 € Bestellwert Konfigurator Lieferant mit 522.519,25 € Tre…" at bounding box center [1077, 372] width 97 height 47
click at [1050, 387] on strong "Lieferant B" at bounding box center [1051, 384] width 25 height 7
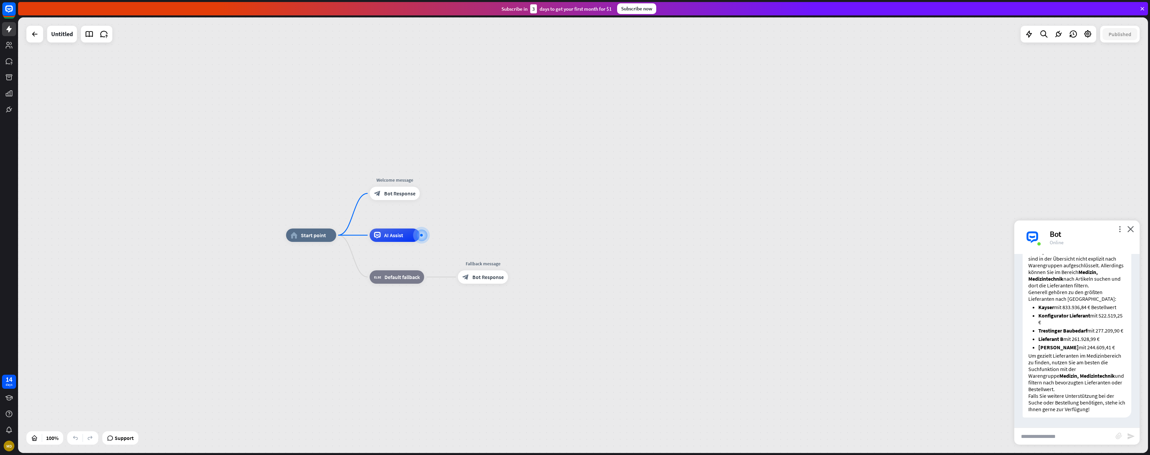
click at [1043, 304] on strong "Kayser" at bounding box center [1047, 307] width 16 height 7
copy strong "Kayser"
click at [1046, 432] on input "text" at bounding box center [1064, 436] width 101 height 17
paste input "*******"
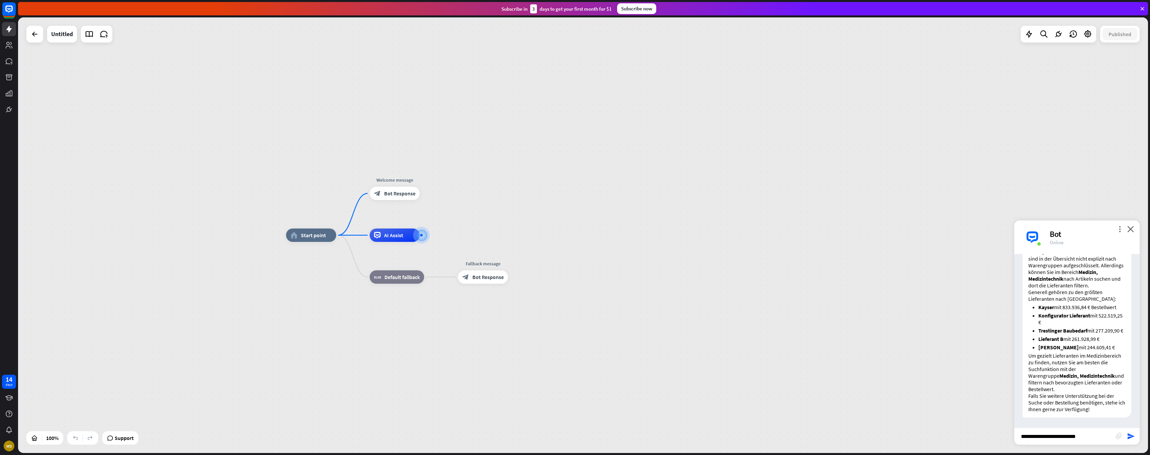
type input "**********"
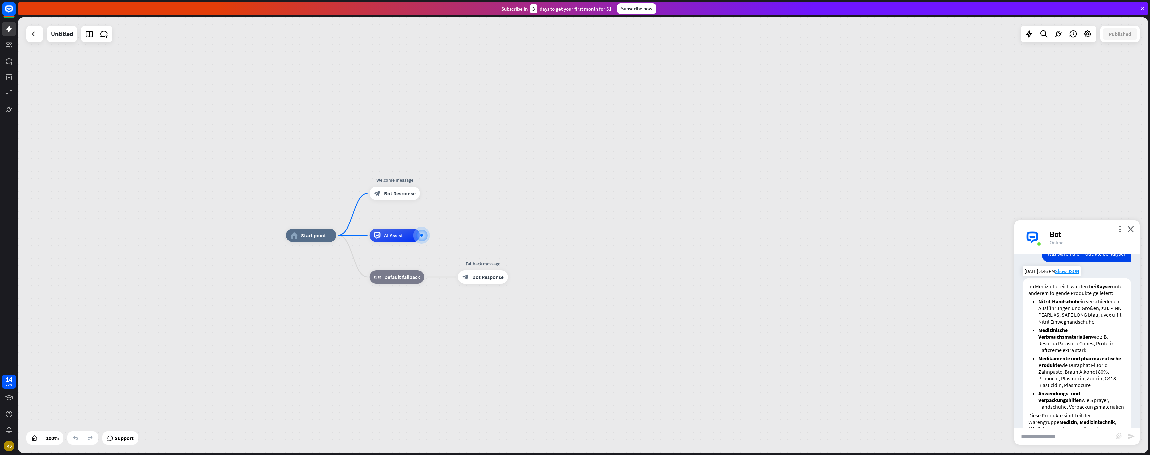
scroll to position [306, 0]
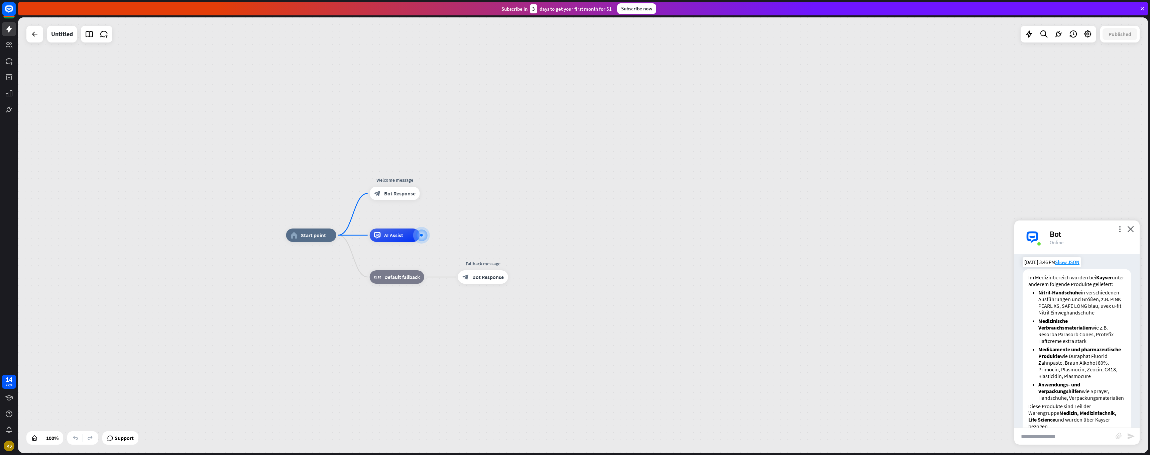
click at [1041, 344] on li "Medizinische Verbrauchsmaterialien wie z.B. Resorba Parasorb Cones, Protefix Ha…" at bounding box center [1082, 330] width 87 height 27
drag, startPoint x: 1041, startPoint y: 354, endPoint x: 1090, endPoint y: 356, distance: 48.8
click at [1090, 344] on li "Medizinische Verbrauchsmaterialien wie z.B. Resorba Parasorb Cones, Protefix Ha…" at bounding box center [1082, 330] width 87 height 27
copy li "Resorba Parasorb Cones"
click at [1057, 438] on input "text" at bounding box center [1064, 436] width 101 height 17
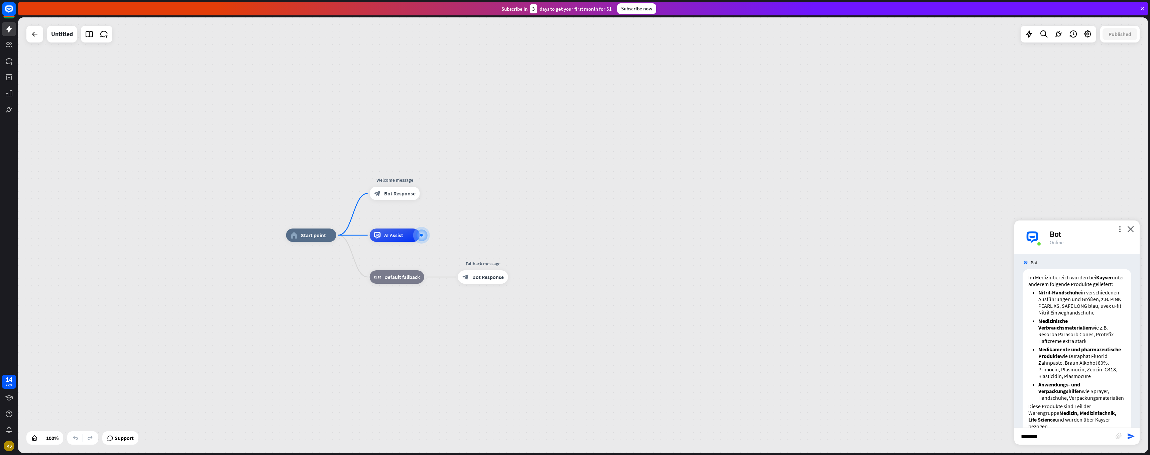
paste input "**********"
type input "**********"
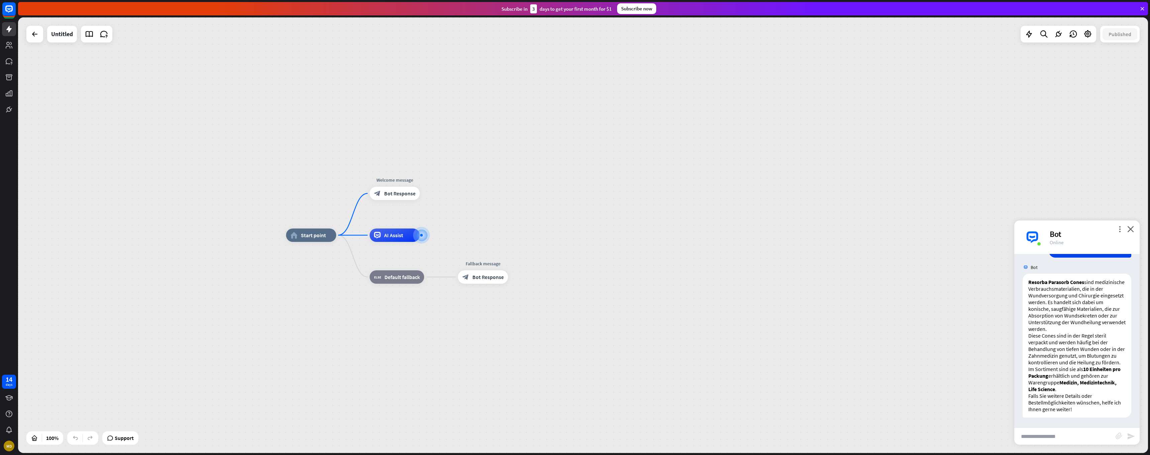
scroll to position [596, 0]
click at [1058, 437] on input "text" at bounding box center [1064, 436] width 101 height 17
click at [89, 34] on icon at bounding box center [89, 34] width 9 height 9
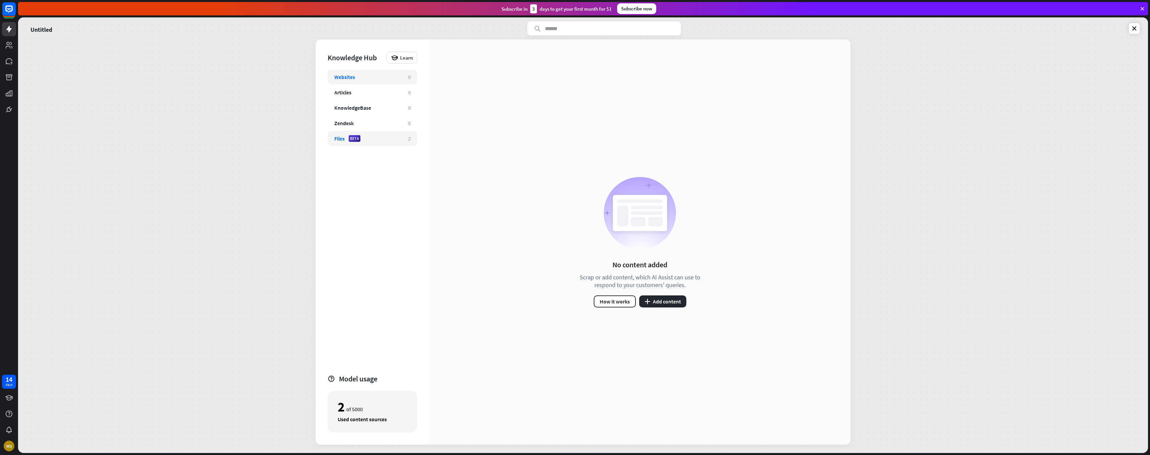
click at [368, 140] on div "Files BETA" at bounding box center [367, 138] width 67 height 7
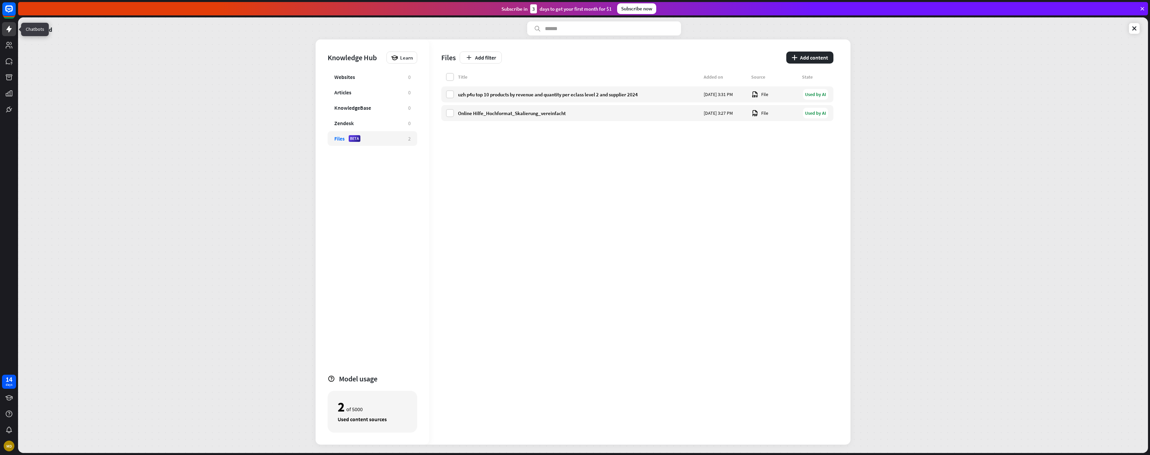
click at [12, 30] on icon at bounding box center [9, 29] width 8 height 8
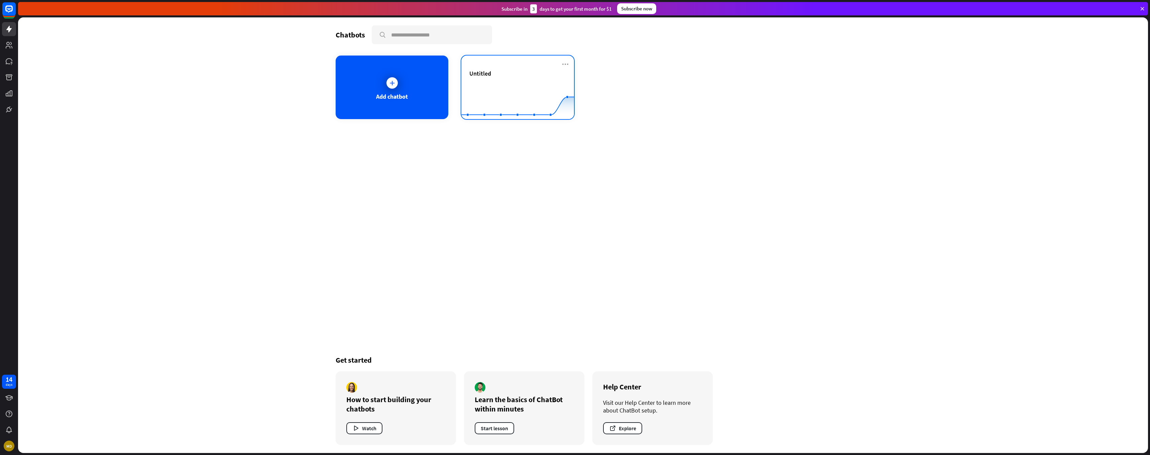
click at [512, 97] on rect at bounding box center [517, 103] width 113 height 42
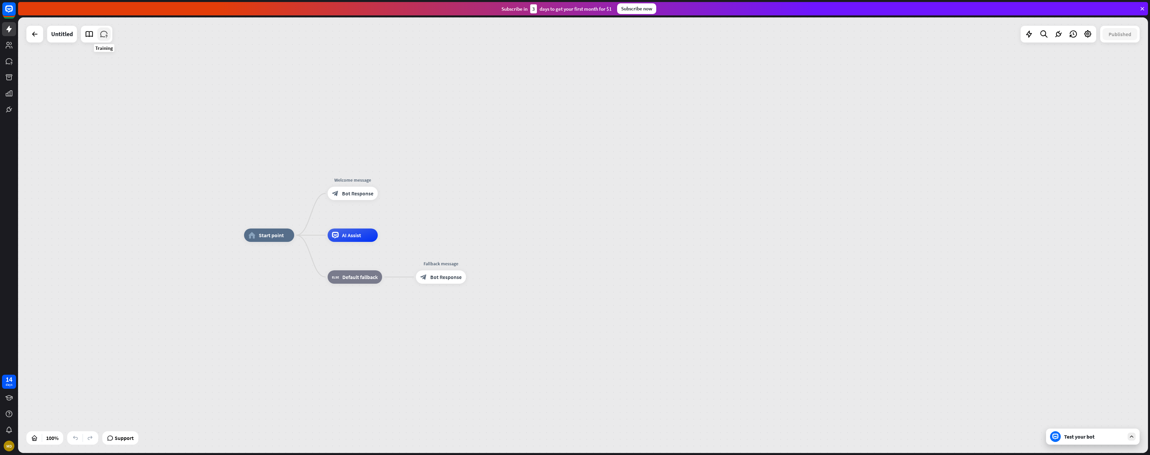
click at [108, 35] on icon at bounding box center [104, 34] width 9 height 9
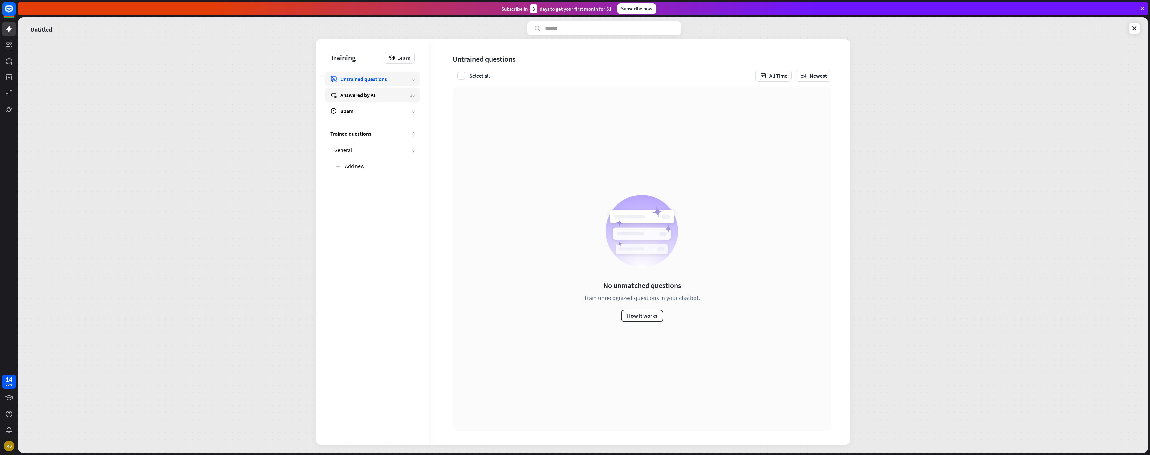
click at [376, 95] on div "Answered by AI" at bounding box center [373, 95] width 66 height 7
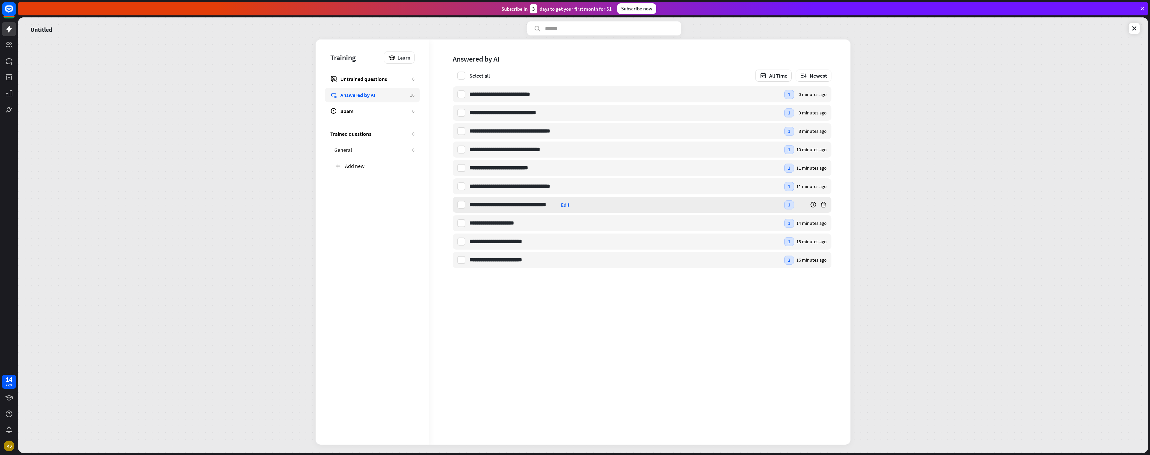
click at [565, 205] on div "Edit" at bounding box center [565, 205] width 8 height 6
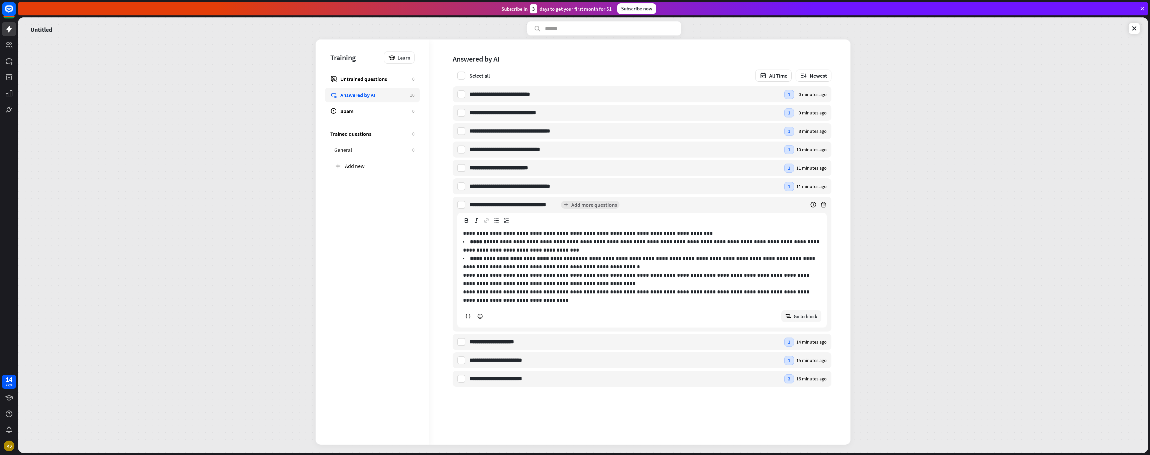
click at [503, 233] on p "**********" at bounding box center [642, 233] width 358 height 8
drag, startPoint x: 503, startPoint y: 233, endPoint x: 664, endPoint y: 237, distance: 161.2
click at [664, 237] on p "**********" at bounding box center [642, 233] width 358 height 8
drag, startPoint x: 487, startPoint y: 258, endPoint x: 568, endPoint y: 260, distance: 80.9
click at [568, 260] on strong "**********" at bounding box center [523, 258] width 106 height 5
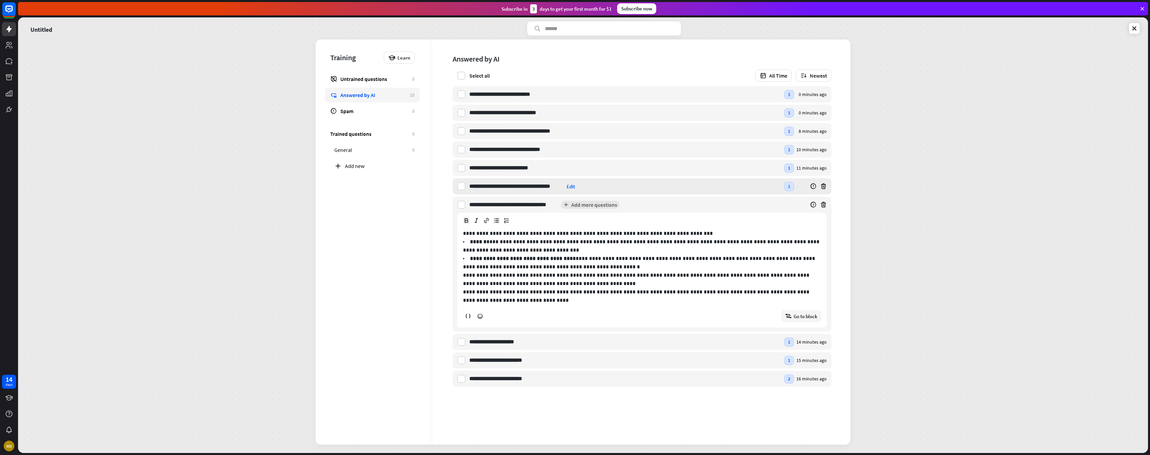
click at [572, 187] on div "Edit" at bounding box center [571, 186] width 8 height 6
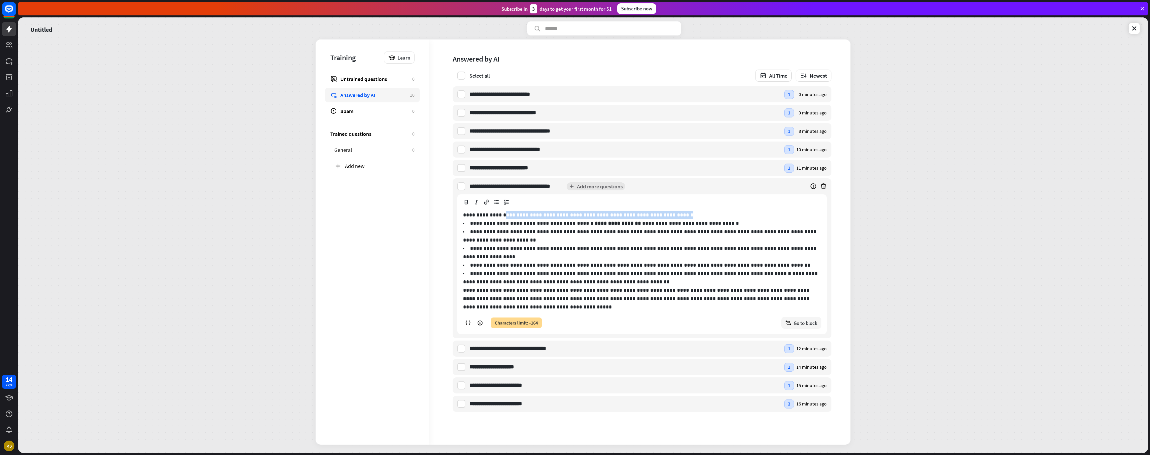
drag, startPoint x: 504, startPoint y: 216, endPoint x: 688, endPoint y: 211, distance: 184.6
click at [688, 211] on p "**********" at bounding box center [642, 215] width 358 height 8
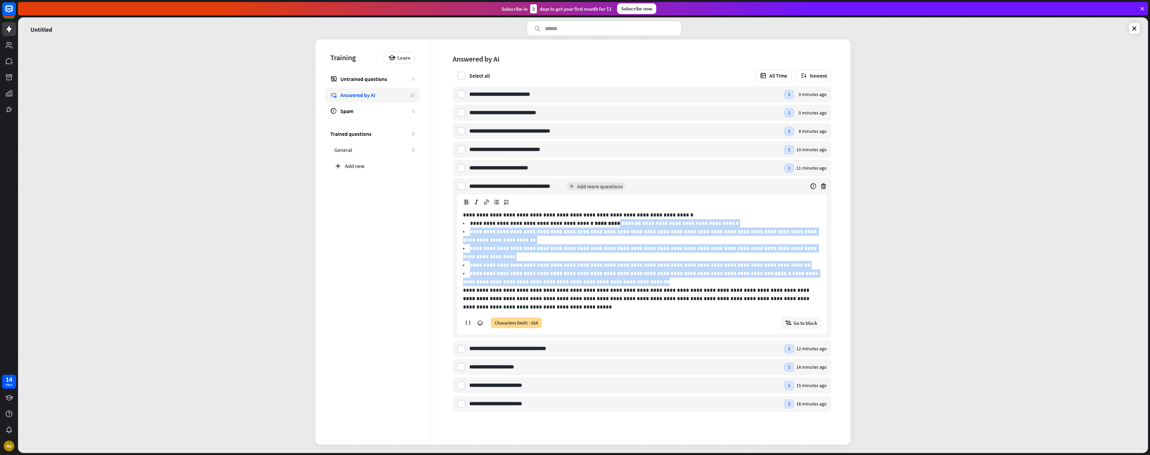
drag, startPoint x: 593, startPoint y: 225, endPoint x: 632, endPoint y: 281, distance: 68.6
click at [632, 281] on ul "**********" at bounding box center [642, 252] width 358 height 67
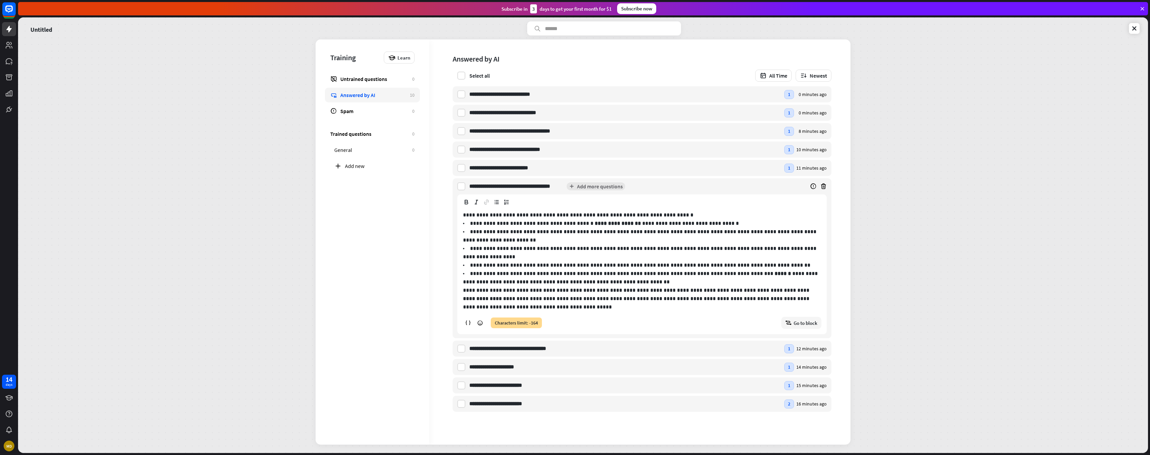
click at [599, 303] on p "**********" at bounding box center [642, 302] width 358 height 17
click at [544, 167] on div "Edit" at bounding box center [545, 168] width 8 height 6
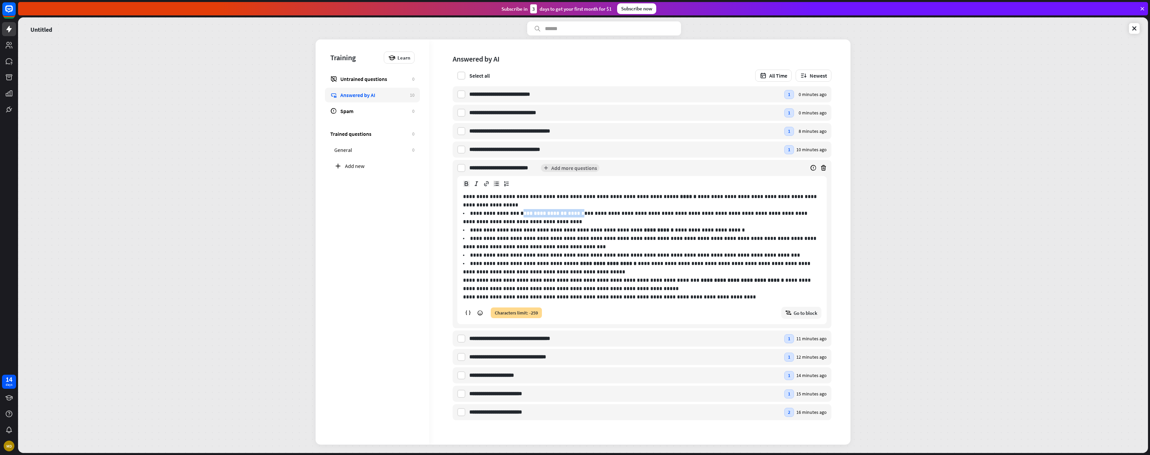
drag, startPoint x: 511, startPoint y: 215, endPoint x: 563, endPoint y: 215, distance: 52.8
click at [563, 215] on p "**********" at bounding box center [636, 217] width 346 height 13
click at [561, 149] on div "Edit" at bounding box center [558, 149] width 8 height 6
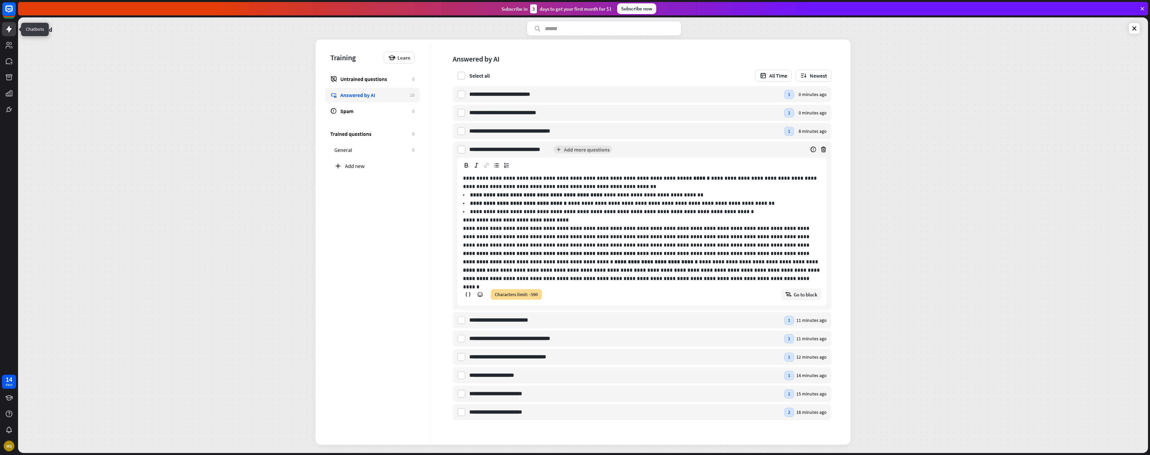
click at [11, 30] on icon at bounding box center [8, 29] width 5 height 7
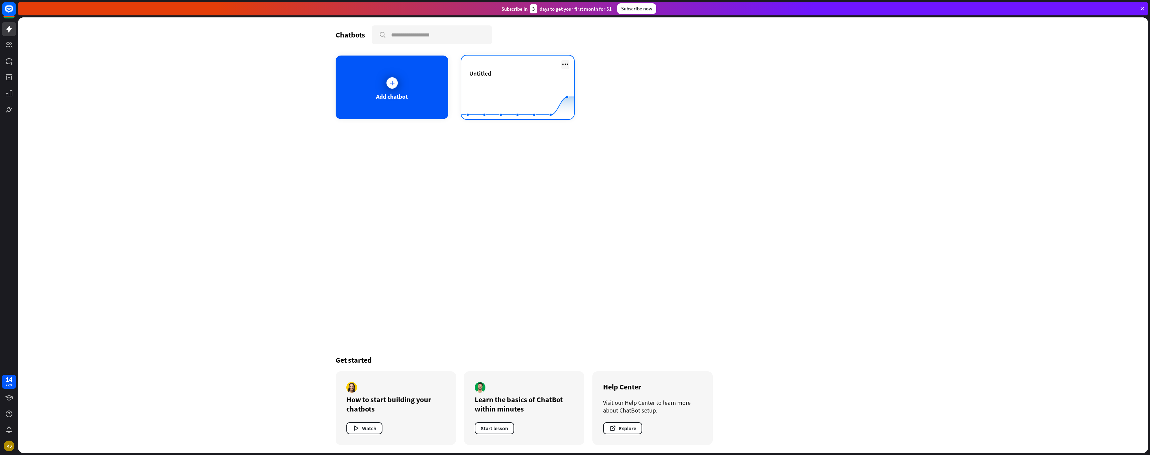
click at [567, 66] on icon at bounding box center [565, 64] width 8 height 8
click at [574, 82] on div "Rename" at bounding box center [568, 80] width 45 height 12
type input "**"
click at [567, 62] on icon at bounding box center [565, 64] width 8 height 8
click at [687, 122] on div "Chatbots search Add chatbot oo Created with Highcharts 10.1.0 0 5 10 Get starte…" at bounding box center [583, 234] width 535 height 435
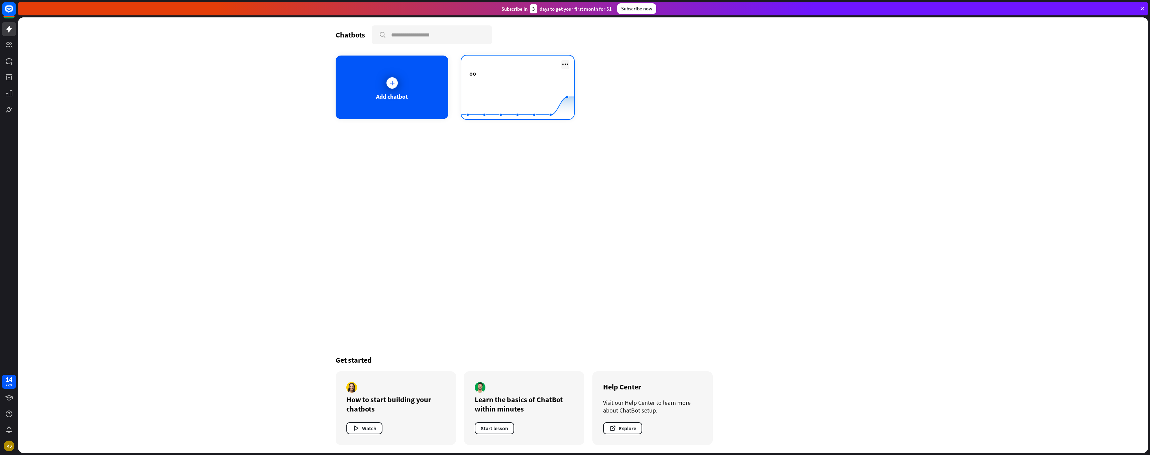
click at [566, 64] on icon at bounding box center [565, 64] width 8 height 8
click at [496, 84] on rect at bounding box center [517, 103] width 113 height 42
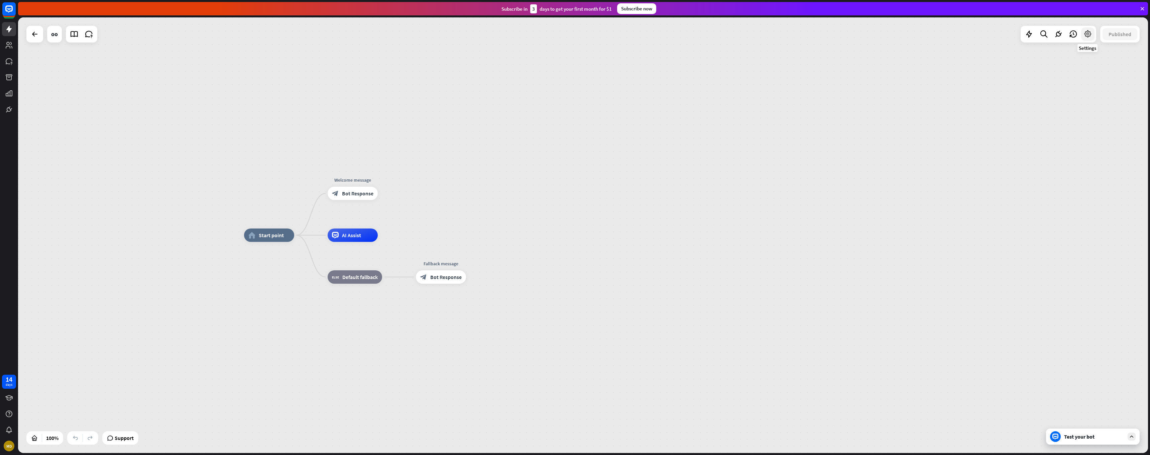
click at [1084, 33] on icon at bounding box center [1088, 34] width 9 height 9
click at [1072, 106] on span "Bot settings" at bounding box center [1073, 102] width 28 height 7
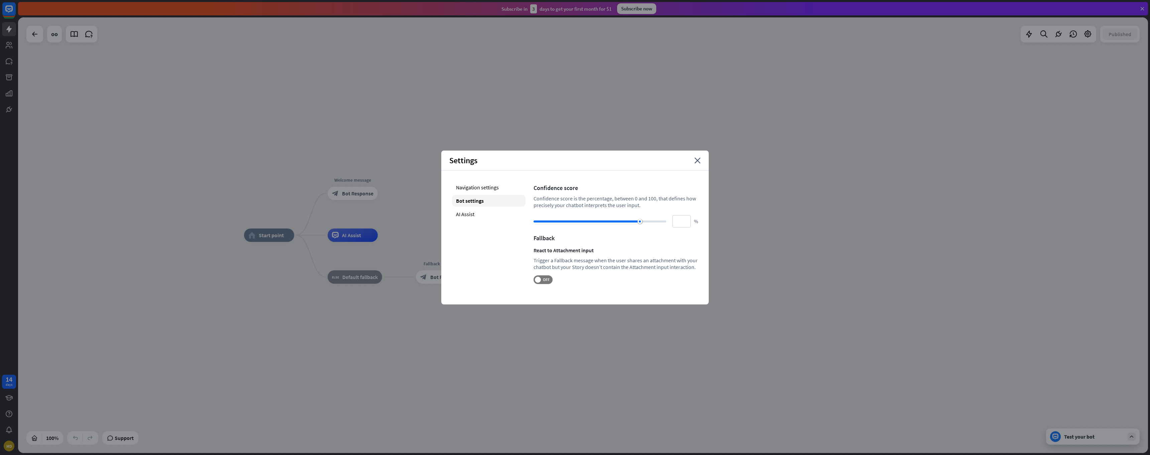
drag, startPoint x: 624, startPoint y: 221, endPoint x: 640, endPoint y: 221, distance: 15.7
click at [640, 221] on div at bounding box center [640, 221] width 5 height 5
click at [470, 215] on div "AI Assist" at bounding box center [489, 214] width 74 height 12
type input "**"
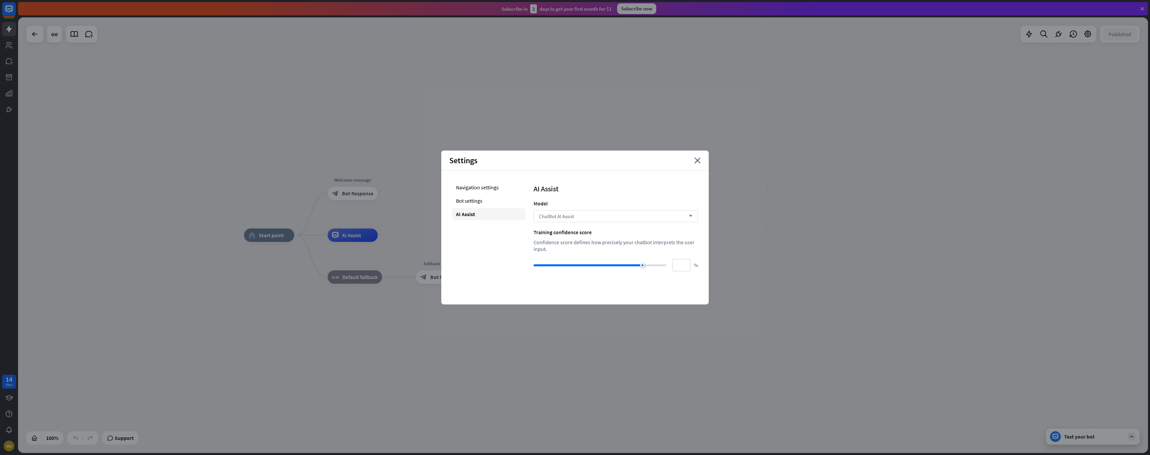
click at [596, 219] on div "ChatBot AI Assist arrow_down" at bounding box center [616, 216] width 165 height 12
click at [587, 249] on div "OpenAI GPT-4.1" at bounding box center [615, 246] width 159 height 13
click at [483, 188] on div "Navigation settings" at bounding box center [489, 187] width 74 height 12
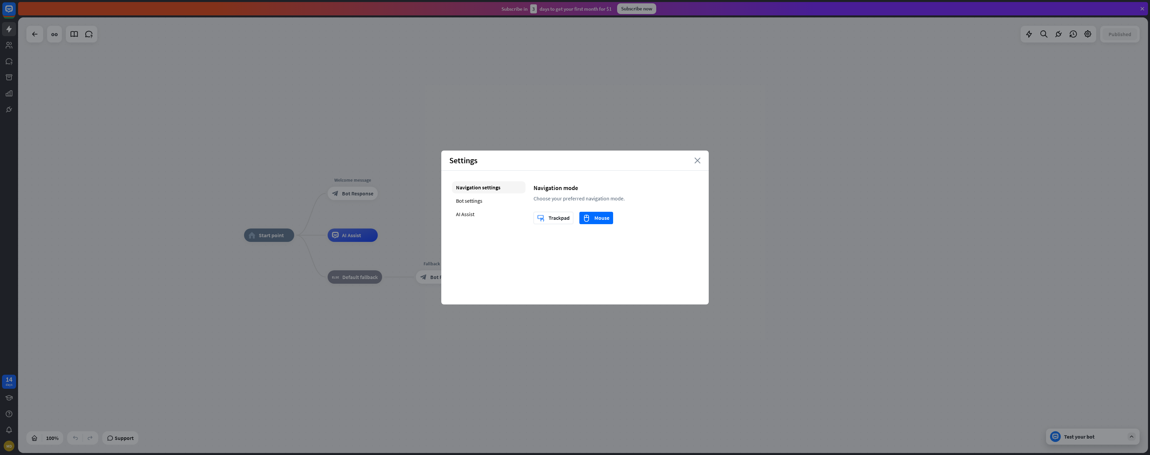
click at [696, 160] on icon "close" at bounding box center [697, 160] width 6 height 6
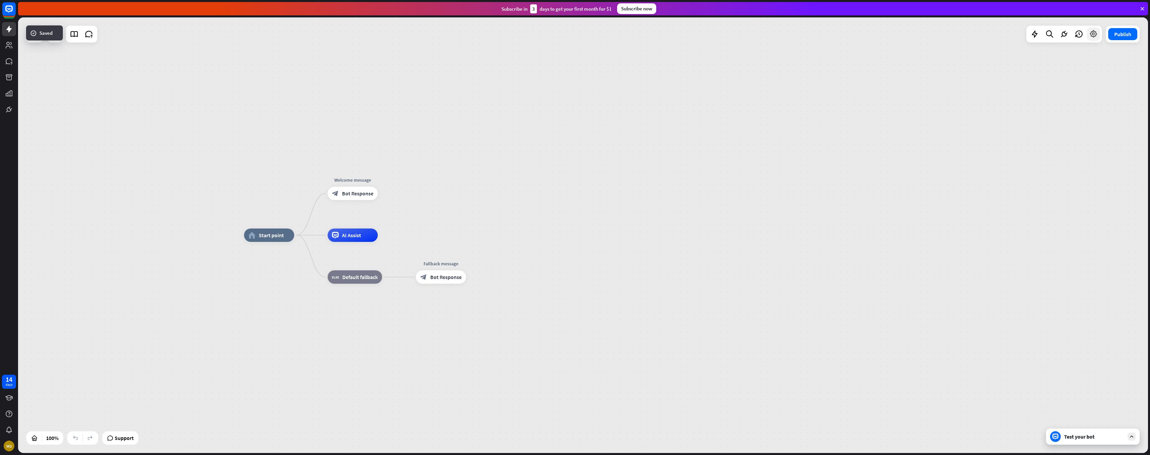
click at [1097, 35] on icon at bounding box center [1093, 34] width 9 height 9
click at [1025, 129] on div "home_2 Start point Welcome message block_bot_response Bot Response AI Assist bl…" at bounding box center [583, 234] width 1130 height 435
click at [1118, 80] on button "Close" at bounding box center [1119, 80] width 27 height 9
click at [1064, 35] on icon at bounding box center [1064, 34] width 9 height 9
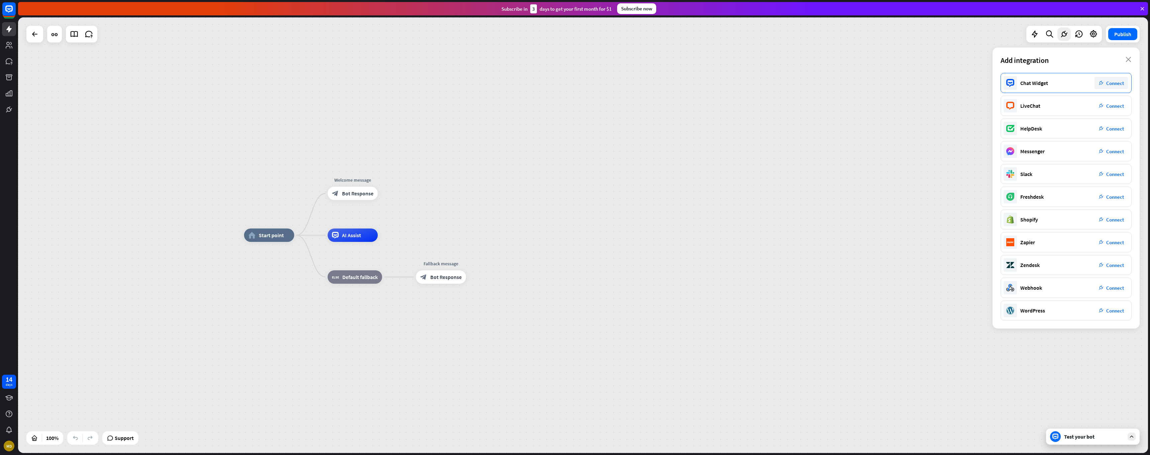
click at [1115, 82] on span "Connect" at bounding box center [1115, 83] width 18 height 6
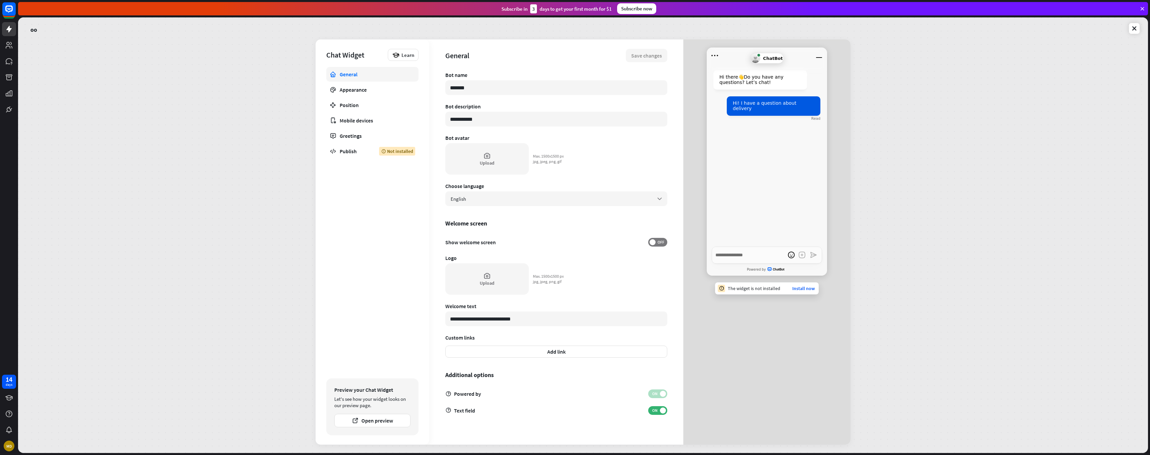
type textarea "*"
click at [396, 418] on button "Open preview" at bounding box center [372, 420] width 76 height 13
click at [1135, 29] on icon at bounding box center [1134, 28] width 7 height 7
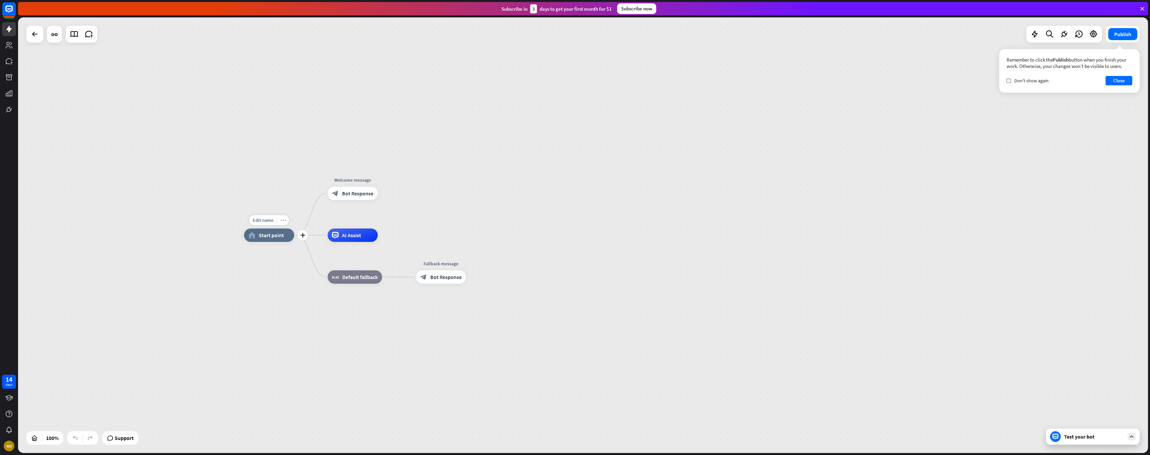
click at [280, 221] on div "more_horiz" at bounding box center [283, 220] width 12 height 10
click at [250, 206] on div "home_2 Start point Welcome message block_bot_response Bot Response AI Assist bl…" at bounding box center [583, 234] width 1130 height 435
click at [1133, 437] on icon at bounding box center [1132, 436] width 6 height 6
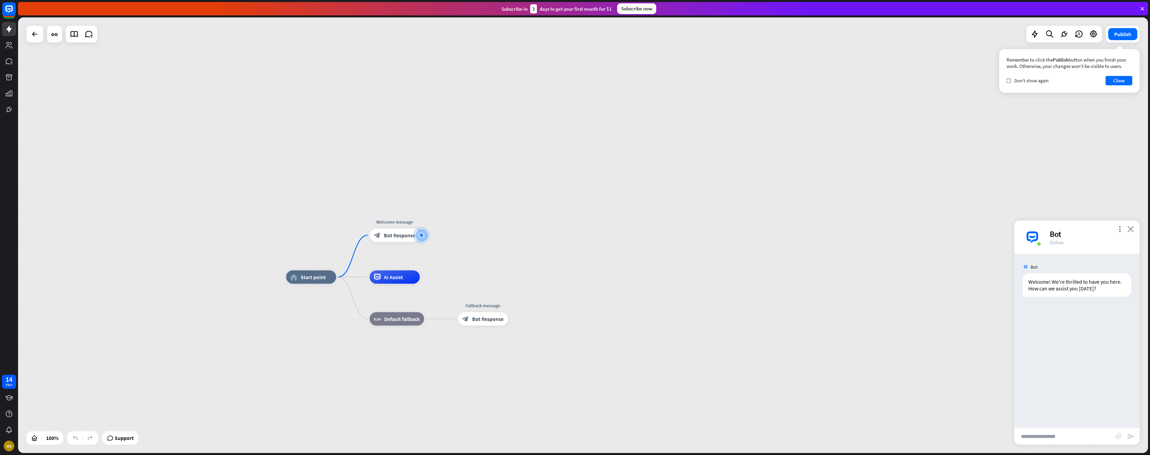
click at [1130, 229] on icon "close" at bounding box center [1130, 229] width 7 height 6
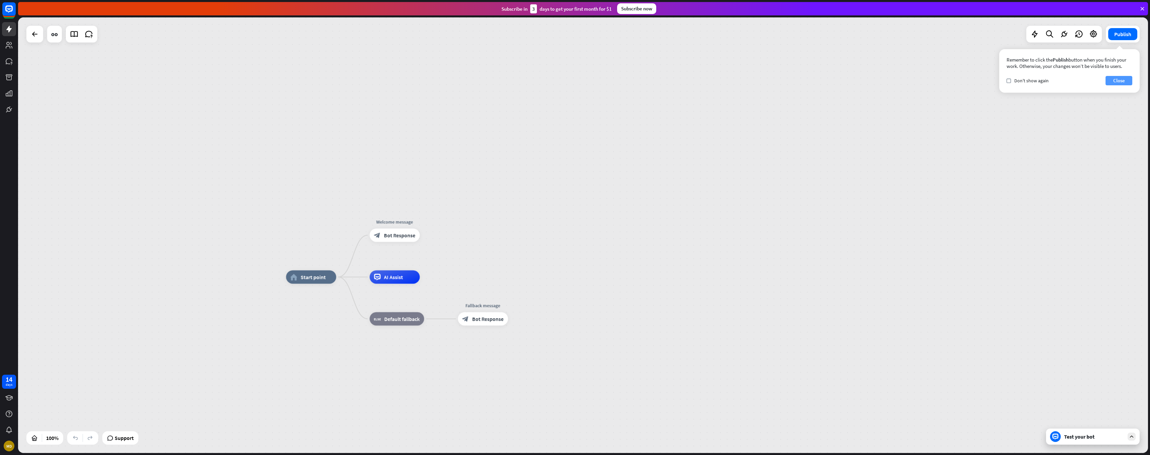
click at [1124, 78] on button "Close" at bounding box center [1119, 80] width 27 height 9
click at [1076, 36] on icon at bounding box center [1079, 34] width 9 height 9
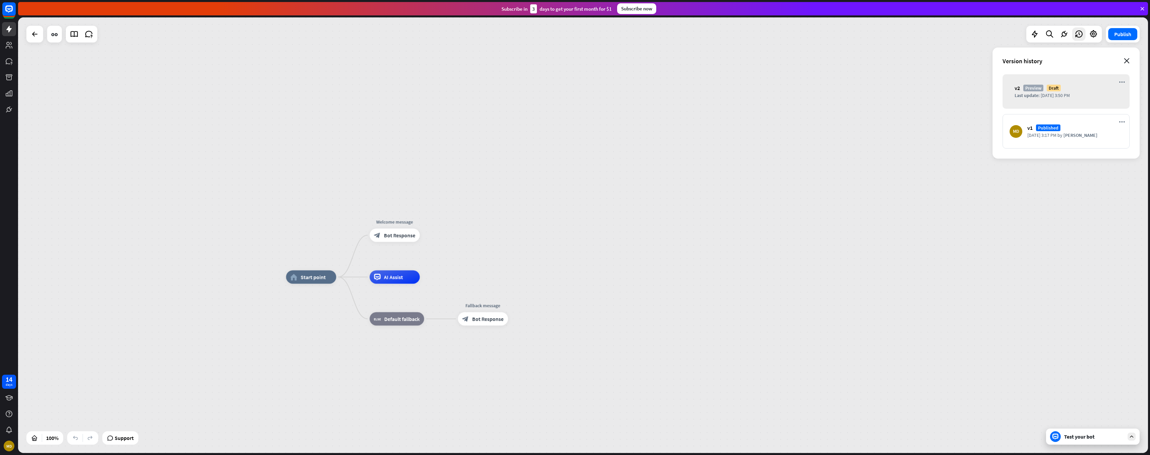
click at [1126, 59] on icon "close" at bounding box center [1127, 60] width 6 height 5
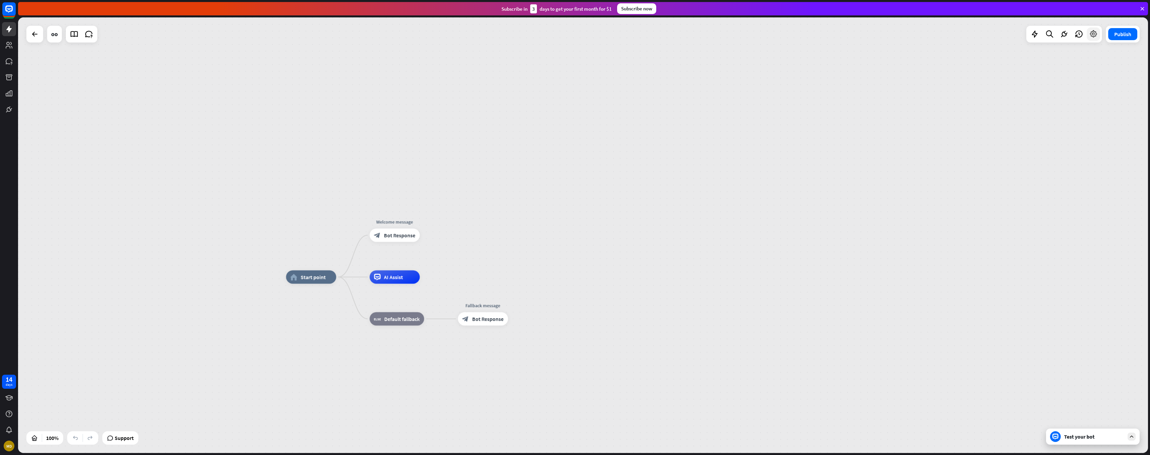
click at [1092, 36] on icon at bounding box center [1093, 34] width 9 height 9
click at [1089, 59] on span "Attributes & Entities" at bounding box center [1082, 59] width 46 height 7
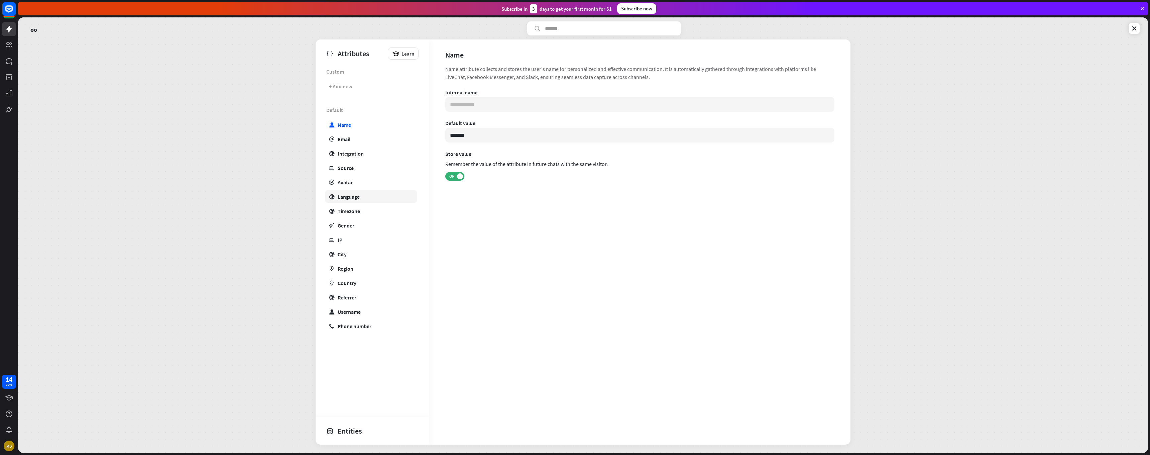
click at [350, 194] on div "Language" at bounding box center [349, 196] width 22 height 7
type input "**********"
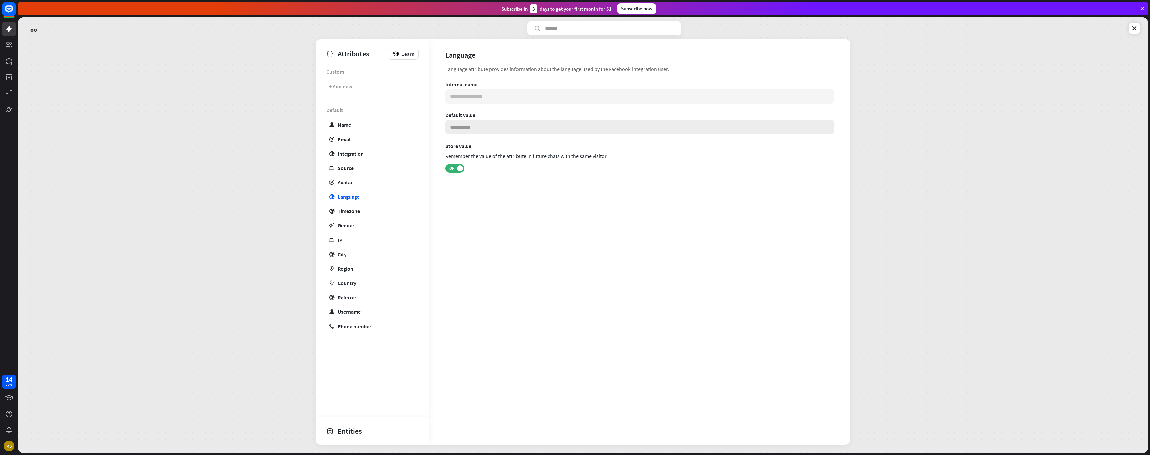
click at [478, 129] on input at bounding box center [639, 127] width 389 height 15
click at [475, 69] on div "Language attribute provides information about the language used by the Facebook…" at bounding box center [639, 69] width 389 height 8
drag, startPoint x: 475, startPoint y: 69, endPoint x: 553, endPoint y: 69, distance: 77.6
click at [553, 69] on div "Language attribute provides information about the language used by the Facebook…" at bounding box center [639, 69] width 389 height 8
click at [350, 198] on div "Language" at bounding box center [349, 196] width 22 height 7
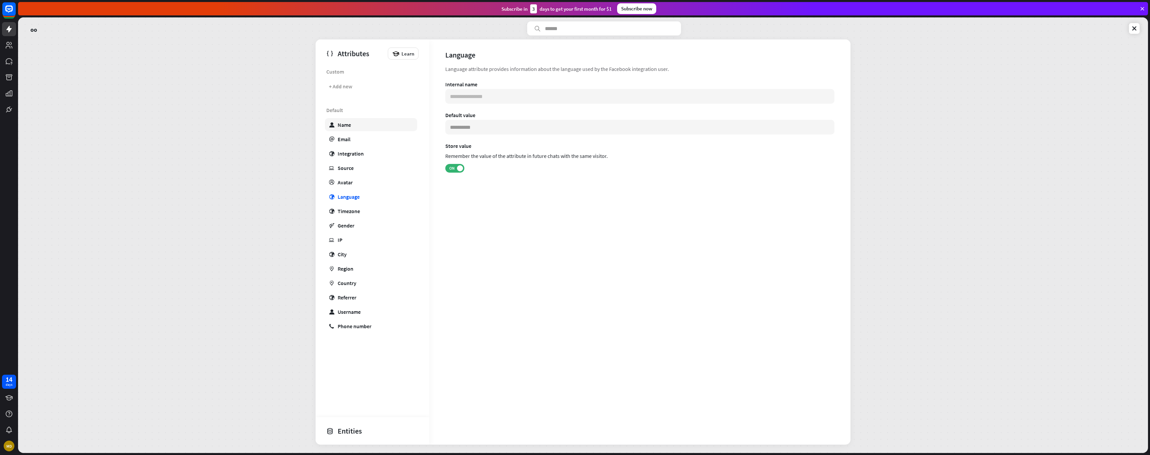
click at [344, 128] on div "Name" at bounding box center [344, 124] width 13 height 7
type input "**********"
type input "*******"
click at [1132, 29] on icon at bounding box center [1134, 28] width 7 height 7
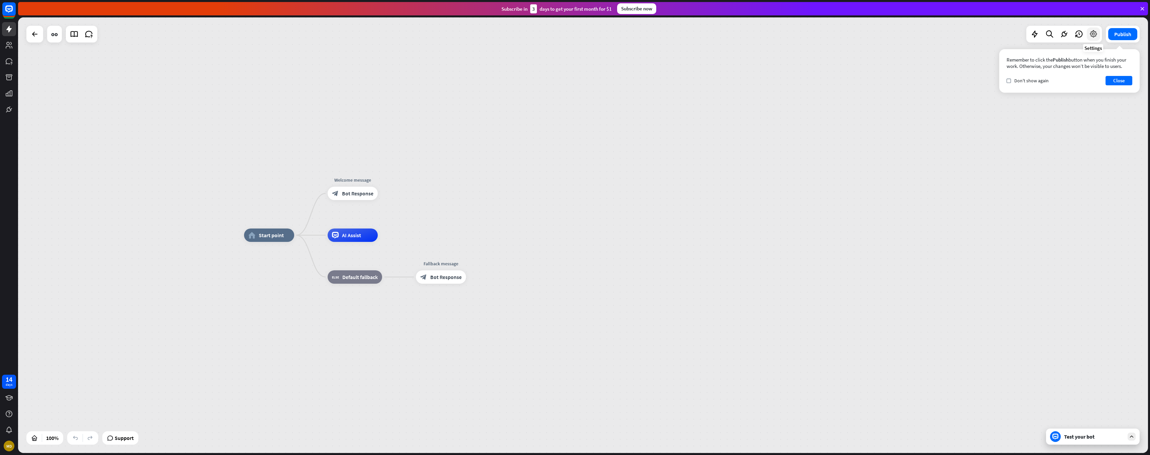
click at [1099, 36] on div at bounding box center [1093, 33] width 13 height 13
click at [1125, 79] on button "Close" at bounding box center [1119, 80] width 27 height 9
click at [1092, 34] on icon at bounding box center [1093, 34] width 9 height 9
click at [1131, 33] on button "Publish" at bounding box center [1122, 34] width 29 height 12
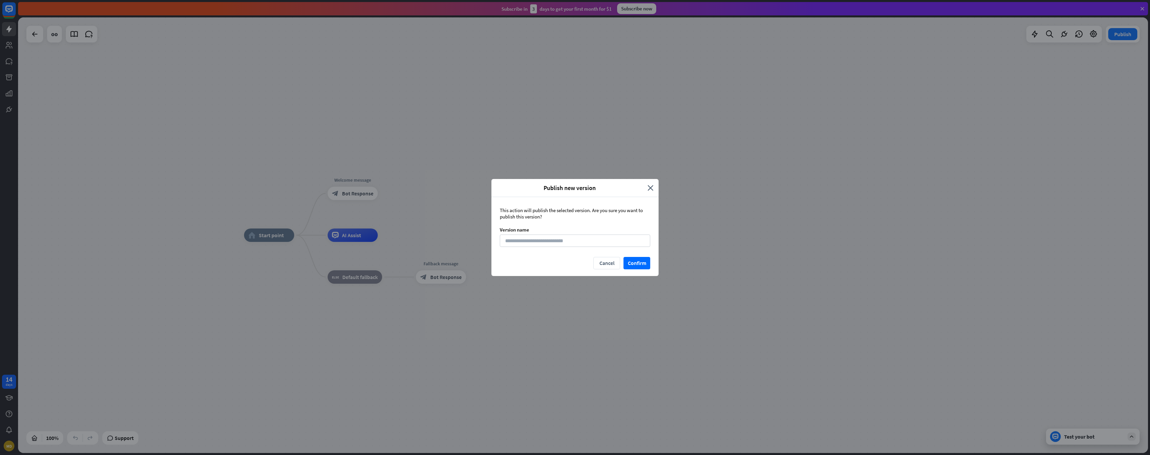
drag, startPoint x: 648, startPoint y: 186, endPoint x: 734, endPoint y: 172, distance: 87.5
click at [649, 185] on div "Publish new version close" at bounding box center [575, 188] width 167 height 18
click at [608, 264] on button "Cancel" at bounding box center [607, 263] width 27 height 12
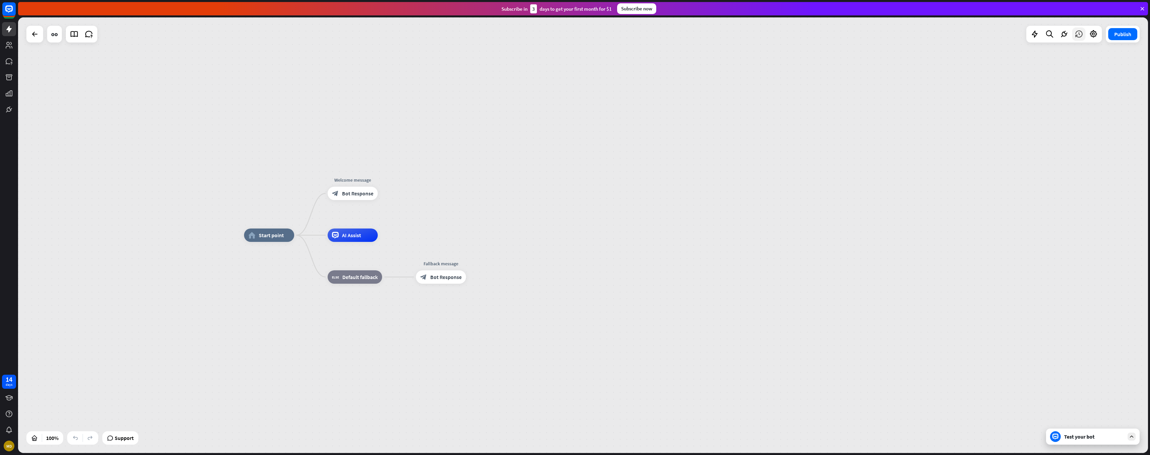
click at [1081, 39] on div at bounding box center [1078, 33] width 13 height 13
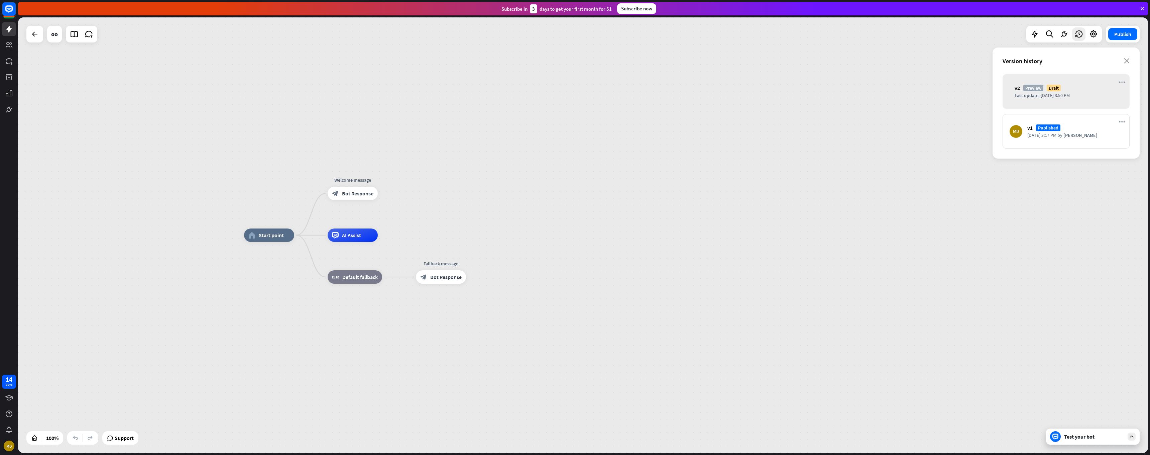
click at [1131, 60] on div "Version history close" at bounding box center [1066, 60] width 147 height 27
click at [1063, 36] on icon at bounding box center [1064, 34] width 9 height 9
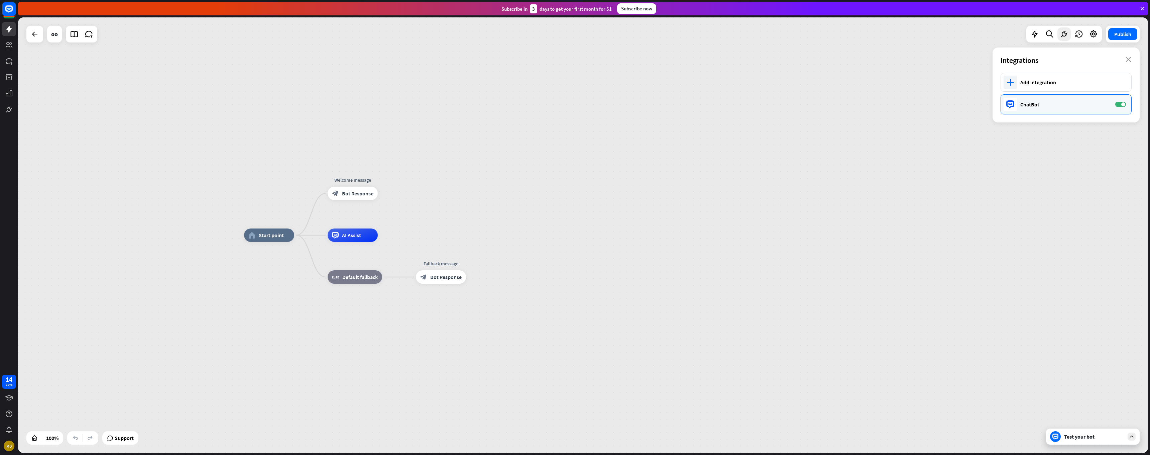
click at [1045, 107] on div "ChatBot" at bounding box center [1064, 104] width 88 height 7
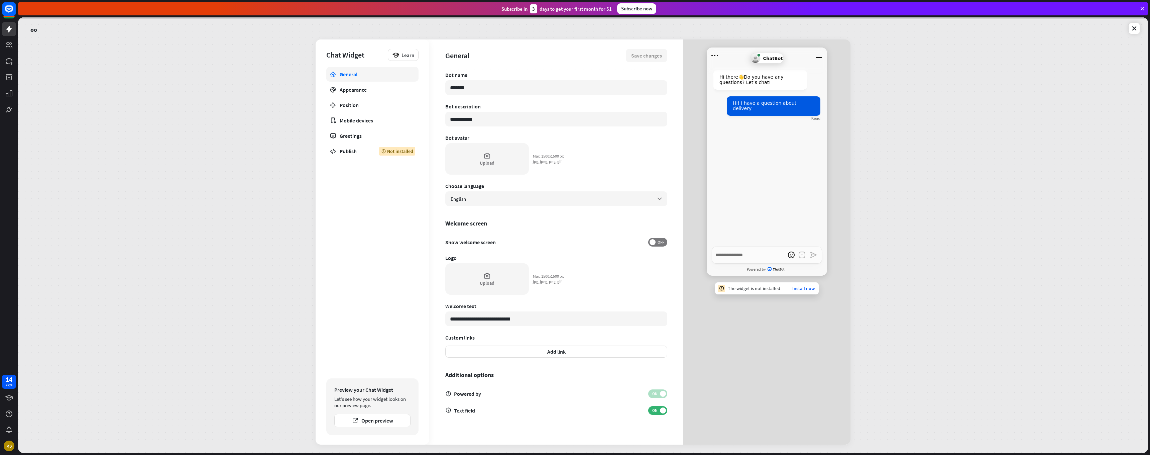
type textarea "*"
click at [356, 92] on div "Appearance" at bounding box center [373, 89] width 66 height 7
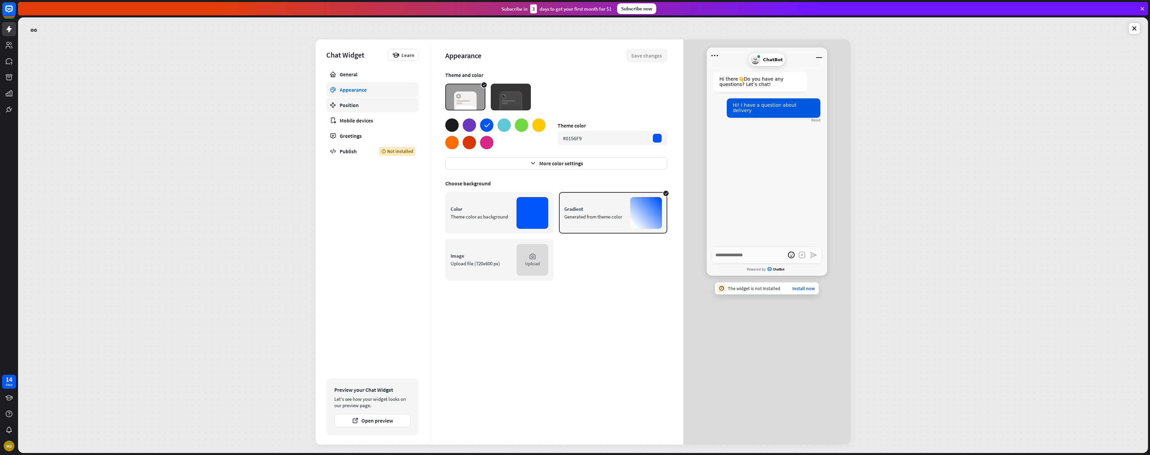
click at [351, 106] on div "Position" at bounding box center [373, 105] width 66 height 7
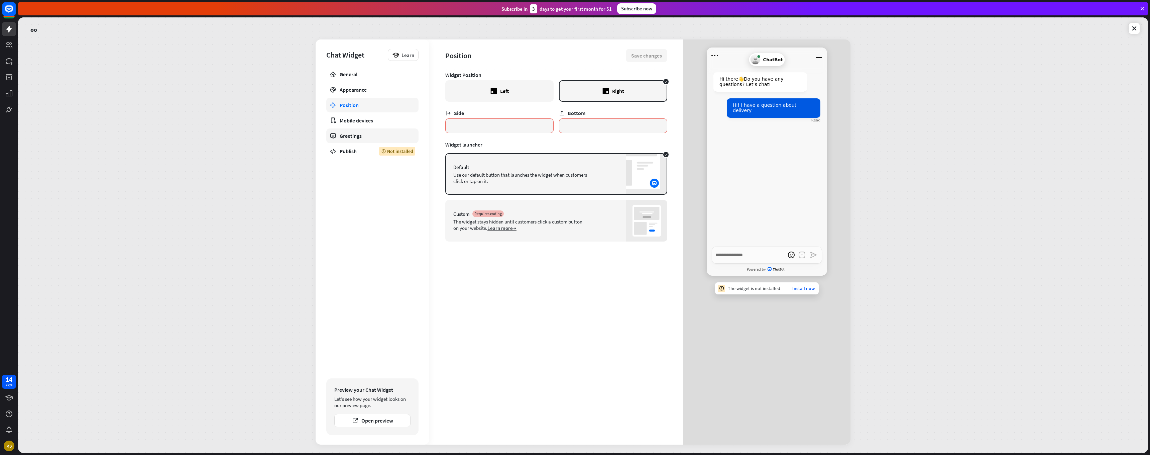
click at [348, 139] on link "Greetings" at bounding box center [372, 135] width 92 height 15
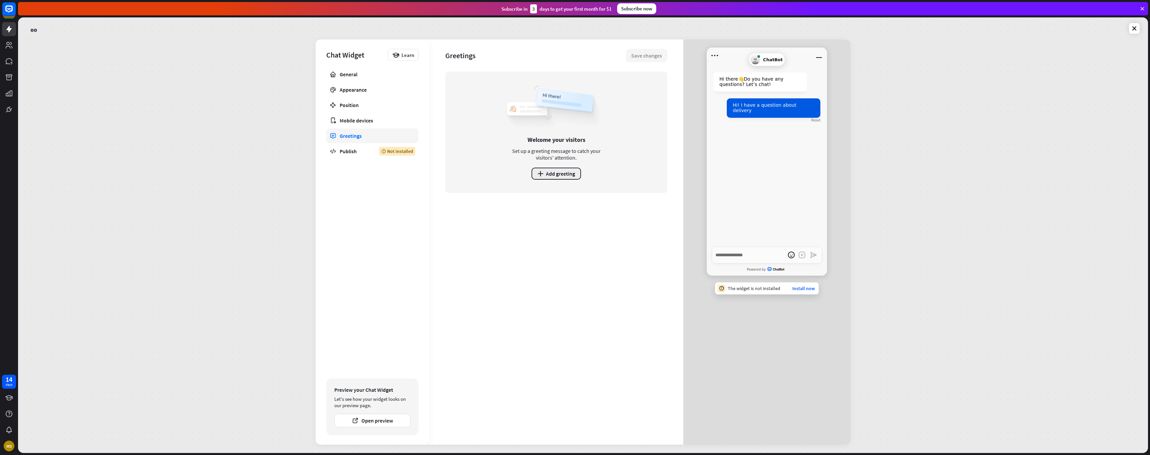
click at [555, 175] on button "plus Add greeting" at bounding box center [556, 174] width 49 height 12
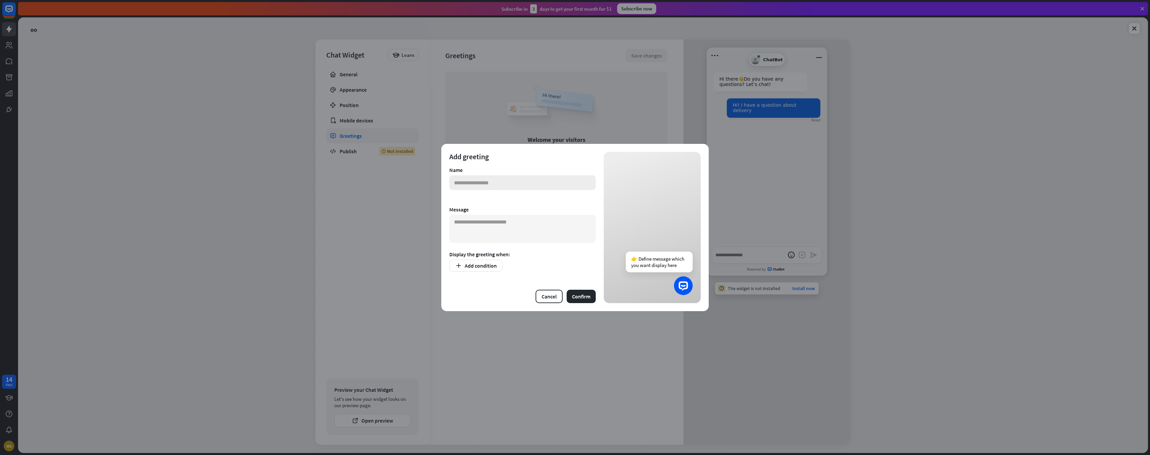
click at [494, 180] on input "text" at bounding box center [522, 182] width 146 height 15
type input "******"
click at [520, 226] on textarea at bounding box center [522, 229] width 146 height 28
type textarea "*"
type textarea "**********"
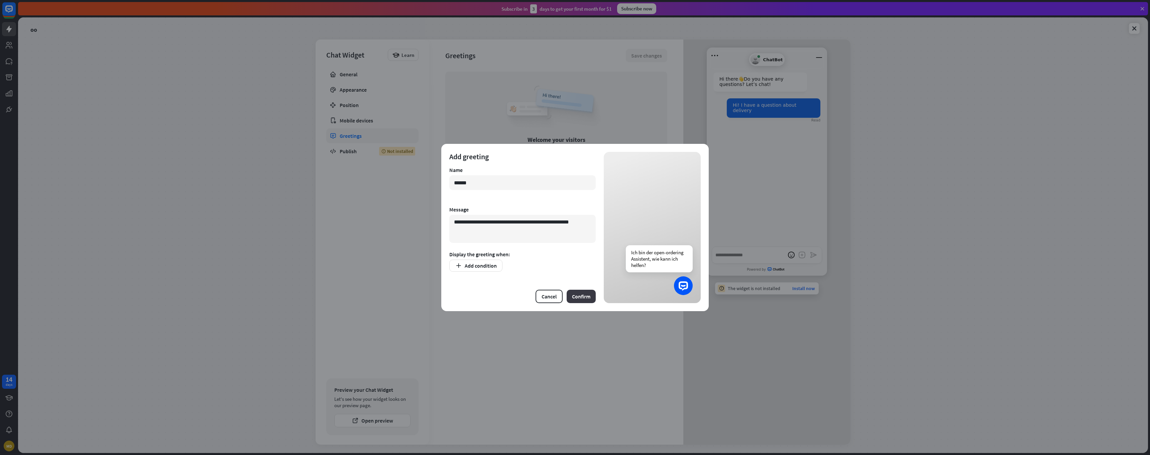
click at [584, 294] on button "Confirm" at bounding box center [581, 296] width 29 height 13
click at [583, 297] on button "Confirm" at bounding box center [581, 296] width 29 height 13
click at [481, 268] on button "Add condition" at bounding box center [475, 265] width 53 height 12
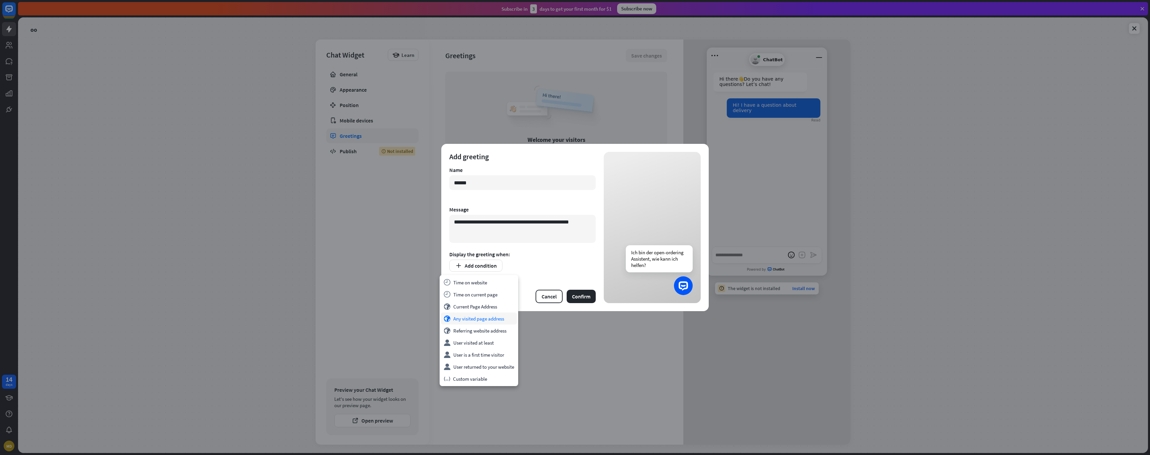
click at [461, 319] on div "globe Any visited page address" at bounding box center [479, 318] width 76 height 12
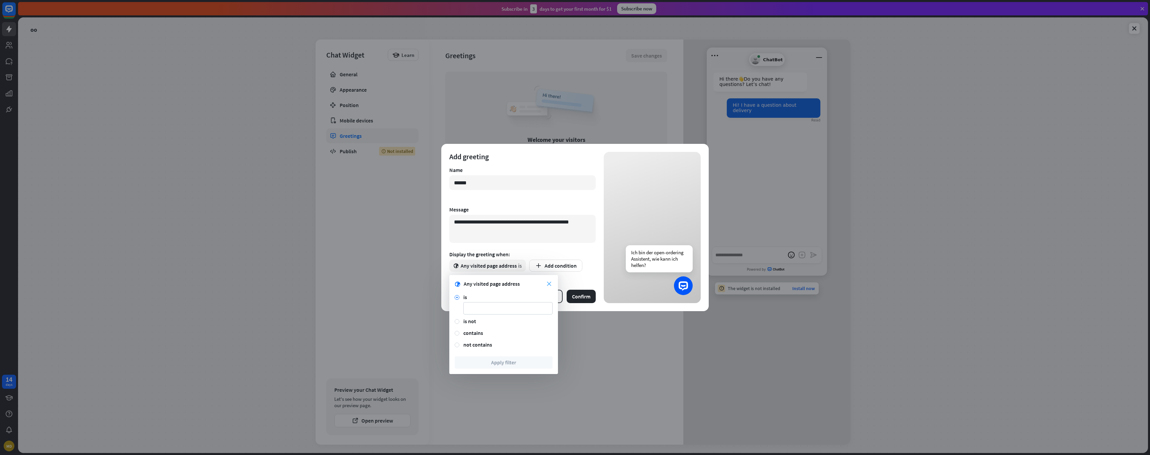
click at [550, 286] on icon "close" at bounding box center [549, 284] width 4 height 4
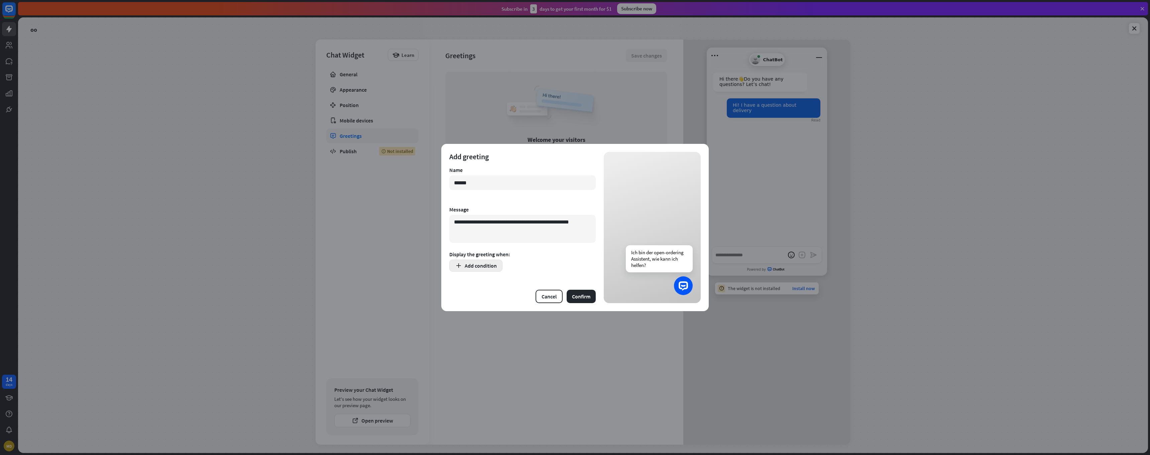
click at [487, 267] on button "Add condition" at bounding box center [475, 265] width 53 height 12
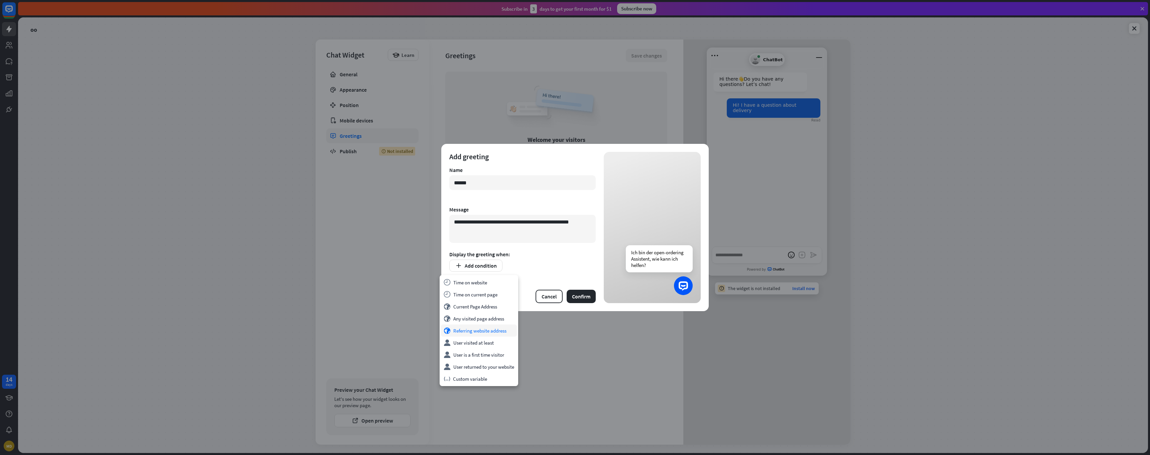
click at [461, 332] on div "globe Referring website address" at bounding box center [479, 330] width 76 height 12
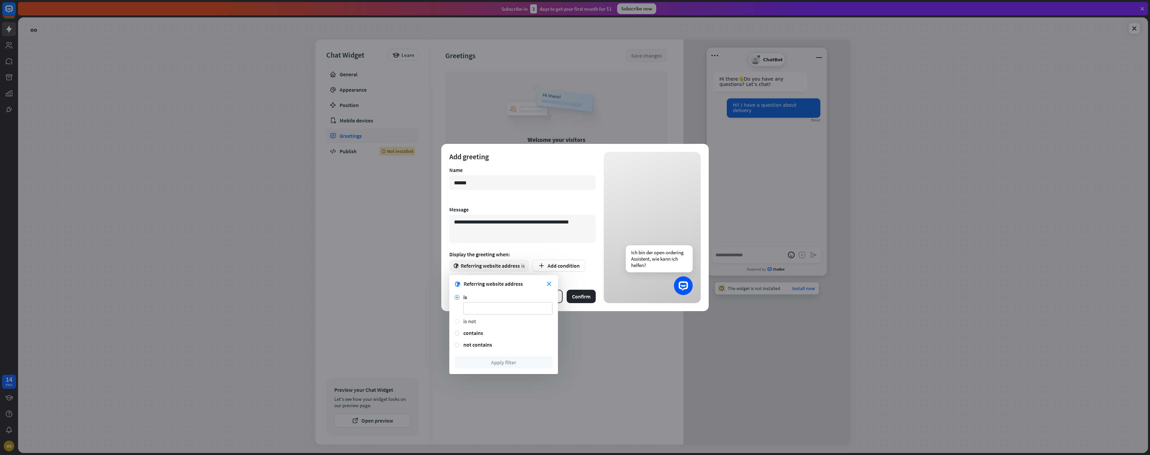
click at [465, 324] on div "is not" at bounding box center [507, 322] width 89 height 8
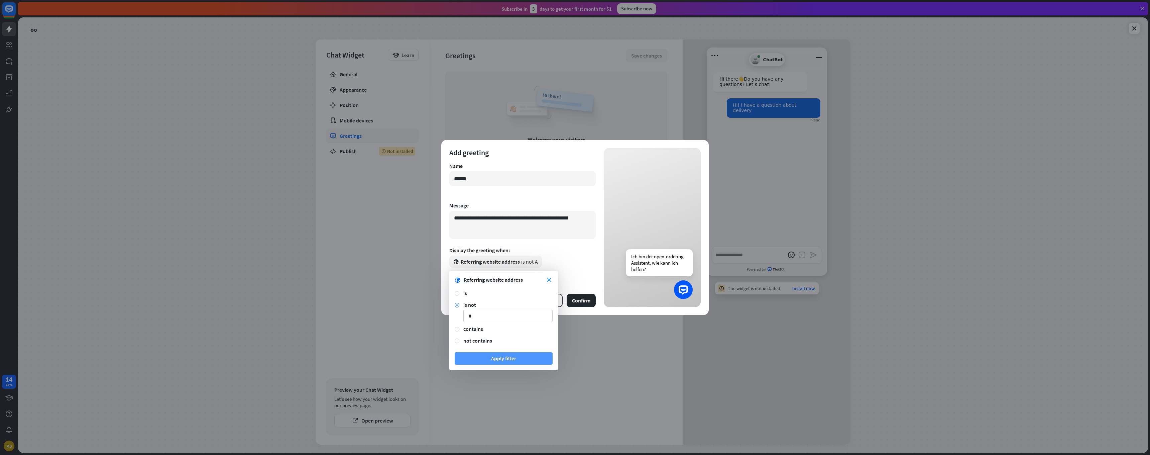
type input "*"
click at [517, 359] on button "Apply filter" at bounding box center [504, 358] width 98 height 12
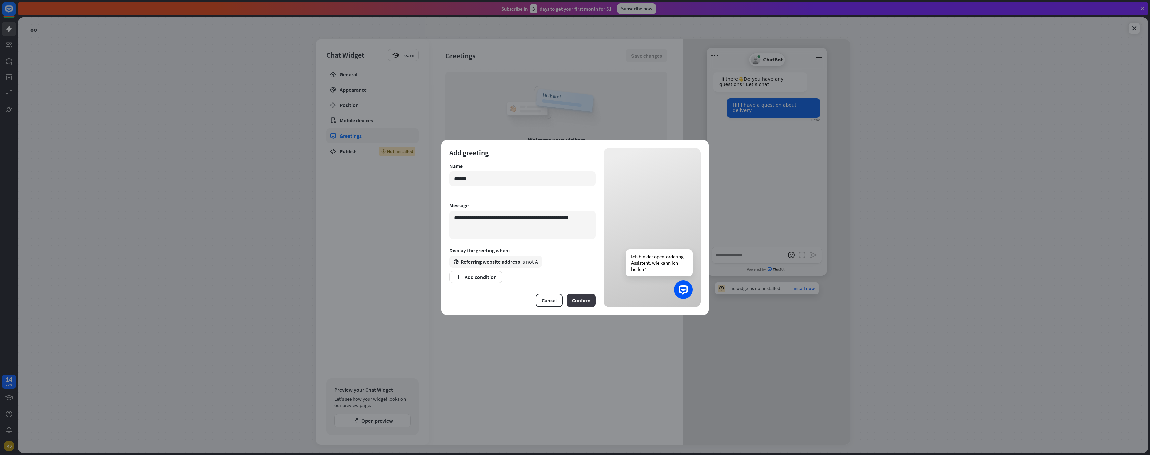
click at [585, 296] on button "Confirm" at bounding box center [581, 300] width 29 height 13
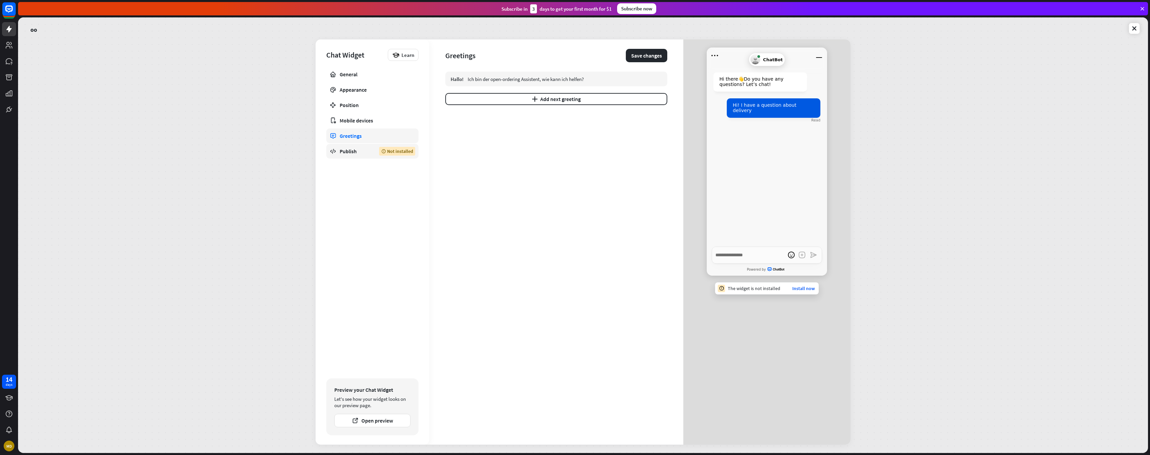
click at [404, 152] on div "Not installed" at bounding box center [397, 151] width 36 height 9
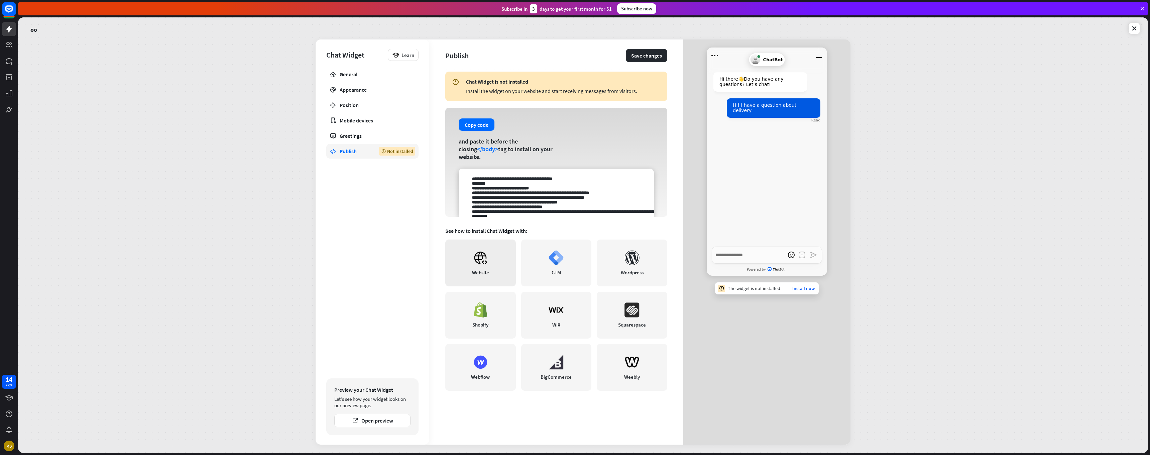
click at [482, 275] on div "Website" at bounding box center [480, 272] width 17 height 6
click at [350, 152] on div "Publish" at bounding box center [354, 151] width 29 height 7
click at [636, 57] on button "Save changes" at bounding box center [646, 55] width 41 height 13
click at [1134, 30] on icon at bounding box center [1134, 28] width 7 height 7
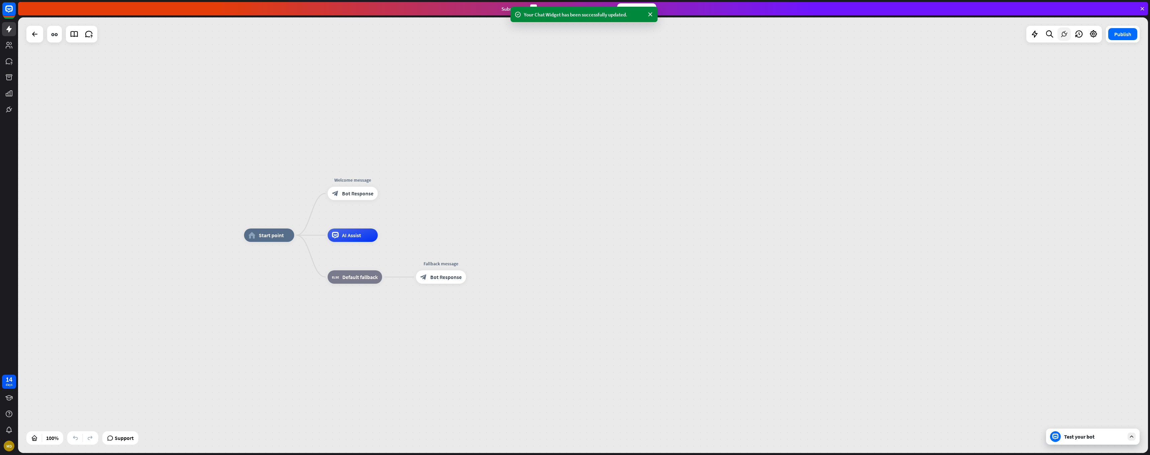
click at [1063, 36] on icon at bounding box center [1064, 34] width 9 height 9
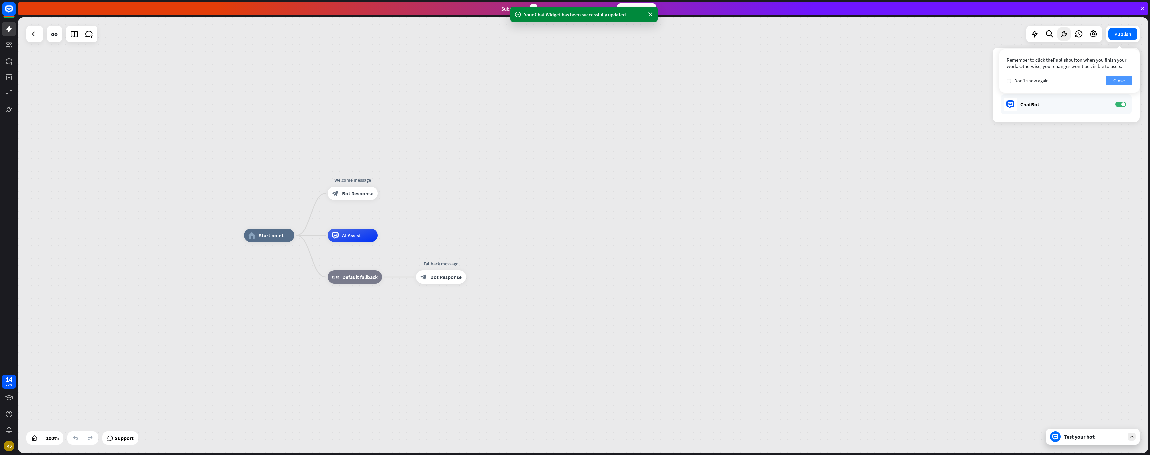
click at [1116, 80] on button "Close" at bounding box center [1119, 80] width 27 height 9
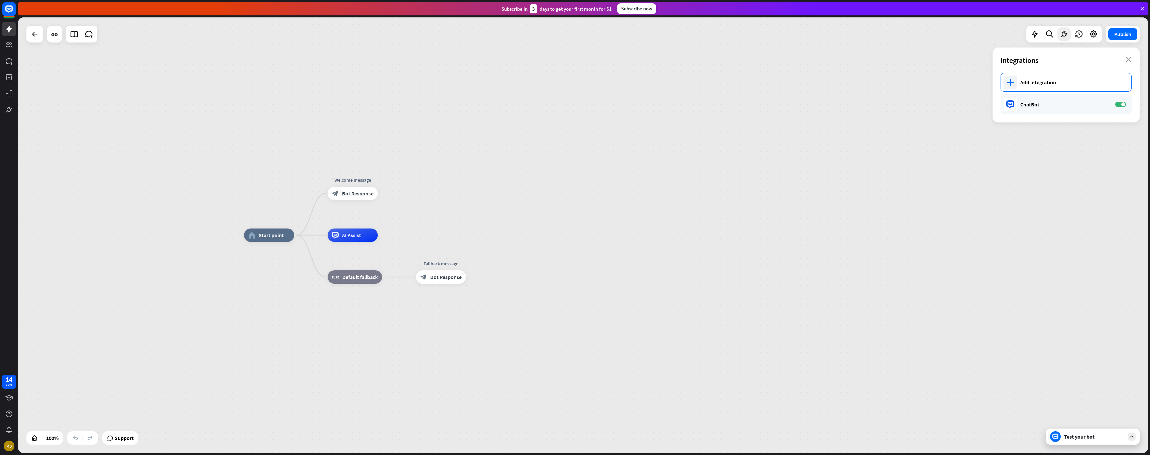
click at [1050, 82] on div "Add integration" at bounding box center [1072, 82] width 104 height 7
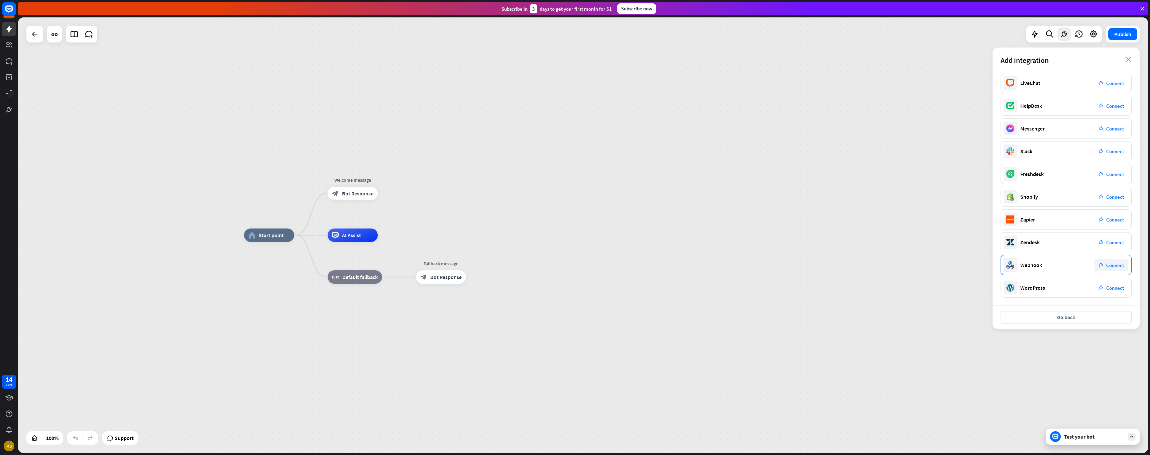
click at [1023, 267] on div "Webhook" at bounding box center [1031, 264] width 22 height 7
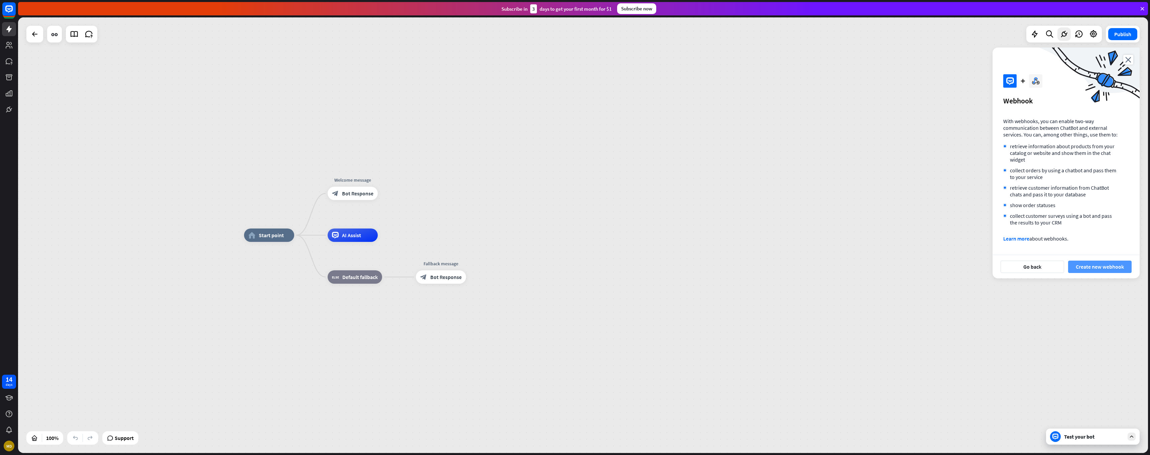
click at [1087, 266] on button "Create new webhook" at bounding box center [1100, 266] width 64 height 12
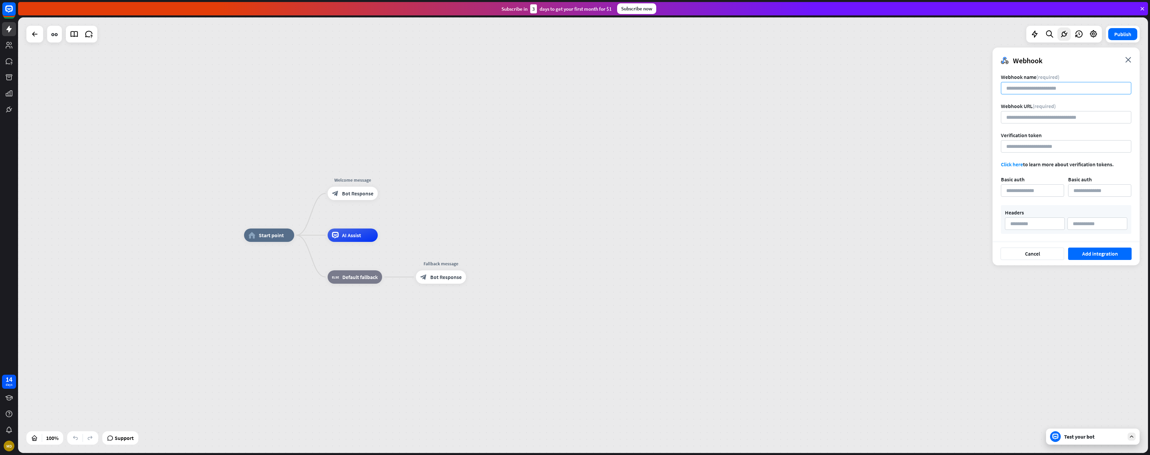
click at [1032, 89] on input at bounding box center [1066, 88] width 130 height 12
click at [1126, 57] on icon "close" at bounding box center [1128, 60] width 6 height 6
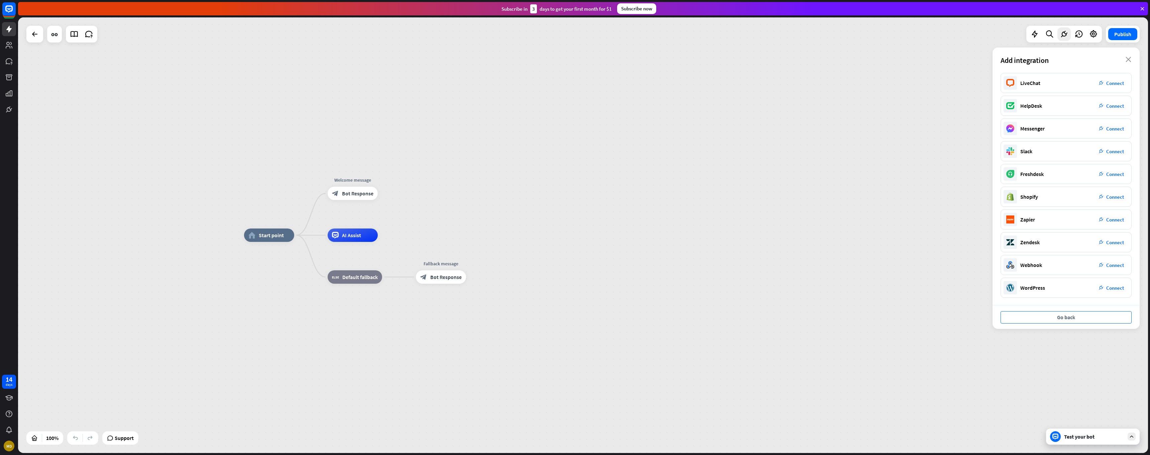
click at [1056, 318] on button "Go back" at bounding box center [1066, 317] width 131 height 12
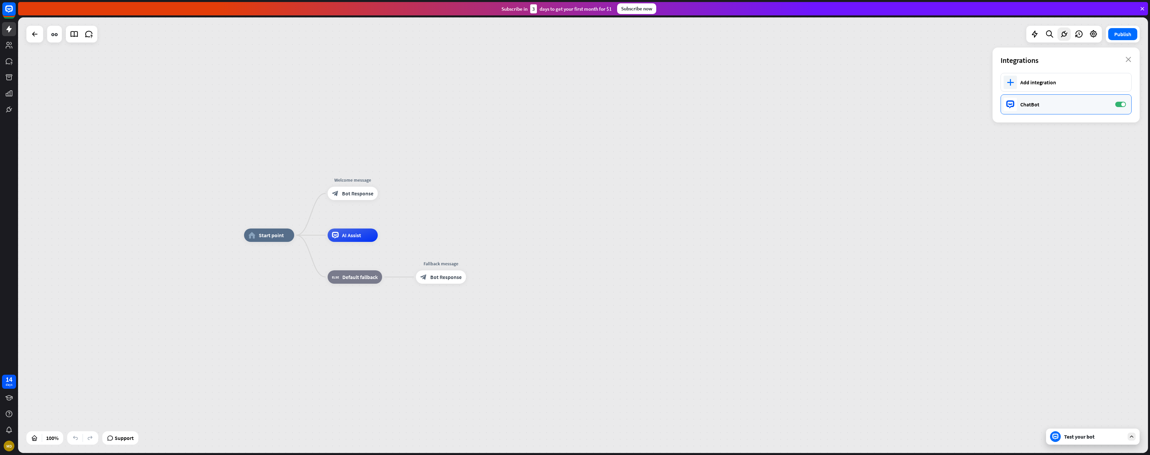
click at [1025, 106] on div "ChatBot" at bounding box center [1064, 104] width 88 height 7
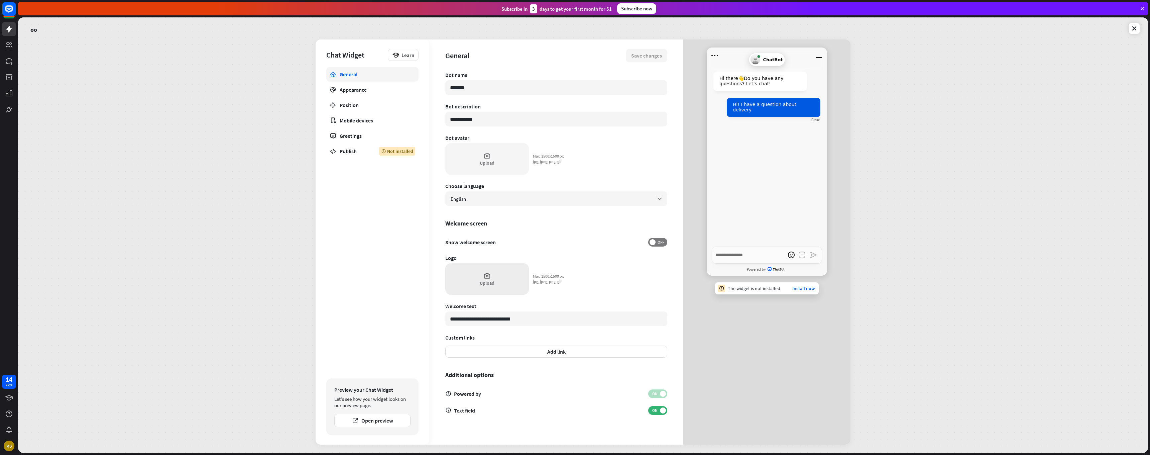
click at [489, 280] on div "Upload" at bounding box center [487, 278] width 84 height 31
click at [488, 276] on icon at bounding box center [486, 275] width 7 height 7
click at [1145, 9] on icon at bounding box center [1143, 9] width 6 height 6
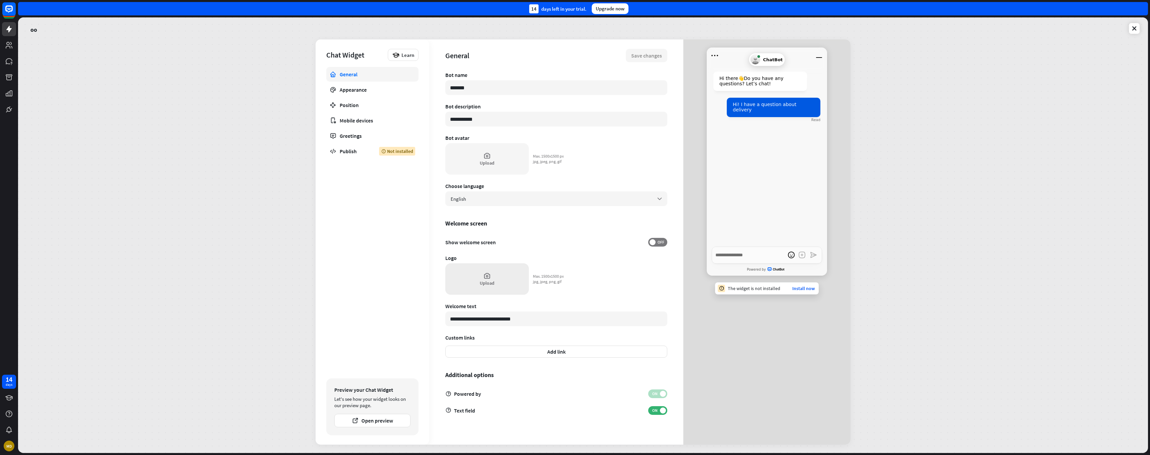
click at [489, 284] on div "Upload" at bounding box center [487, 283] width 15 height 6
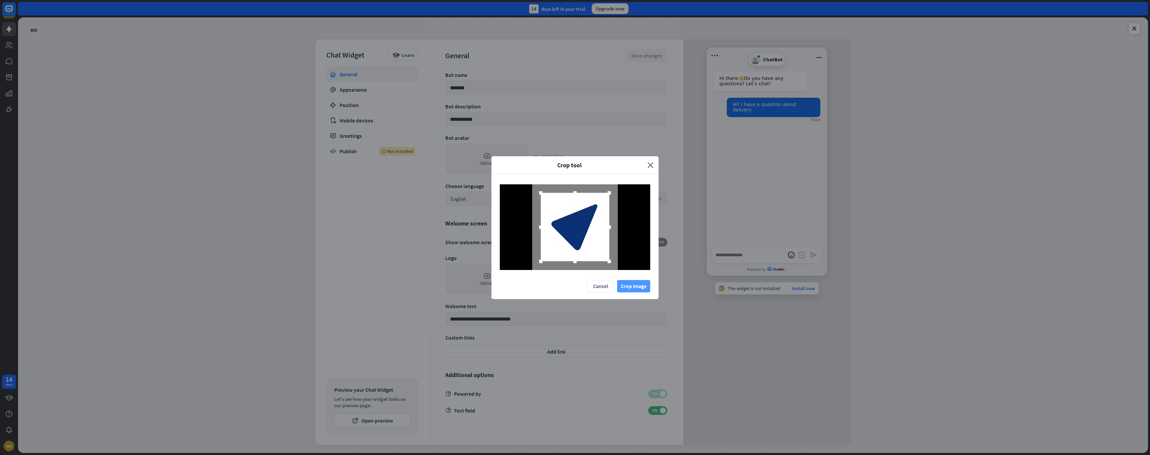
click at [642, 287] on button "Crop image" at bounding box center [633, 286] width 33 height 12
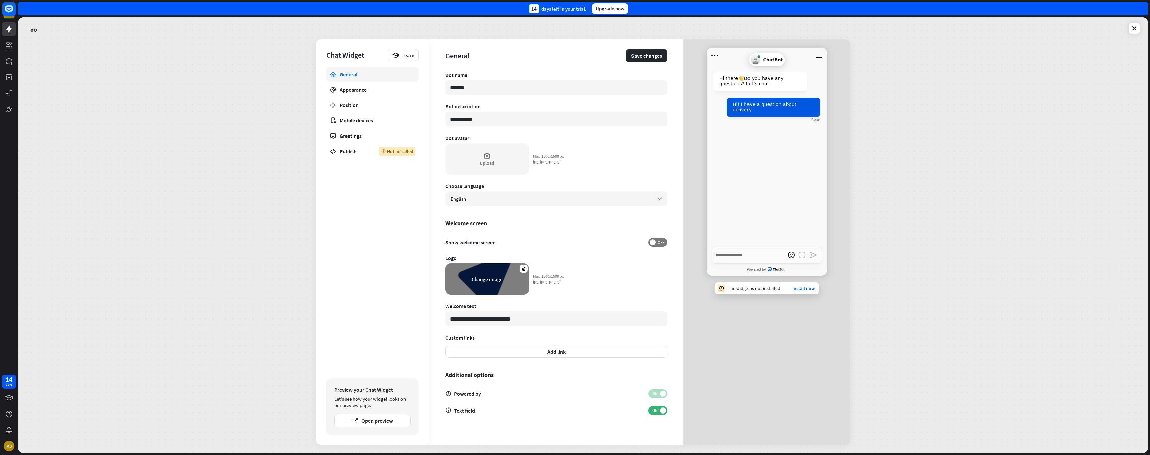
click at [493, 280] on div "Change image" at bounding box center [487, 279] width 31 height 6
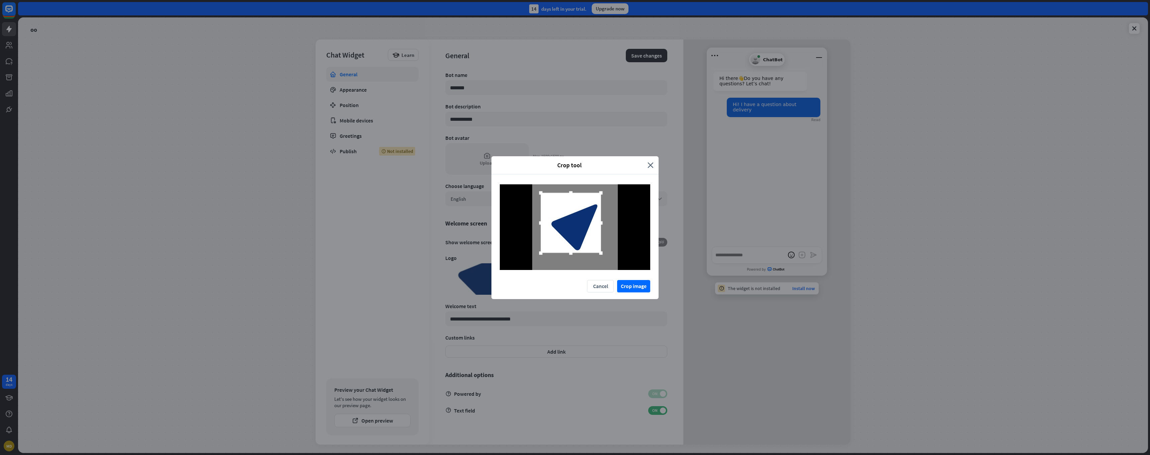
drag, startPoint x: 609, startPoint y: 261, endPoint x: 601, endPoint y: 246, distance: 17.3
click at [601, 246] on div at bounding box center [571, 223] width 60 height 60
drag, startPoint x: 564, startPoint y: 225, endPoint x: 568, endPoint y: 229, distance: 5.5
click at [568, 229] on div at bounding box center [574, 227] width 61 height 61
drag, startPoint x: 545, startPoint y: 197, endPoint x: 522, endPoint y: 180, distance: 28.8
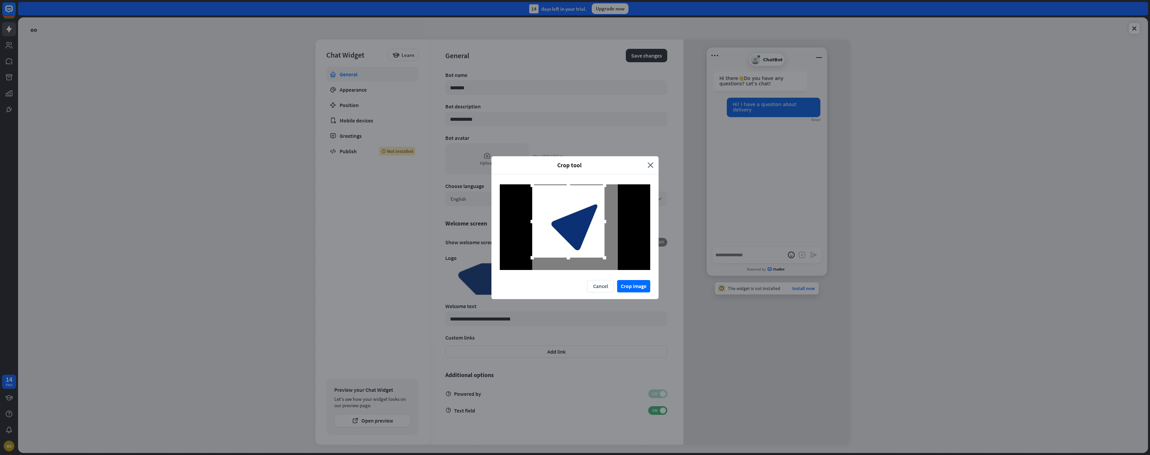
click at [522, 180] on div at bounding box center [575, 227] width 167 height 106
drag, startPoint x: 605, startPoint y: 258, endPoint x: 633, endPoint y: 290, distance: 42.4
click at [633, 290] on div "Crop tool close Cancel Crop image" at bounding box center [575, 227] width 167 height 143
click at [632, 287] on button "Crop image" at bounding box center [633, 286] width 33 height 12
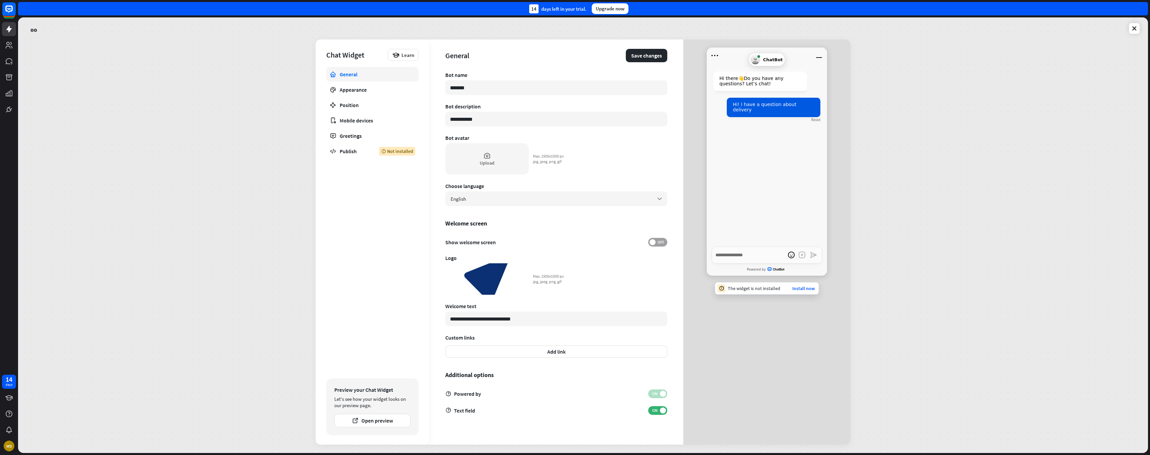
click at [658, 242] on span "OFF" at bounding box center [661, 241] width 10 height 5
type textarea "*"
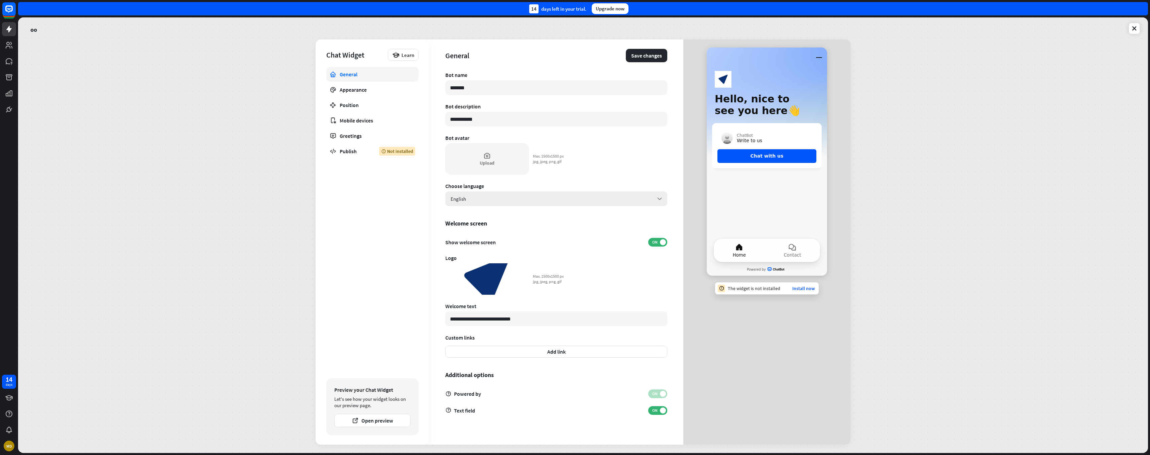
click at [638, 197] on div "English arrow_down" at bounding box center [556, 198] width 222 height 15
click at [482, 272] on div "German" at bounding box center [556, 270] width 217 height 13
click at [521, 320] on input "**********" at bounding box center [556, 318] width 222 height 15
drag, startPoint x: 508, startPoint y: 318, endPoint x: 383, endPoint y: 305, distance: 126.1
click at [383, 305] on div "**********" at bounding box center [583, 241] width 535 height 405
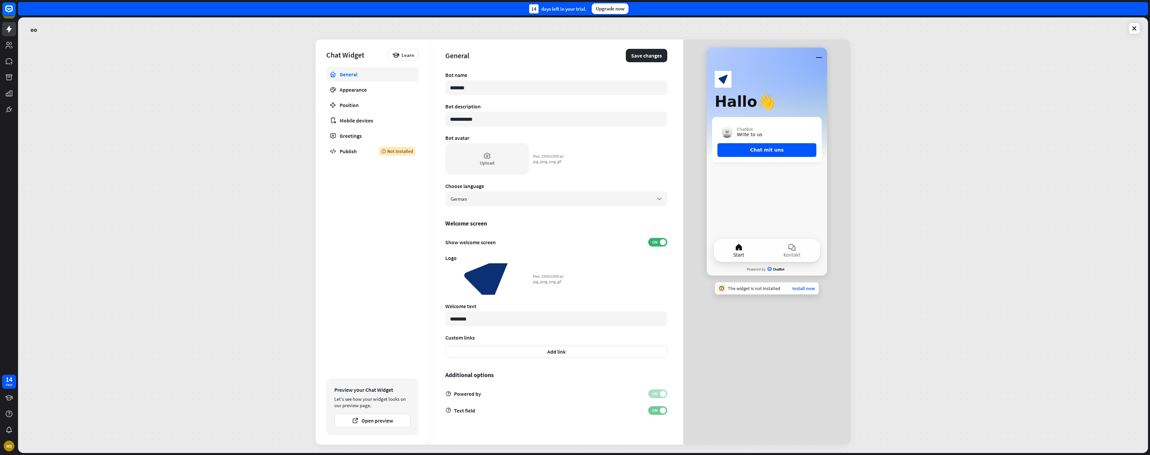
type input "********"
click at [656, 410] on span "ON" at bounding box center [655, 410] width 10 height 5
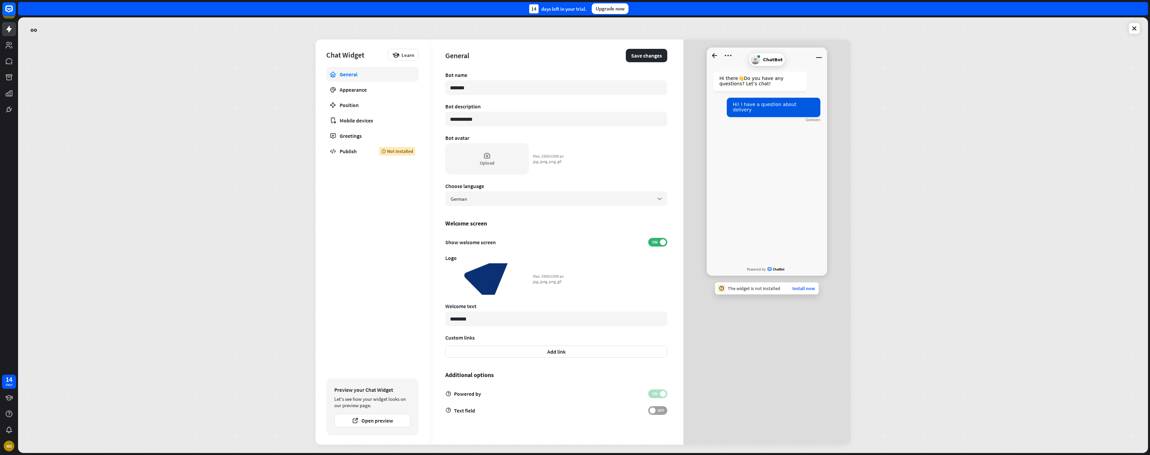
click at [656, 410] on span "OFF" at bounding box center [661, 410] width 10 height 5
click at [656, 410] on span "ON" at bounding box center [655, 410] width 10 height 5
click at [656, 410] on span "OFF" at bounding box center [661, 410] width 10 height 5
click at [371, 136] on div "Greetings" at bounding box center [373, 135] width 66 height 7
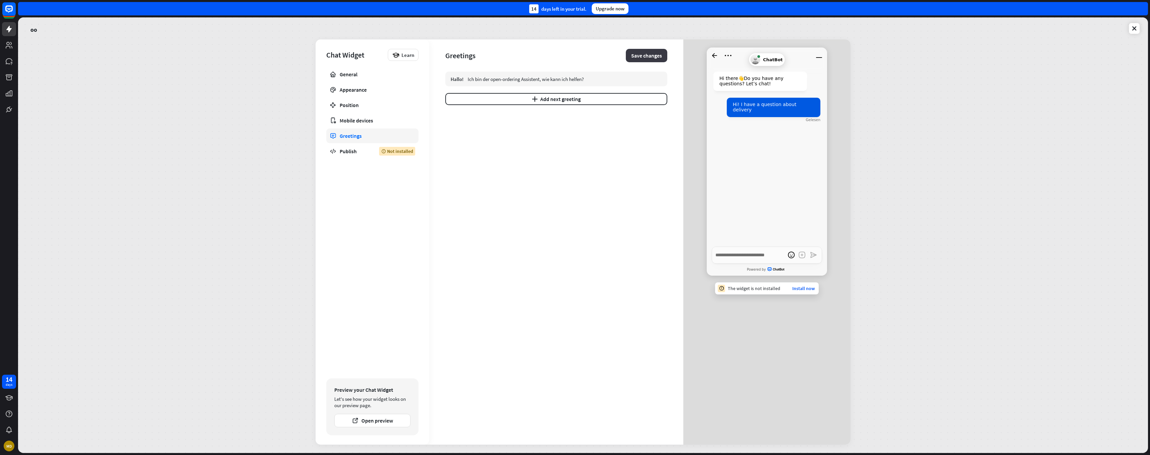
click at [642, 57] on button "Save changes" at bounding box center [646, 55] width 41 height 13
click at [346, 77] on div "General" at bounding box center [373, 74] width 66 height 7
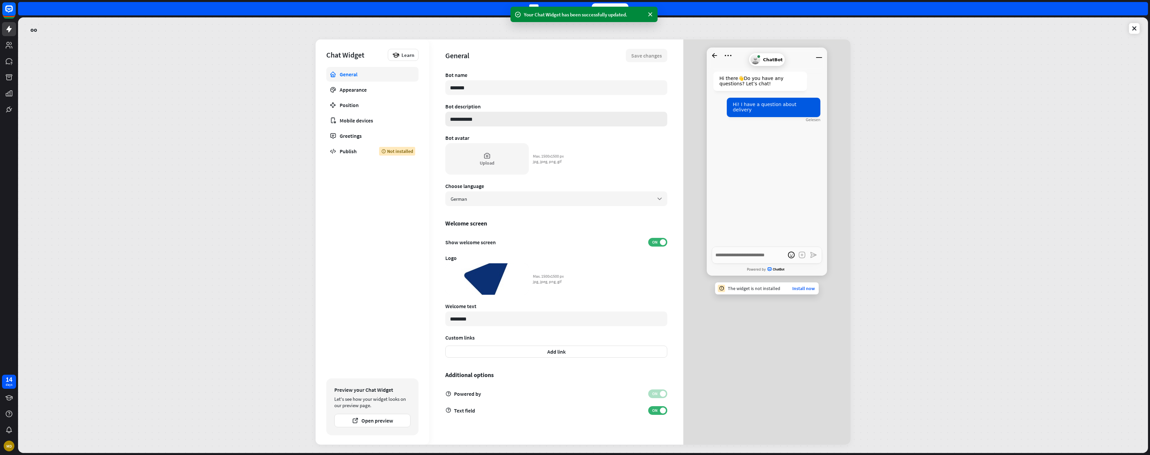
click at [478, 118] on input "**********" at bounding box center [556, 119] width 222 height 15
type textarea "*"
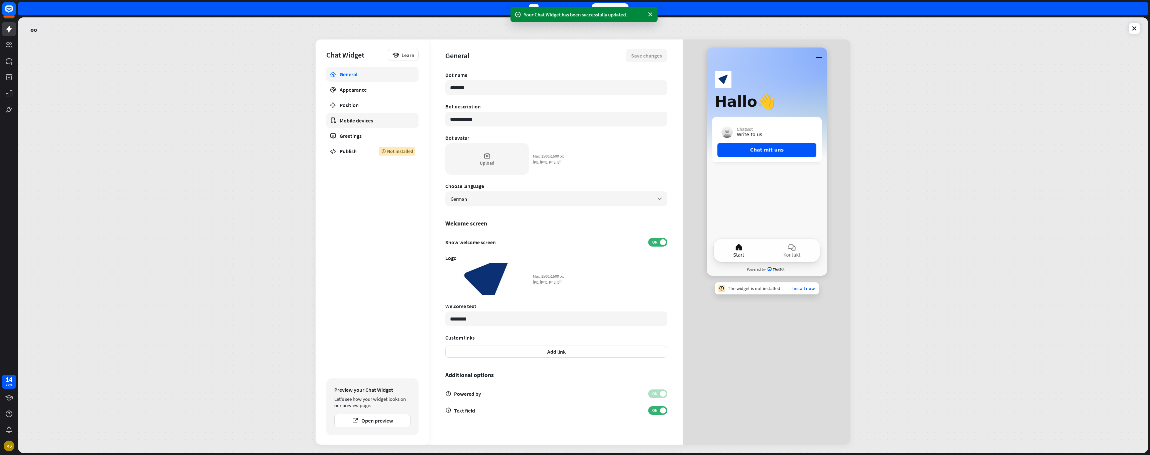
drag, startPoint x: 485, startPoint y: 119, endPoint x: 398, endPoint y: 114, distance: 87.1
click at [398, 114] on div "**********" at bounding box center [583, 241] width 535 height 405
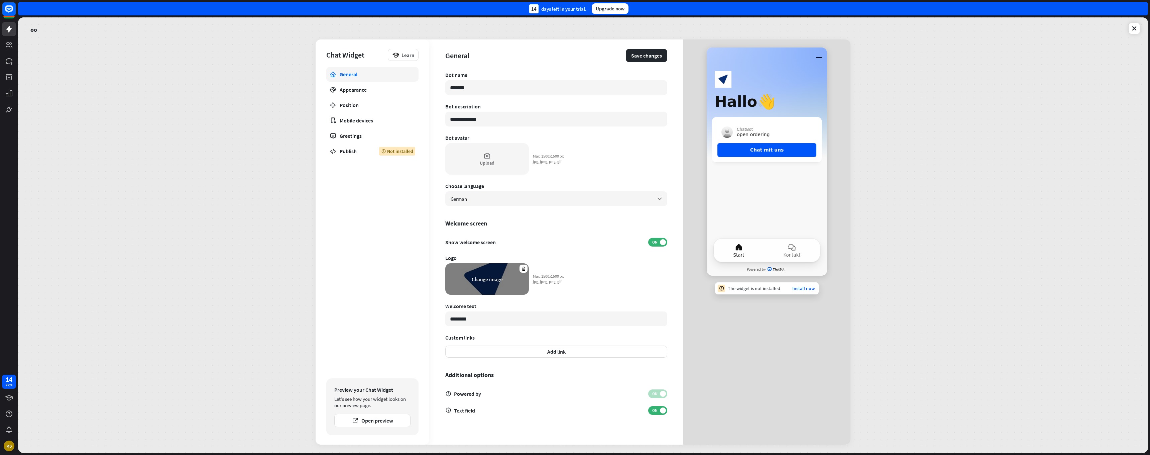
type input "**********"
click at [476, 274] on div "Change image" at bounding box center [487, 278] width 84 height 31
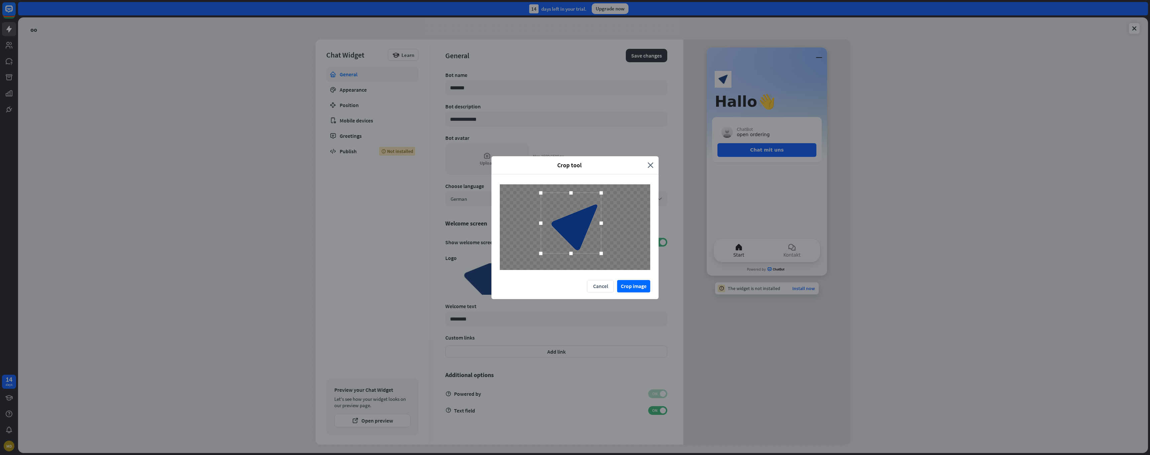
drag, startPoint x: 608, startPoint y: 261, endPoint x: 600, endPoint y: 254, distance: 10.9
click at [600, 254] on div at bounding box center [601, 252] width 3 height 3
drag, startPoint x: 541, startPoint y: 192, endPoint x: 549, endPoint y: 201, distance: 11.6
click at [549, 201] on div at bounding box center [548, 199] width 3 height 3
click at [632, 287] on button "Crop image" at bounding box center [633, 286] width 33 height 12
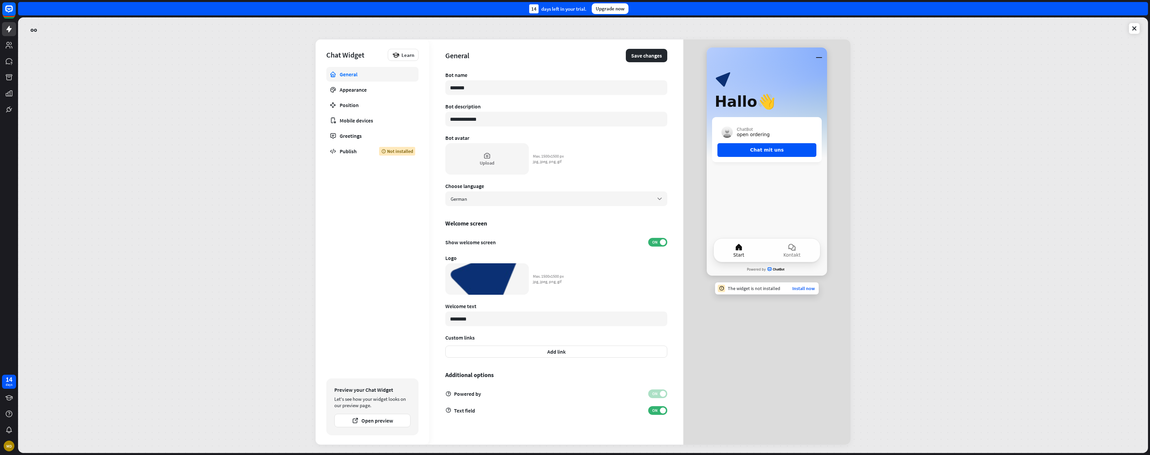
drag, startPoint x: 525, startPoint y: 323, endPoint x: 428, endPoint y: 311, distance: 98.0
click at [428, 311] on div "**********" at bounding box center [583, 241] width 535 height 405
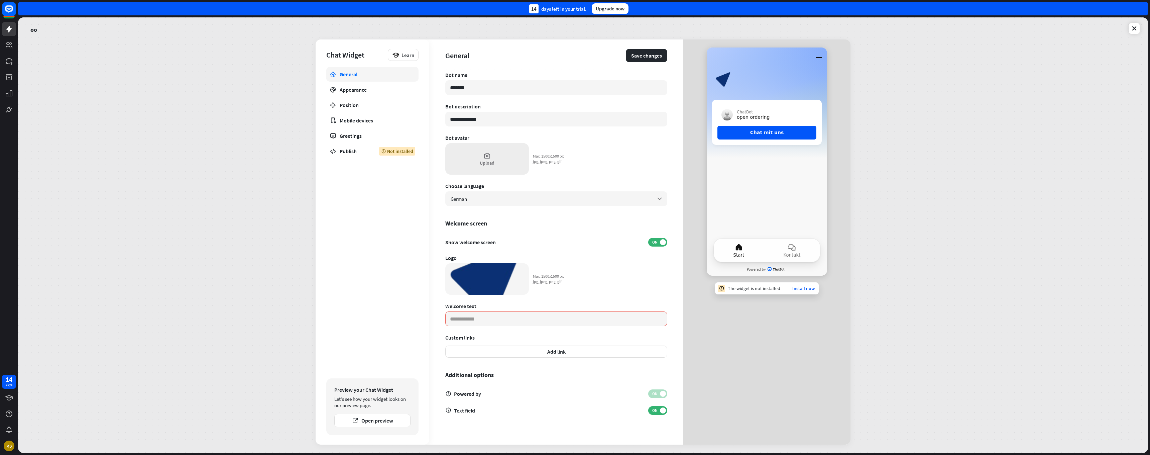
click at [490, 163] on div "Upload" at bounding box center [487, 163] width 15 height 6
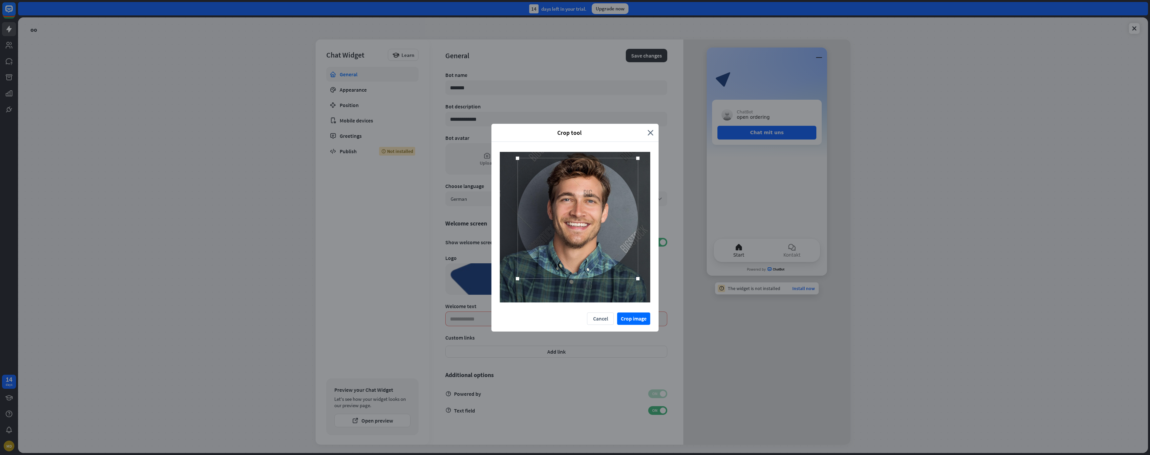
drag, startPoint x: 592, startPoint y: 257, endPoint x: 595, endPoint y: 249, distance: 9.1
click at [595, 249] on div at bounding box center [578, 218] width 120 height 120
click at [631, 319] on button "Crop image" at bounding box center [633, 318] width 33 height 12
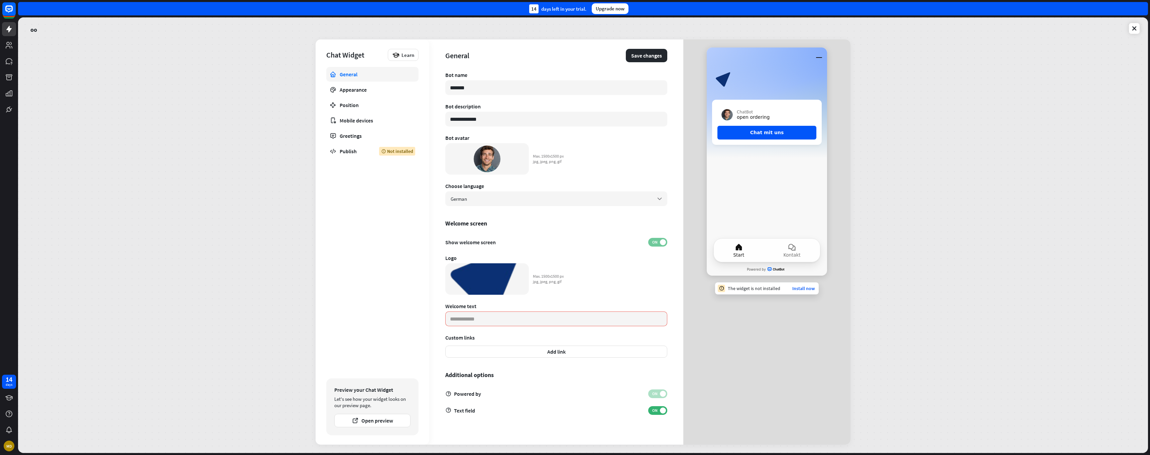
click at [653, 244] on span "ON" at bounding box center [655, 241] width 10 height 5
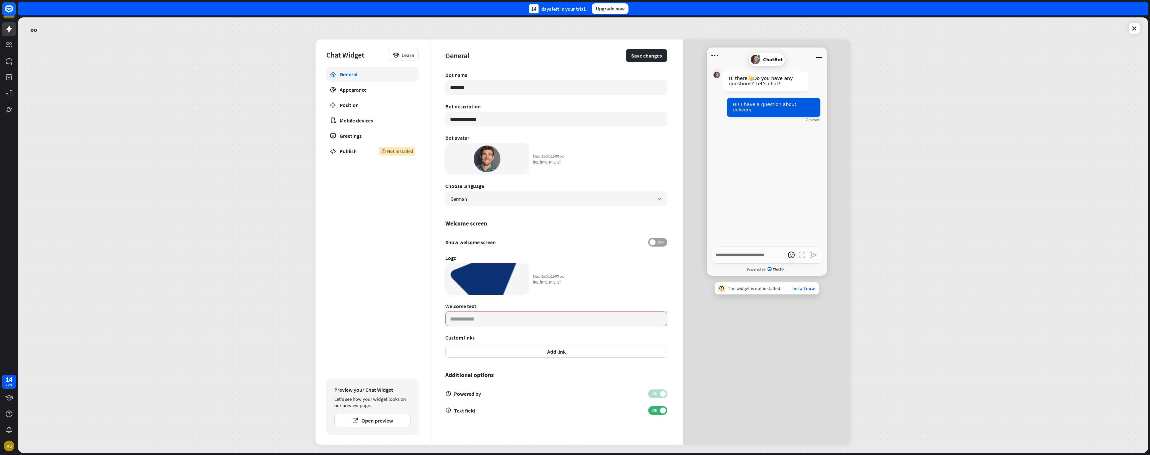
click at [661, 242] on span "OFF" at bounding box center [661, 241] width 10 height 5
type textarea "*"
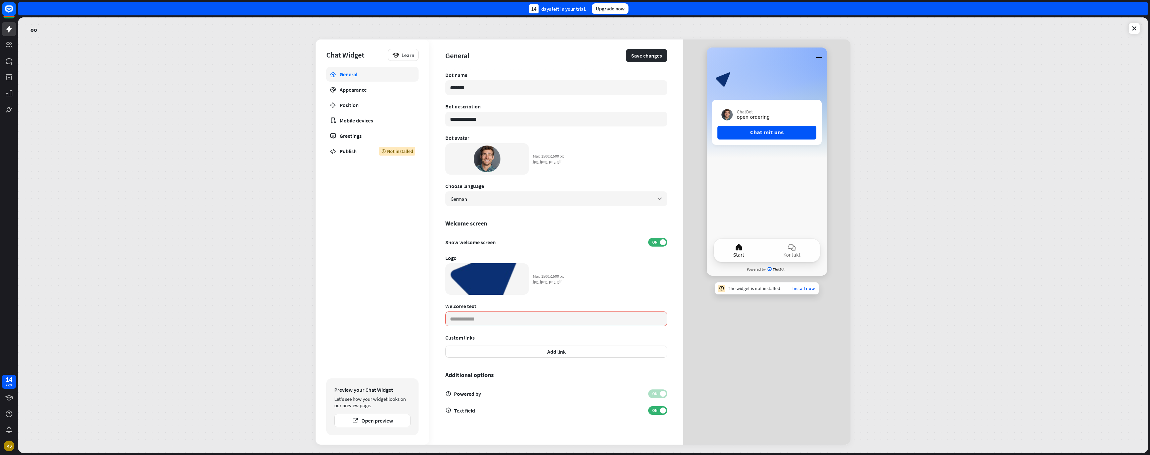
drag, startPoint x: 498, startPoint y: 84, endPoint x: 424, endPoint y: 81, distance: 73.9
click at [424, 81] on div "**********" at bounding box center [583, 241] width 535 height 405
drag, startPoint x: 480, startPoint y: 90, endPoint x: 418, endPoint y: 85, distance: 62.7
click at [418, 85] on div "**********" at bounding box center [583, 241] width 535 height 405
drag, startPoint x: 498, startPoint y: 121, endPoint x: 415, endPoint y: 115, distance: 83.1
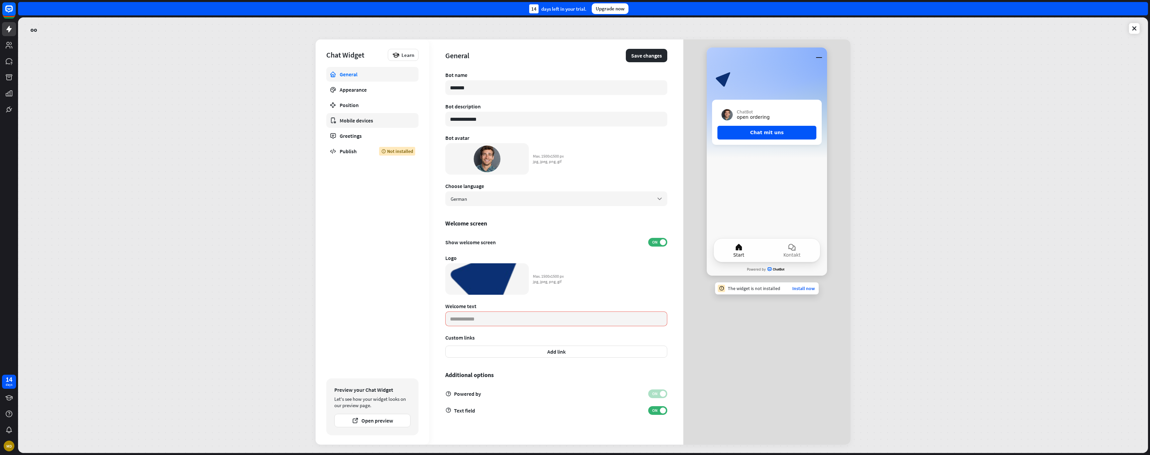
click at [415, 115] on div "**********" at bounding box center [583, 241] width 535 height 405
drag, startPoint x: 472, startPoint y: 88, endPoint x: 383, endPoint y: 85, distance: 89.3
click at [383, 85] on div "**********" at bounding box center [583, 241] width 535 height 405
click at [453, 90] on input "**********" at bounding box center [556, 87] width 222 height 15
type input "**********"
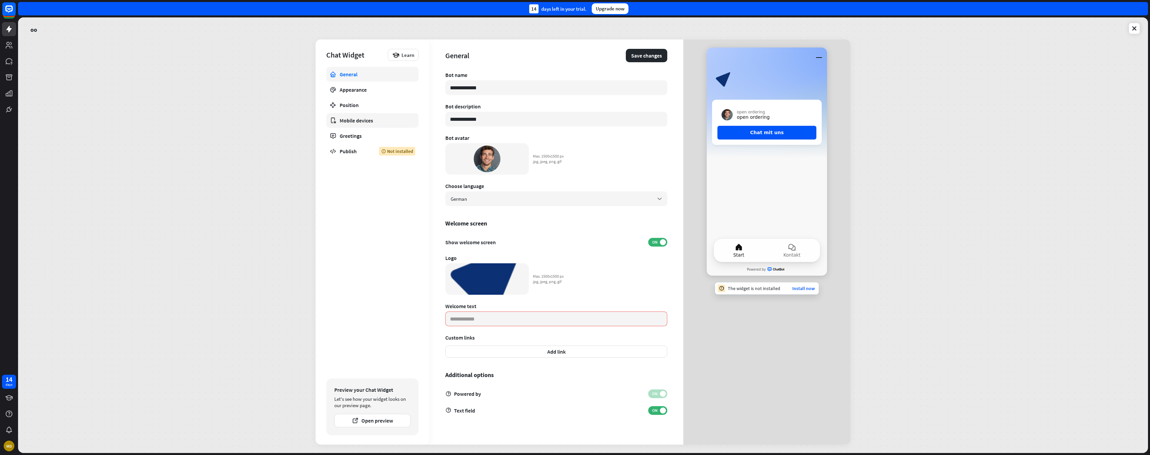
drag, startPoint x: 494, startPoint y: 118, endPoint x: 407, endPoint y: 121, distance: 87.0
click at [407, 121] on div "**********" at bounding box center [583, 241] width 535 height 405
type input "*********"
drag, startPoint x: 457, startPoint y: 131, endPoint x: 589, endPoint y: 226, distance: 163.1
click at [589, 226] on div "Welcome screen" at bounding box center [556, 223] width 222 height 8
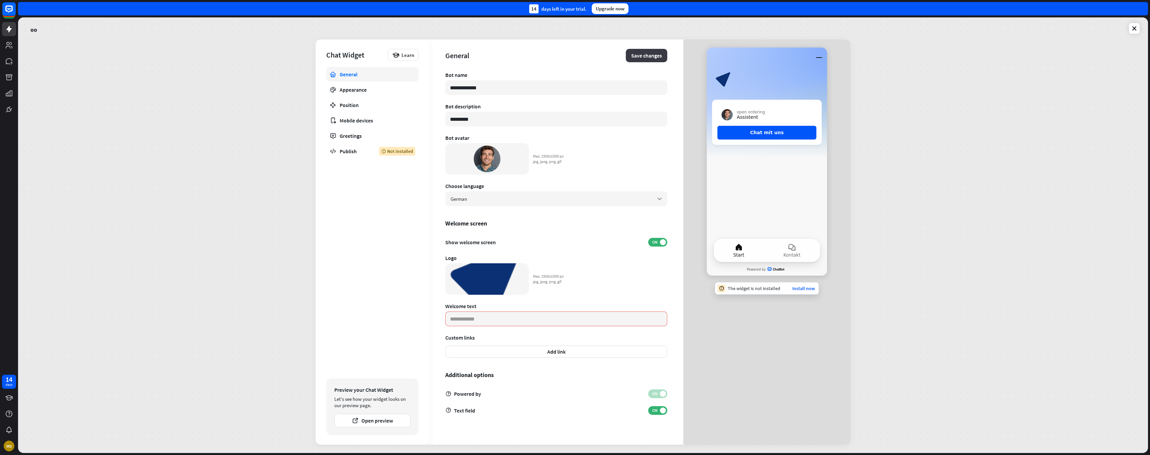
click at [643, 53] on button "Save changes" at bounding box center [646, 55] width 41 height 13
click at [355, 90] on div "Appearance" at bounding box center [373, 89] width 66 height 7
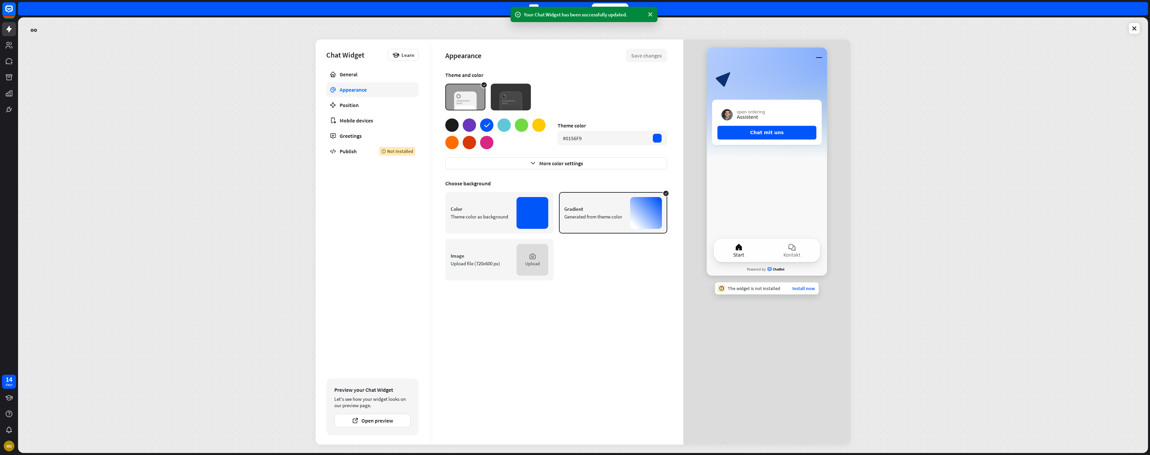
click at [511, 95] on img at bounding box center [511, 97] width 40 height 27
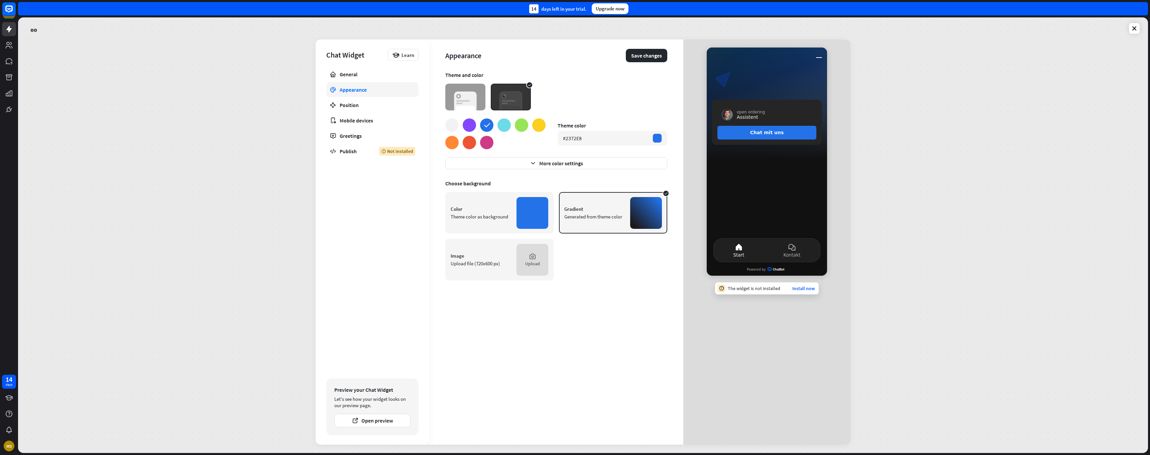
click at [463, 95] on img at bounding box center [465, 97] width 40 height 27
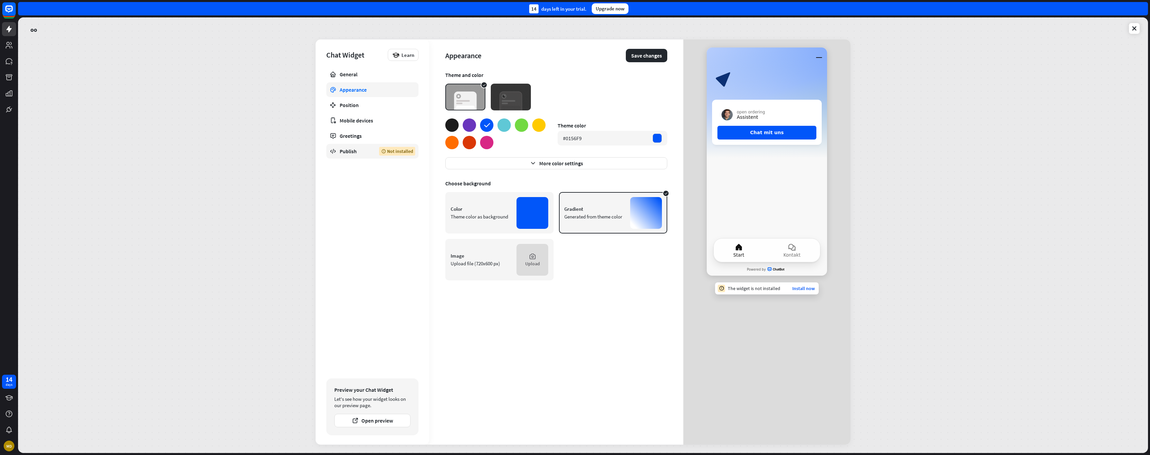
click at [351, 153] on div "Publish" at bounding box center [354, 151] width 29 height 7
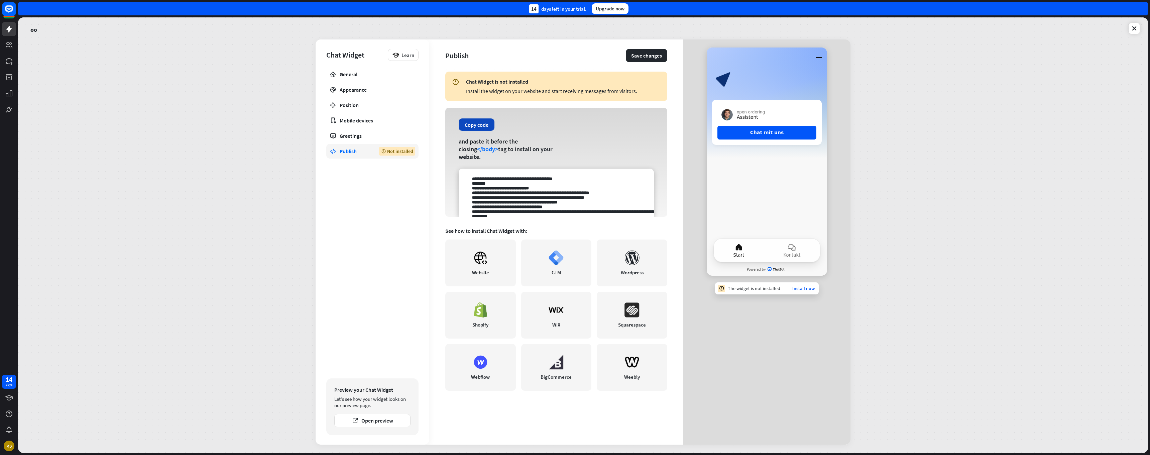
click at [474, 128] on button "Copy code" at bounding box center [477, 124] width 36 height 12
click at [634, 56] on button "Save changes" at bounding box center [646, 55] width 41 height 13
click at [736, 248] on icon at bounding box center [739, 247] width 8 height 8
click at [741, 249] on icon at bounding box center [739, 247] width 6 height 6
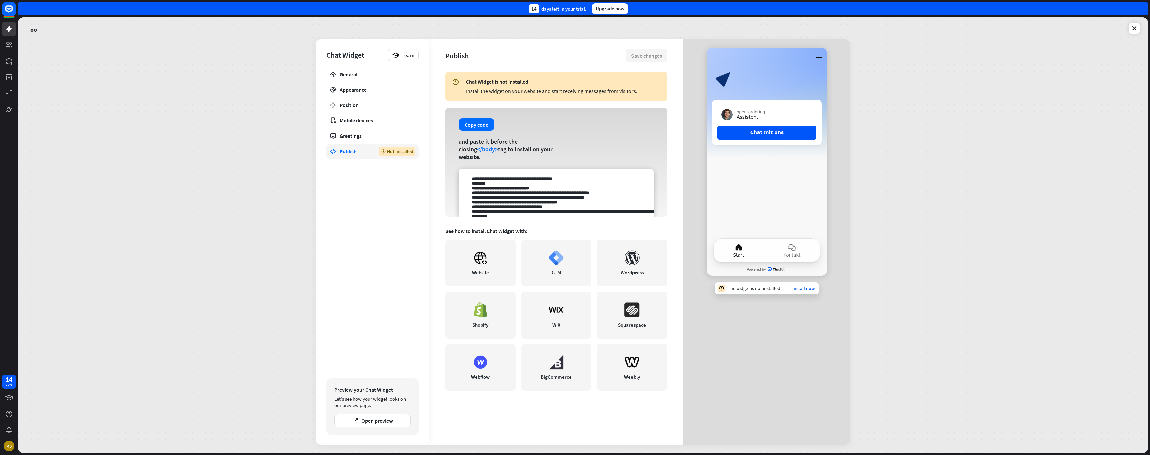
click at [741, 249] on icon at bounding box center [739, 247] width 6 height 6
